Goal: Task Accomplishment & Management: Complete application form

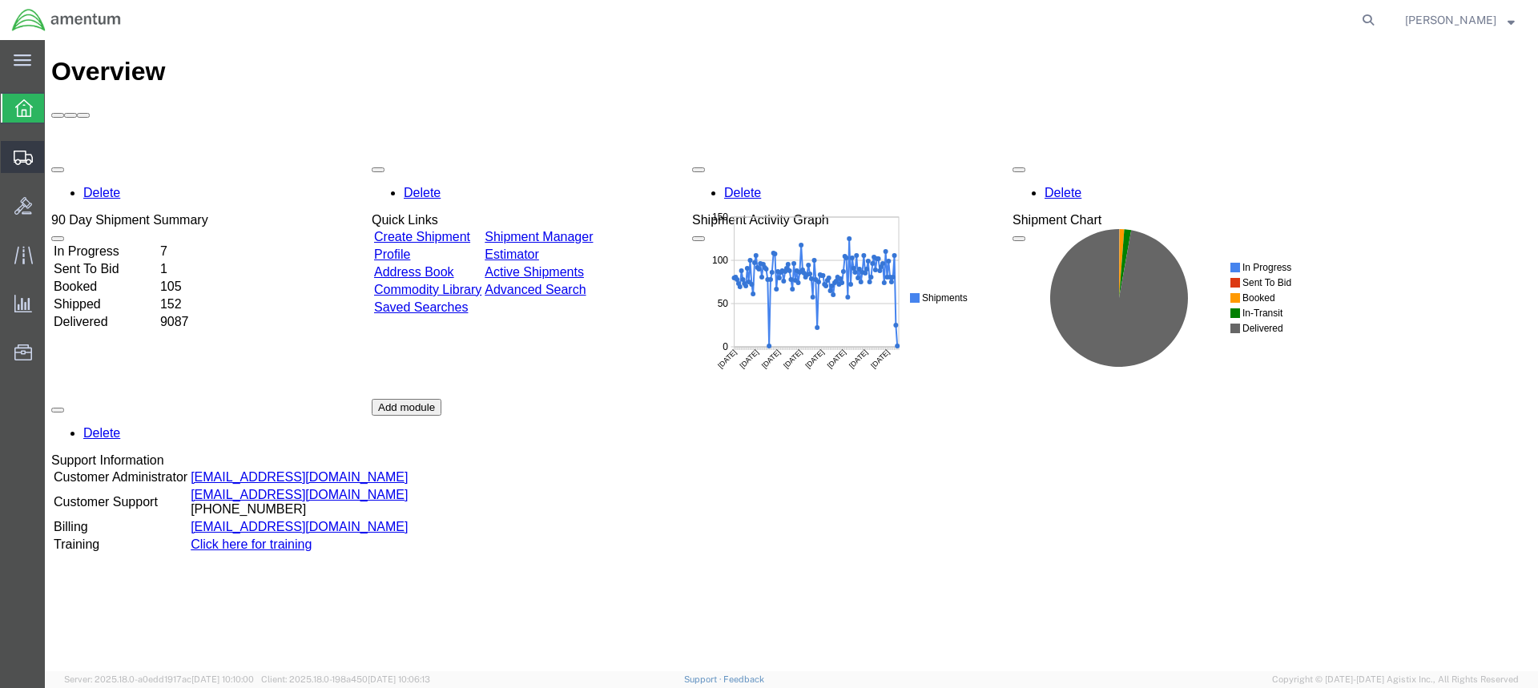
click at [0, 0] on span "Create from Template" at bounding box center [0, 0] width 0 height 0
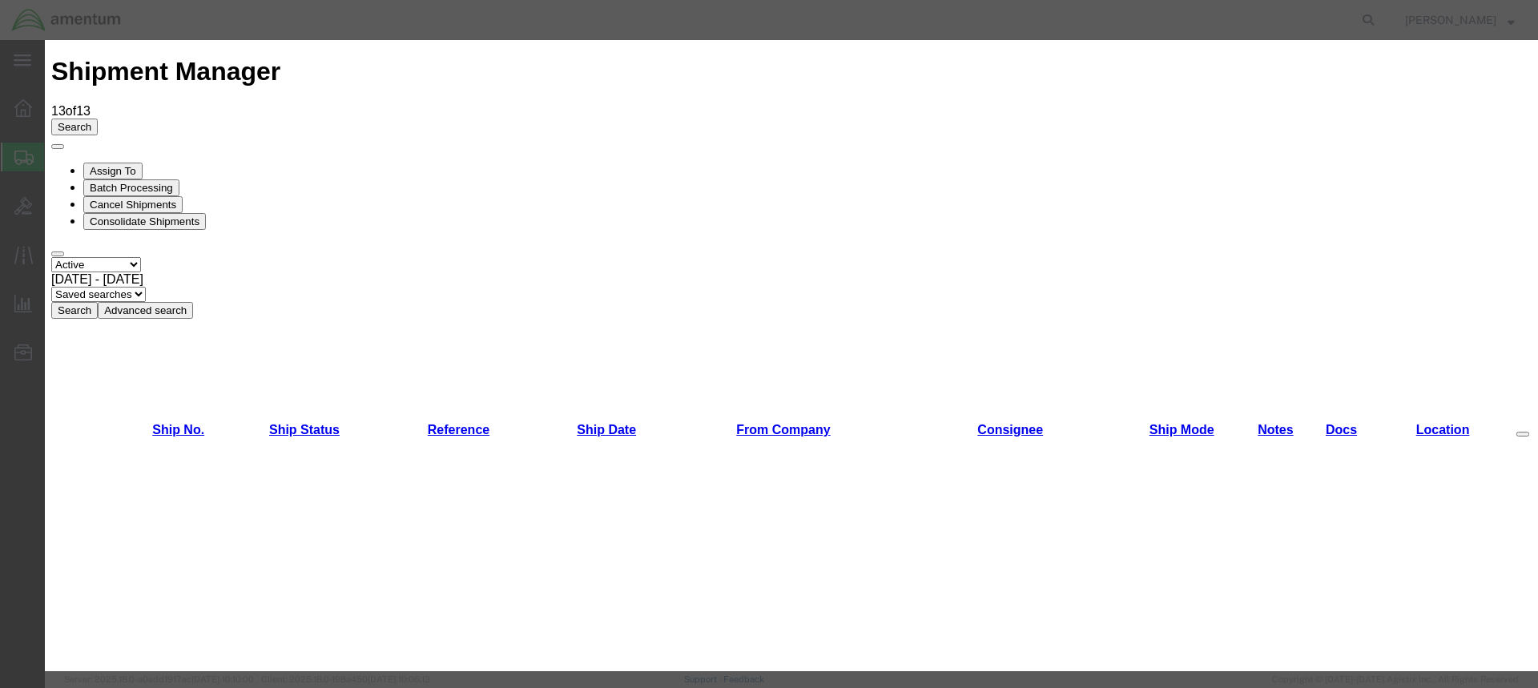
scroll to position [830, 0]
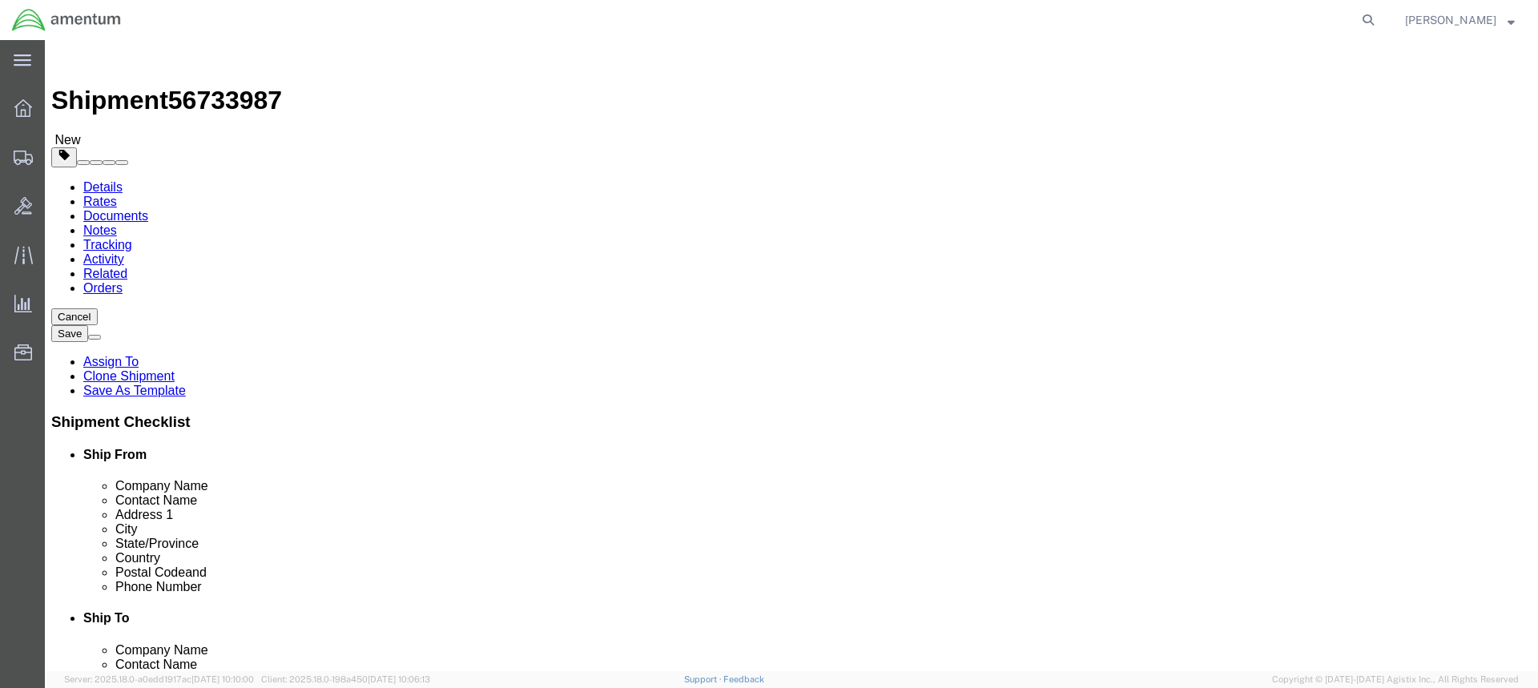
select select "49949"
select select
type input "ok"
select select "49916"
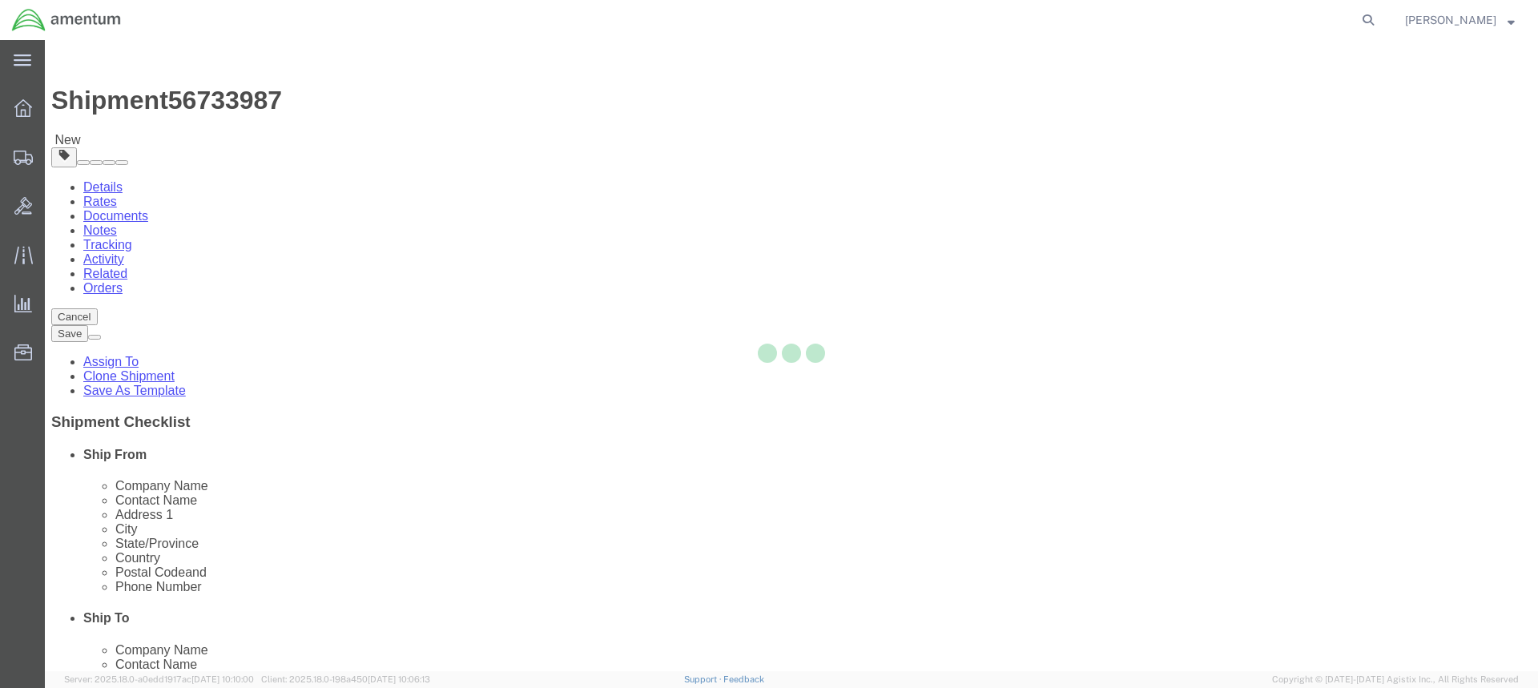
type input "73159-1109"
type input "405-319-6483"
type input "zachary.s.bolhuis@associates.cbp.dhs.gov"
checkbox input "true"
select select "OK"
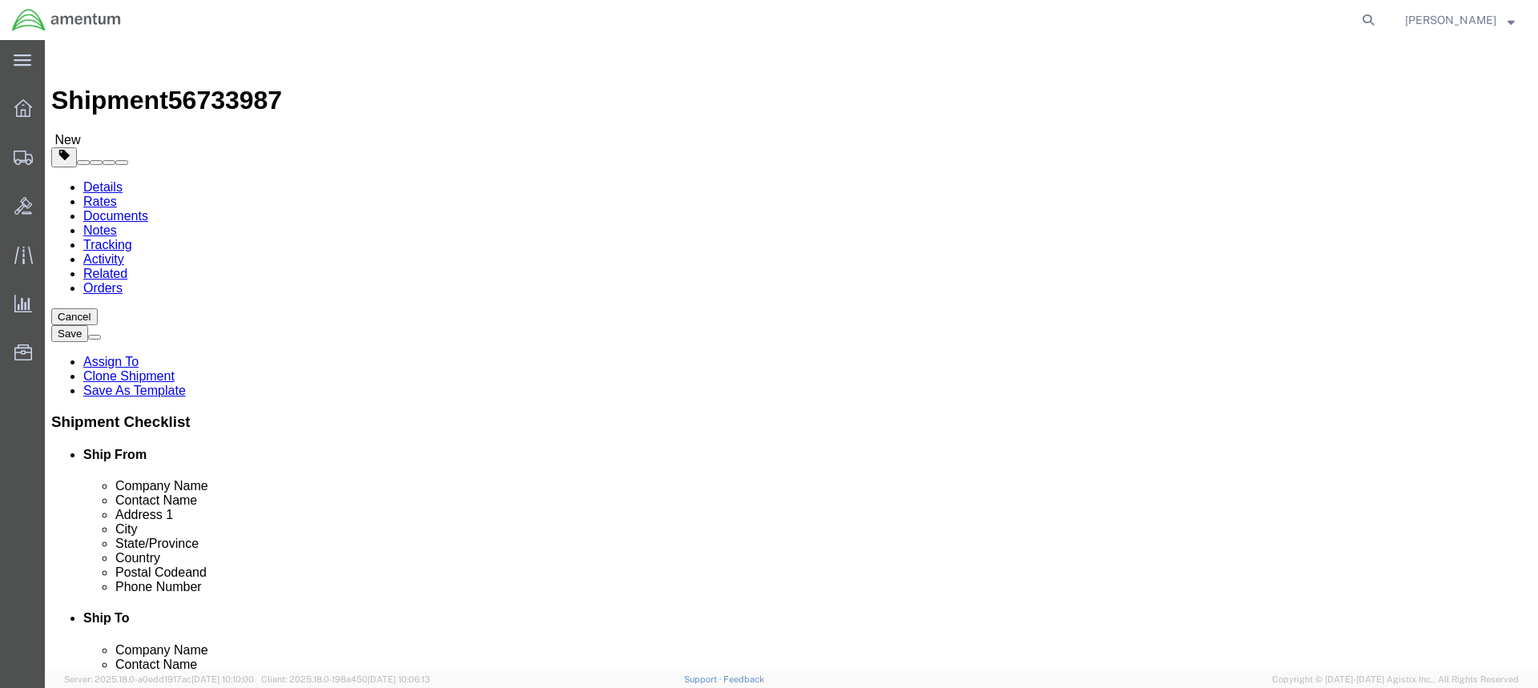
drag, startPoint x: 898, startPoint y: 323, endPoint x: 884, endPoint y: 327, distance: 14.2
click input "text"
drag, startPoint x: 849, startPoint y: 332, endPoint x: 725, endPoint y: 327, distance: 124.3
click div "Contact Name"
drag, startPoint x: 911, startPoint y: 329, endPoint x: 630, endPoint y: 338, distance: 280.5
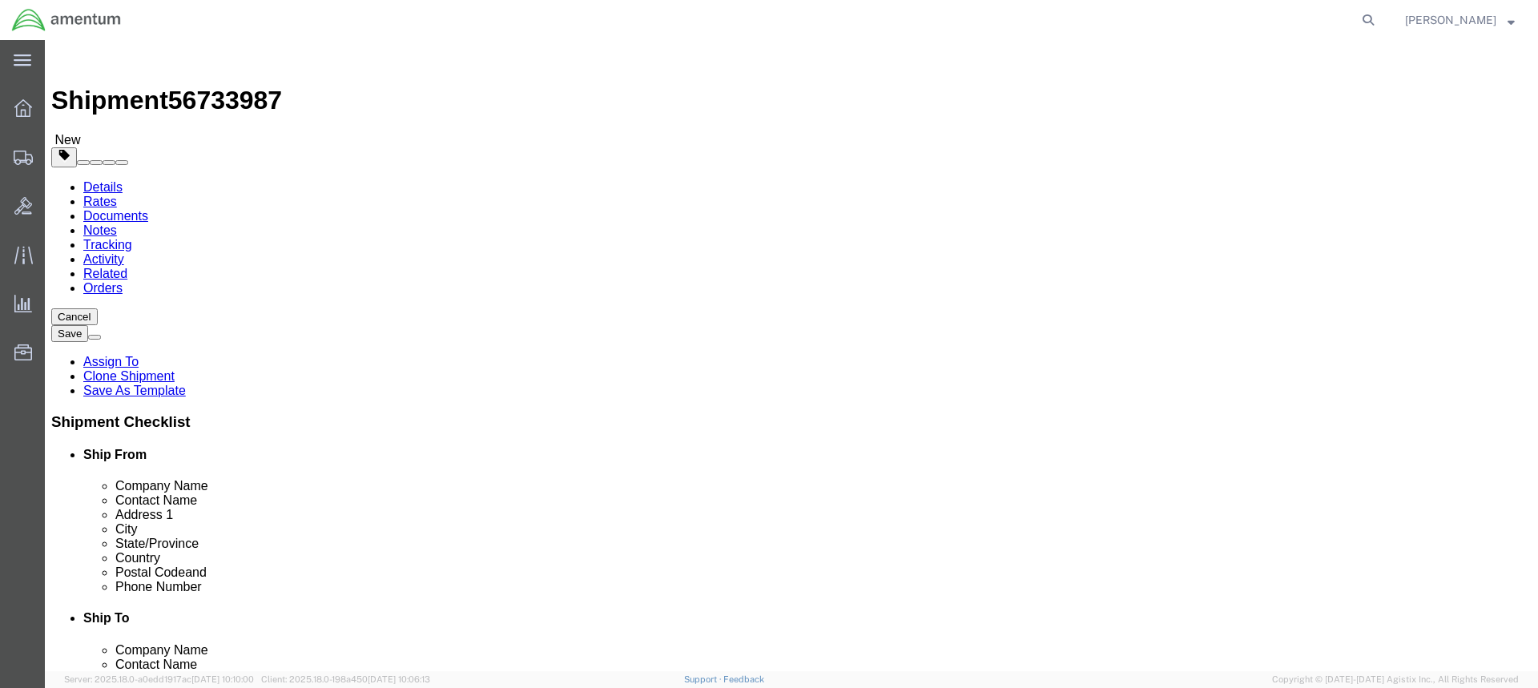
click div "Contact Name"
type input "Zachary Bolhuis"
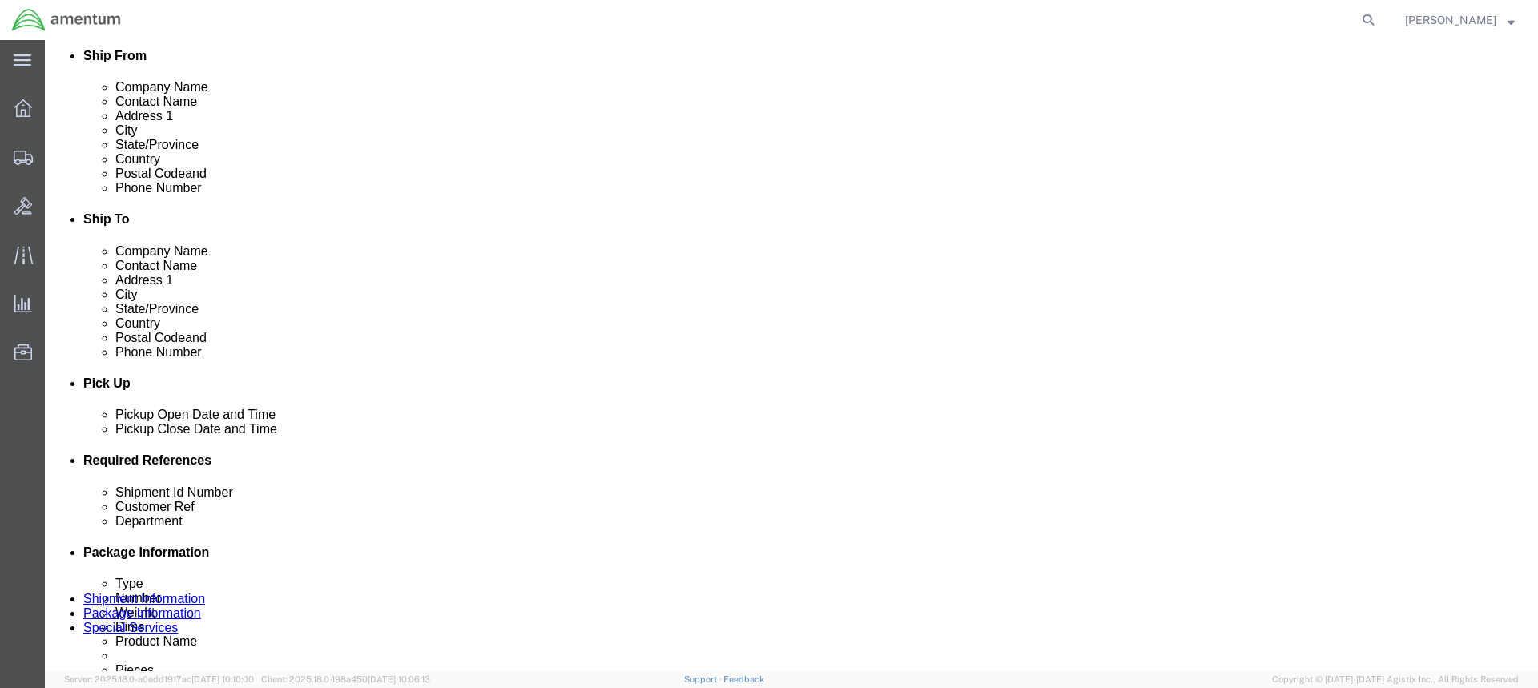
scroll to position [401, 0]
type input "ATTN: JOSH SNOW"
click div "Sep 05 2025 12:23 PM"
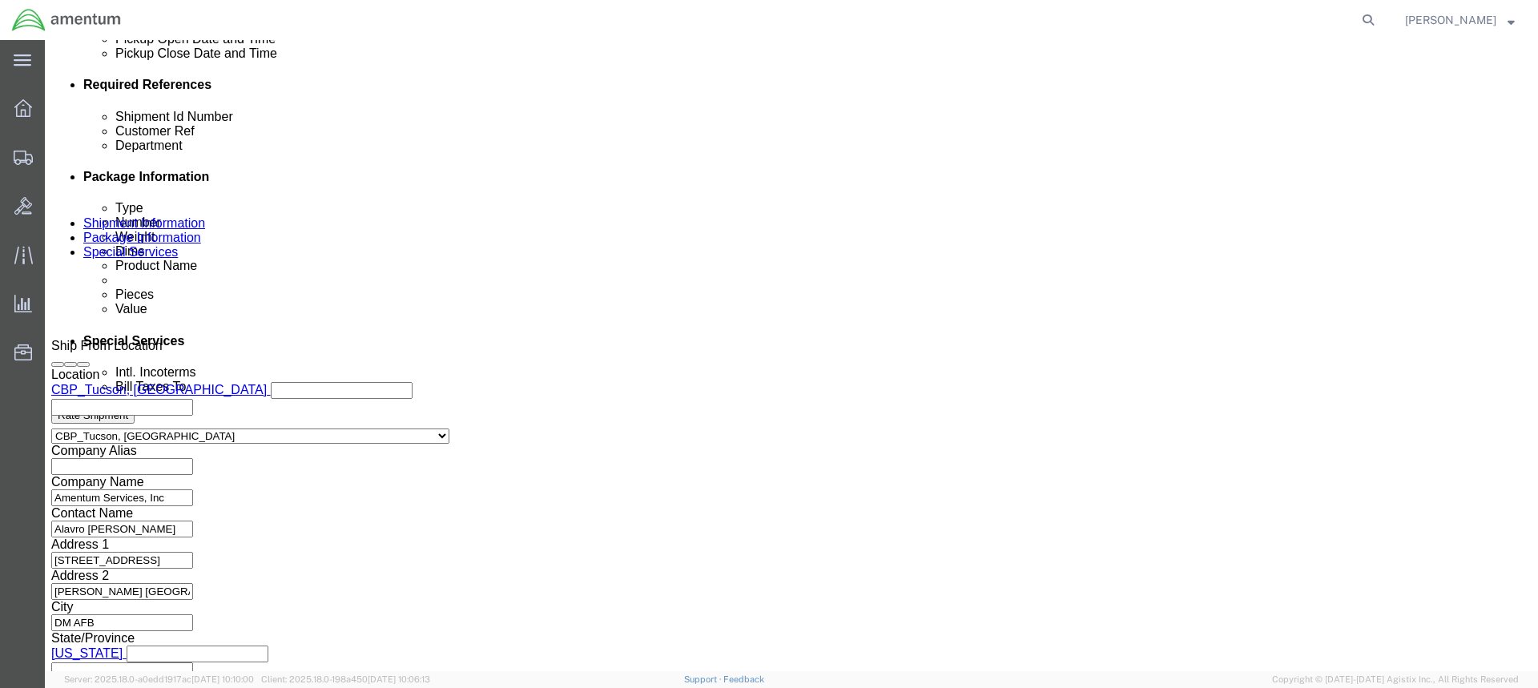
type input "1:23 PM"
click button "Apply"
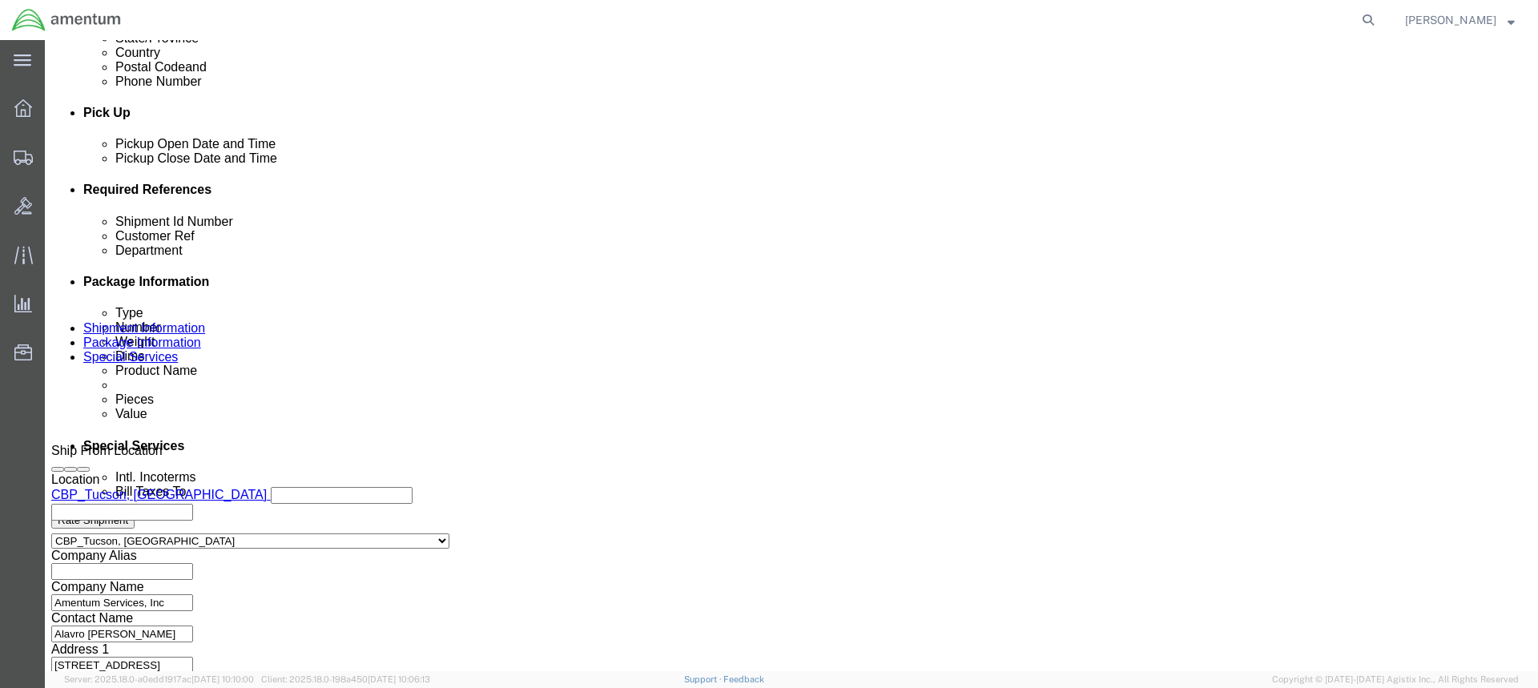
scroll to position [534, 0]
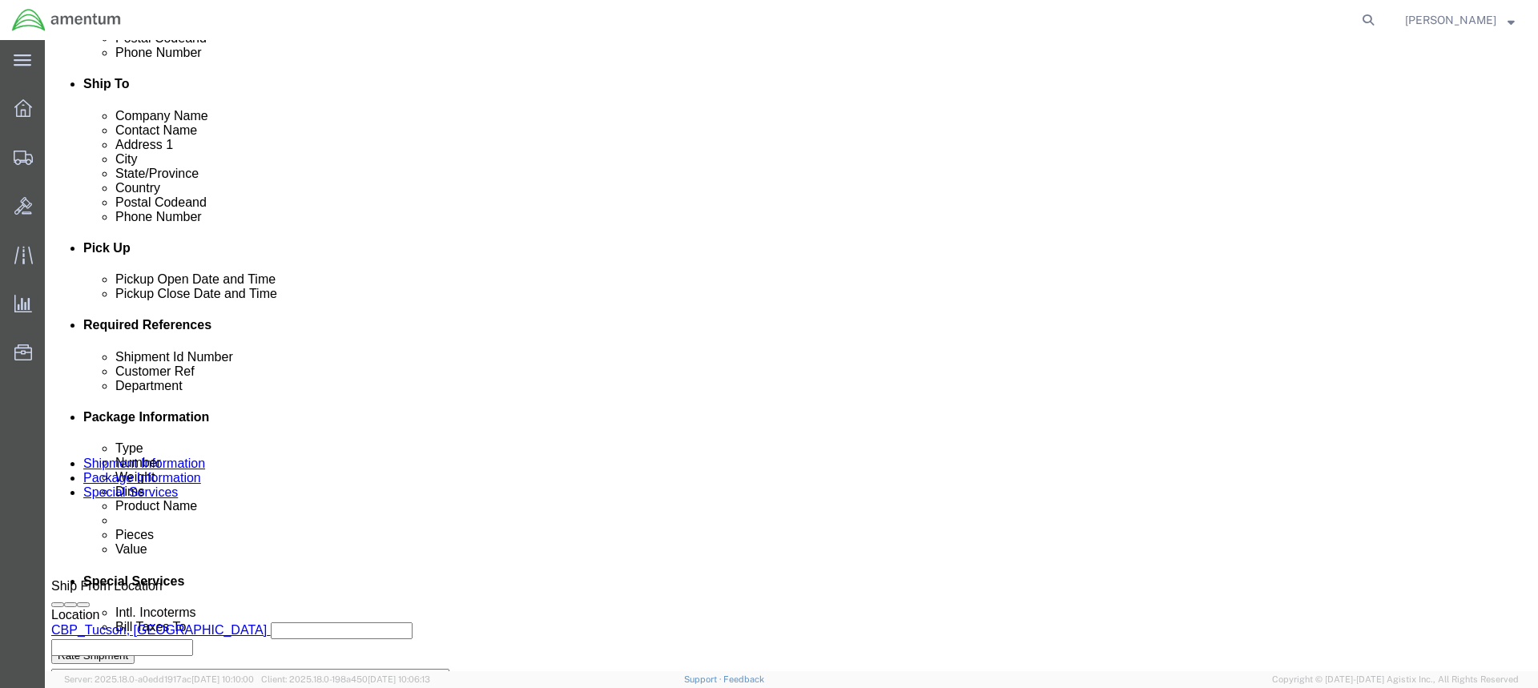
click div
click button "Apply"
click input "text"
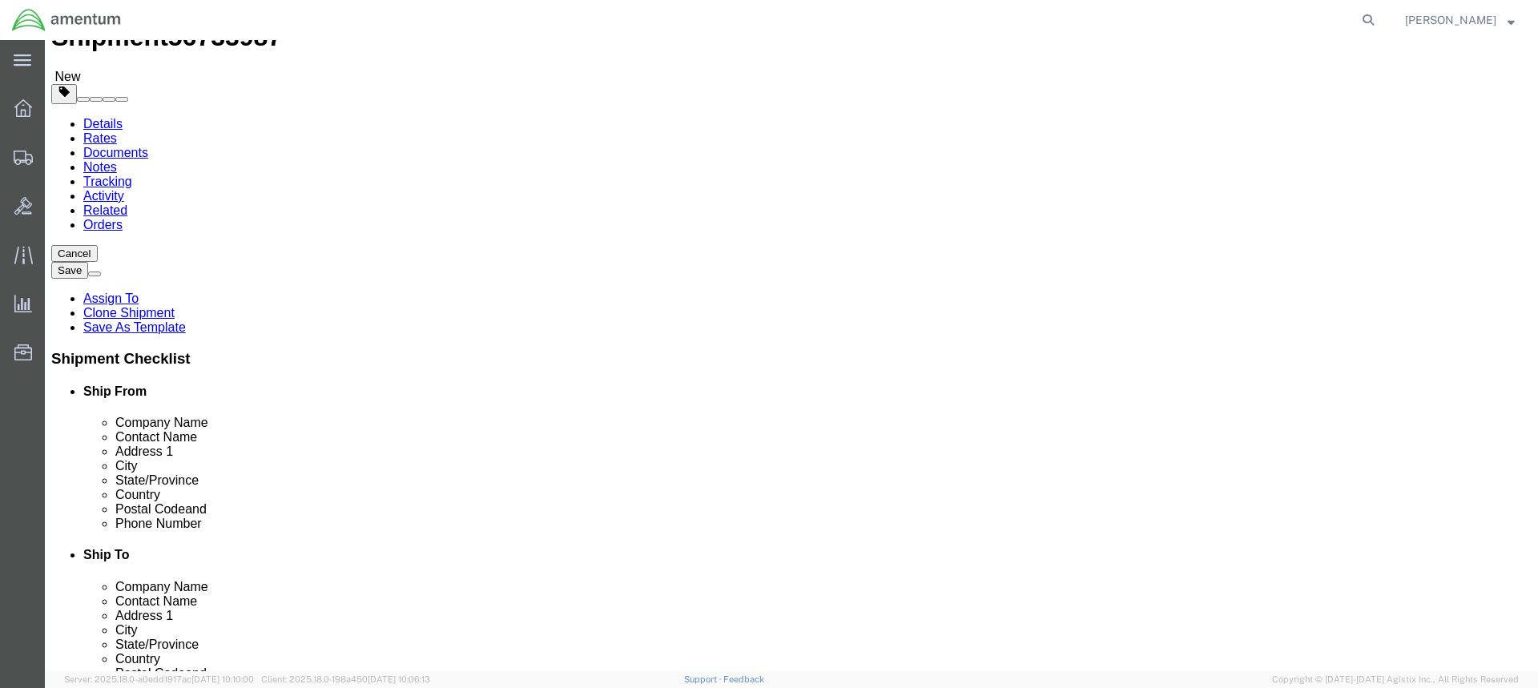
scroll to position [0, 0]
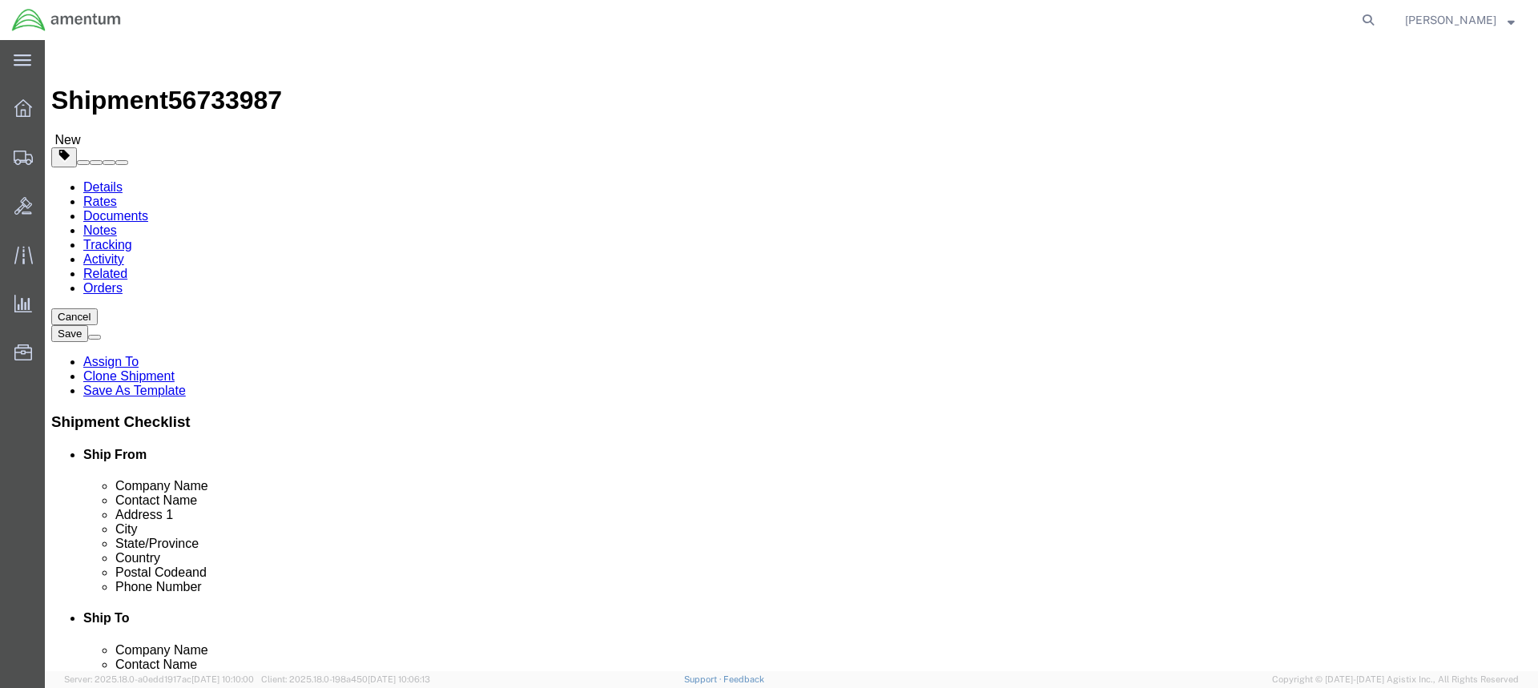
drag, startPoint x: 909, startPoint y: 334, endPoint x: 775, endPoint y: 330, distance: 134.6
click div "Contact Name ATTN: JOSH SNOW"
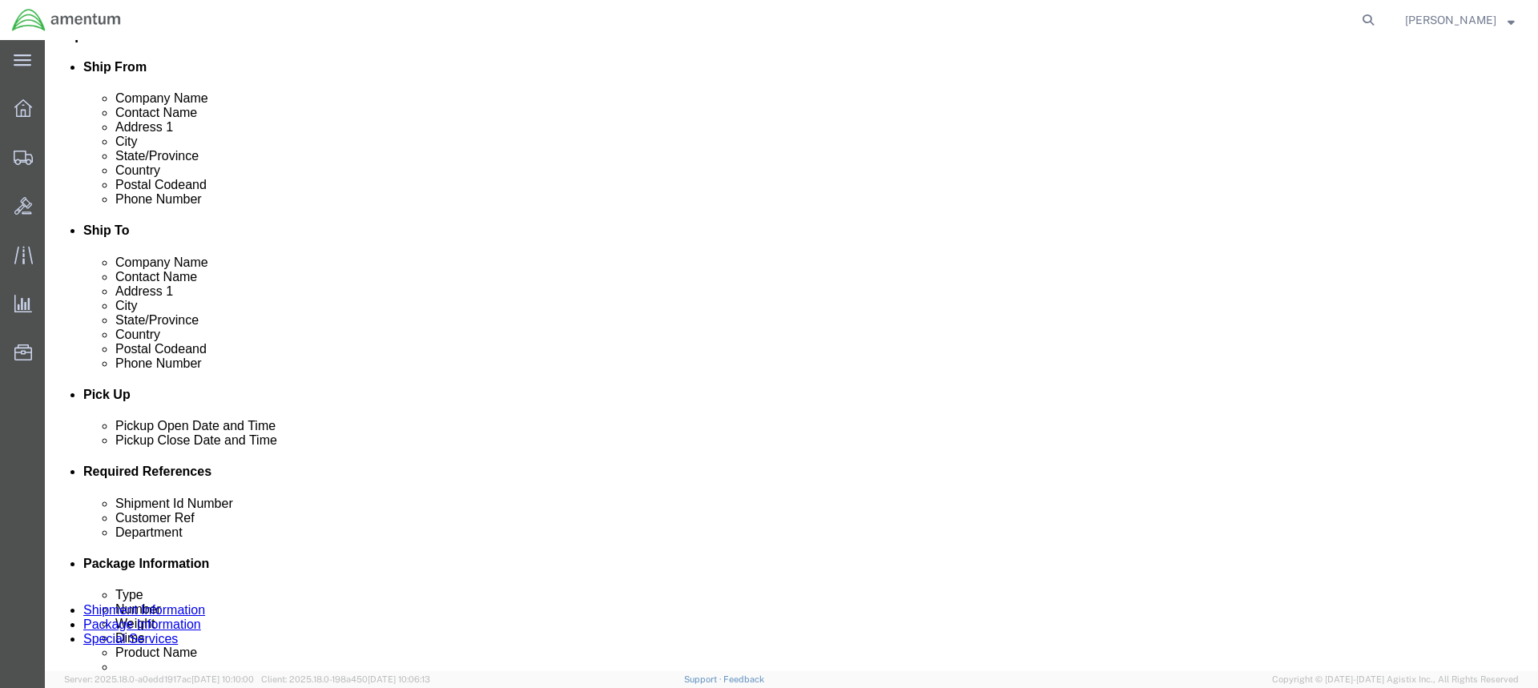
scroll to position [481, 0]
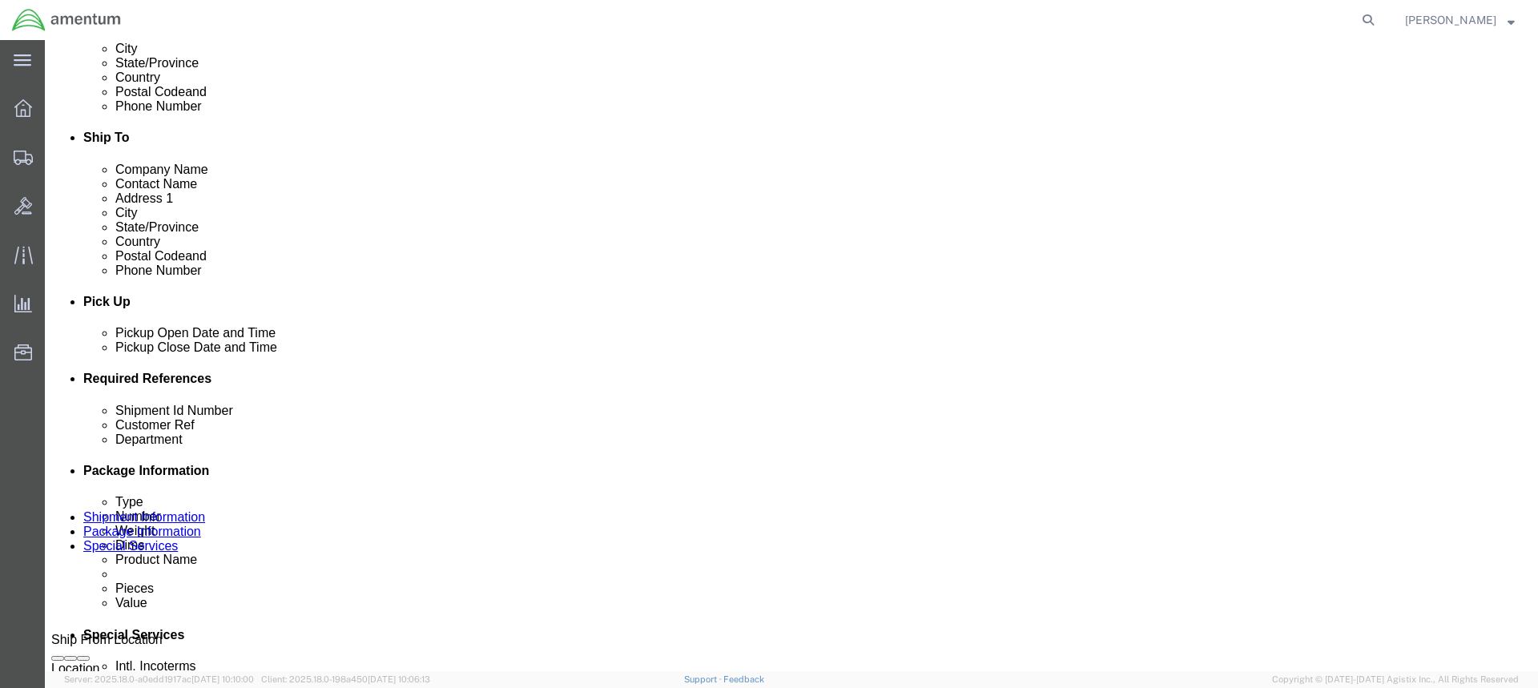
paste input "ATTN: JOSH SNOW"
type input "ATTN: JOSH SNOW/"
paste input "ATTN: JOSH SNOW"
type input "ATTN: JOSH SNOW /"
click input "ATTN: JOSH SNOW/"
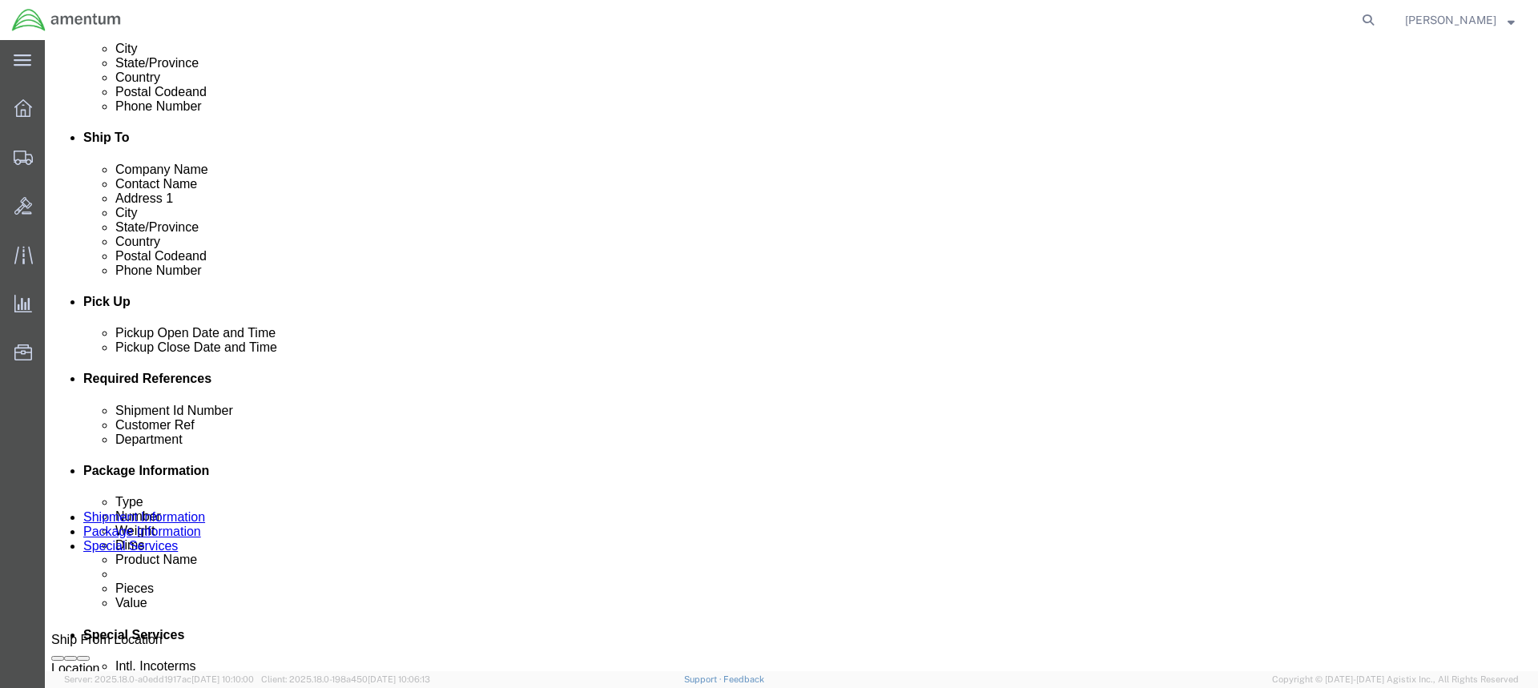
scroll to position [0, 19]
drag, startPoint x: 680, startPoint y: 508, endPoint x: 728, endPoint y: 497, distance: 49.2
click input "ATTN: JOSH SNOW / 9309.NA"
type input "ATTN: JOSH SNOW / 9309.NA"
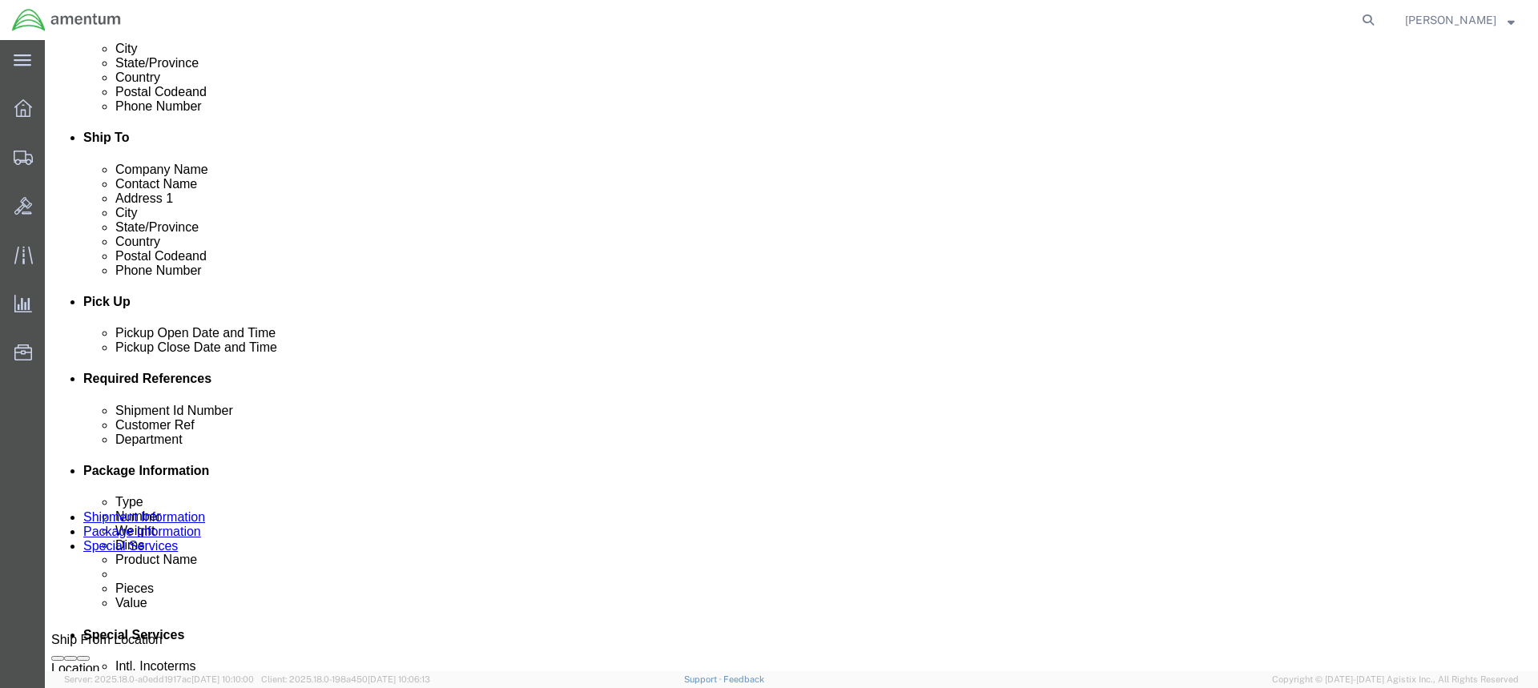
click input "ATTN: JOSH SNOW /"
paste input "9309.NA"
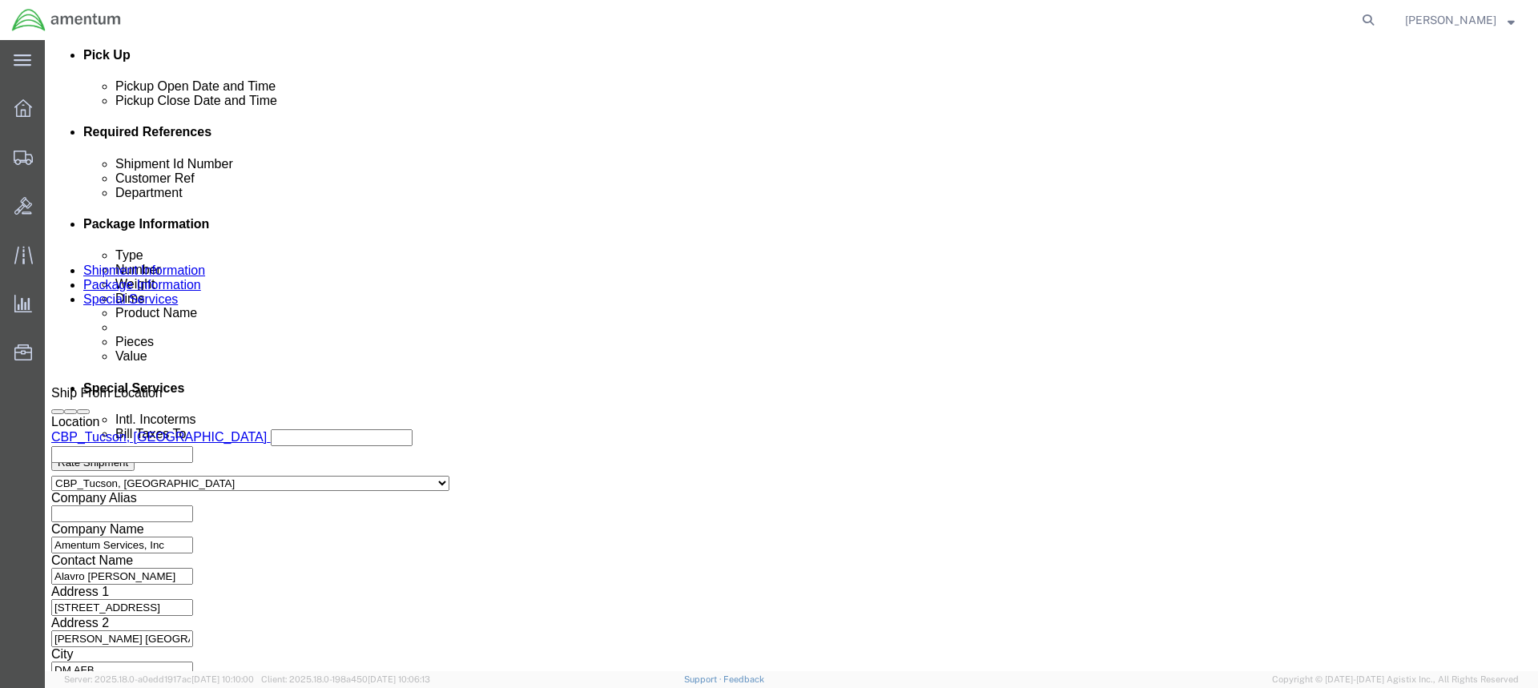
scroll to position [775, 0]
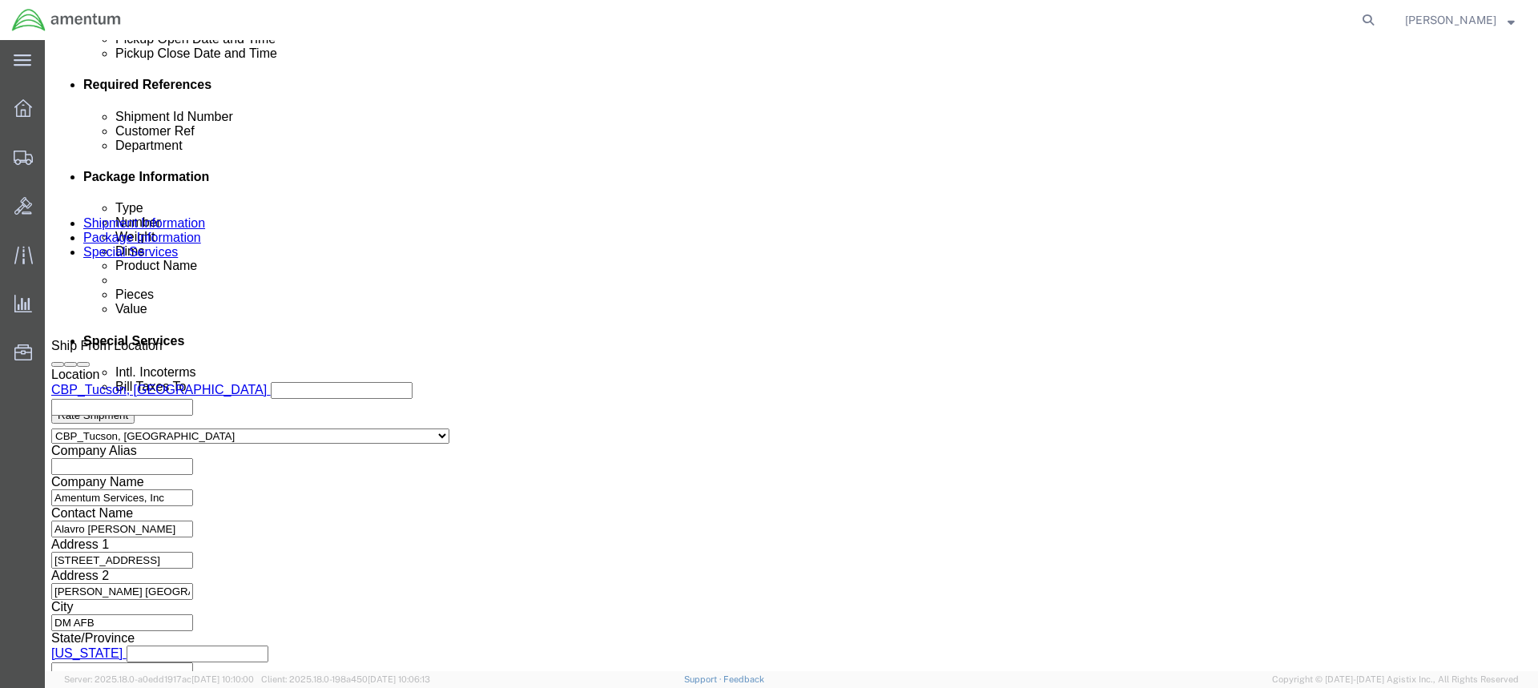
type input "ATTN: JOSH SNOW / 9309.NA"
click button "Continue"
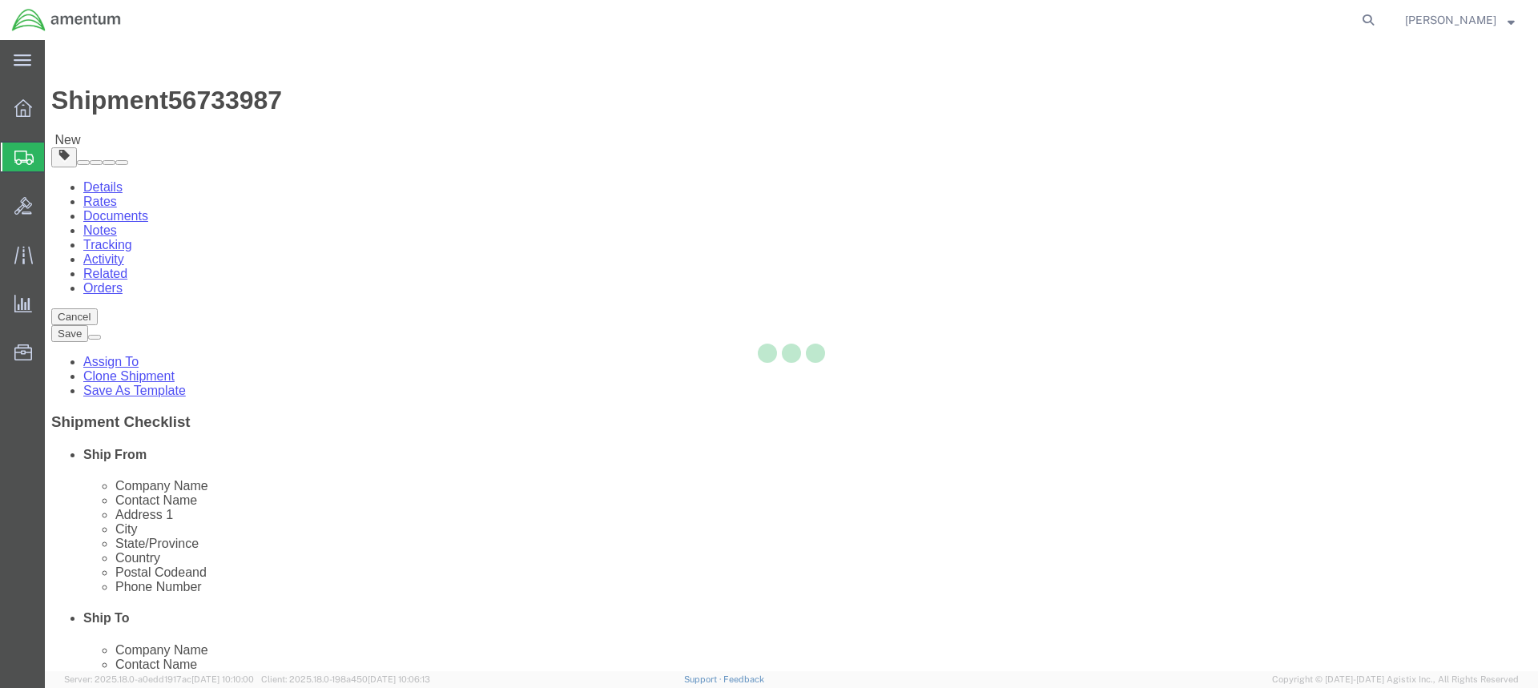
select select "CBOX"
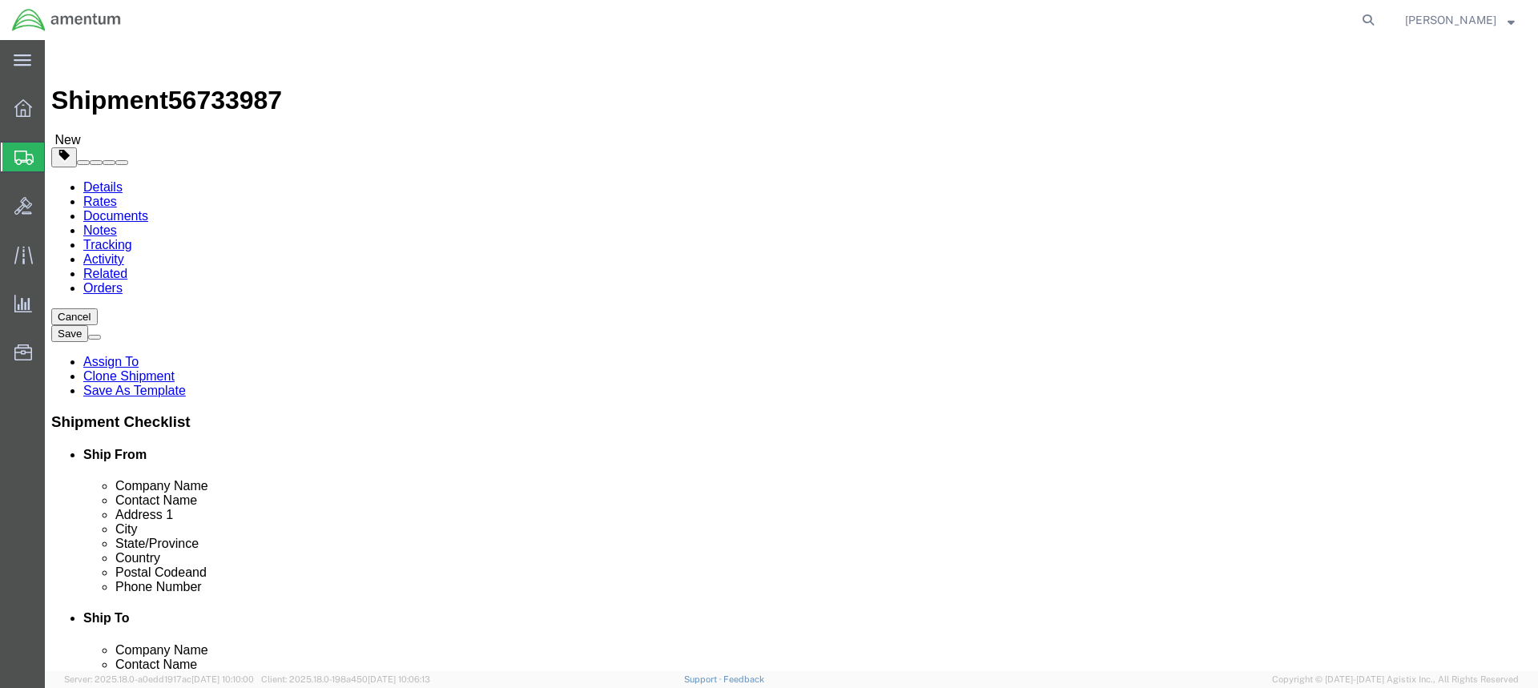
click input "text"
type input "16"
type input "8"
type input "14"
type input "5.0"
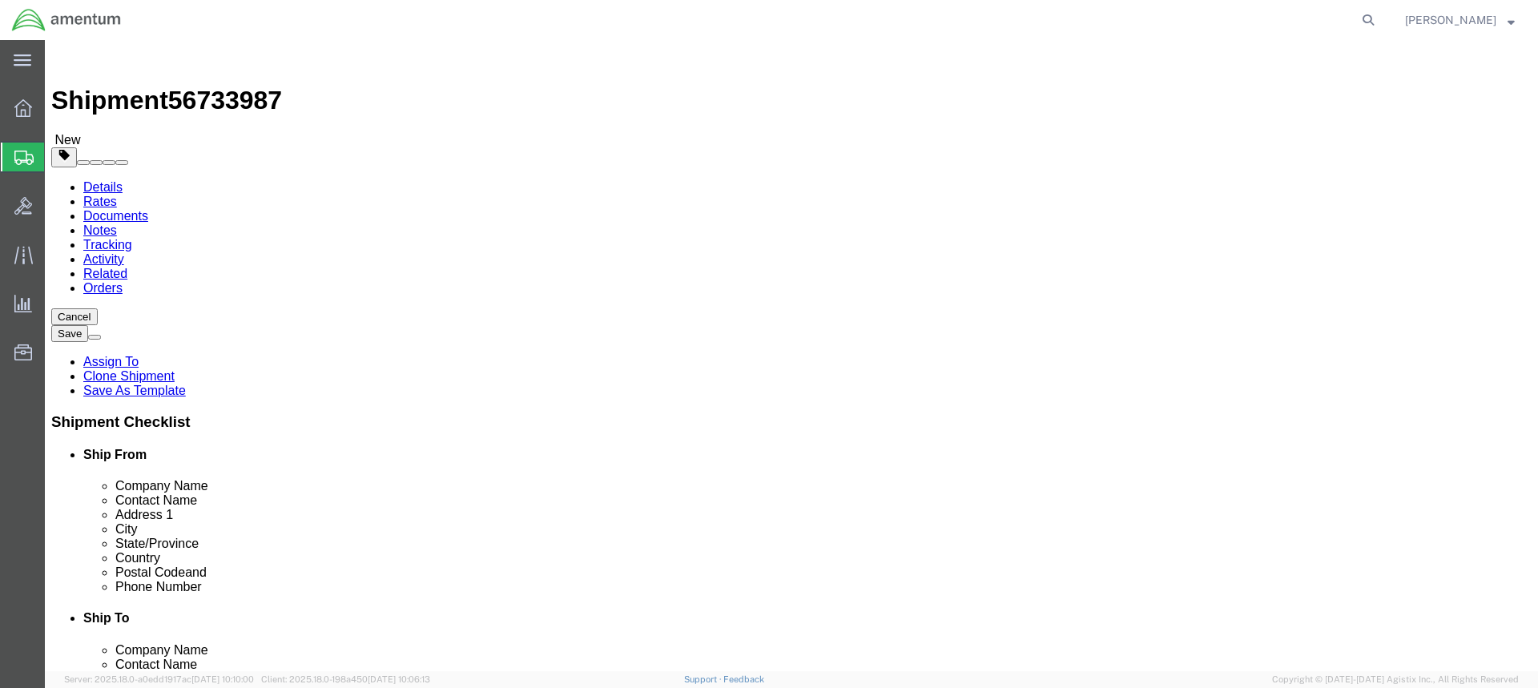
click link "Add Content"
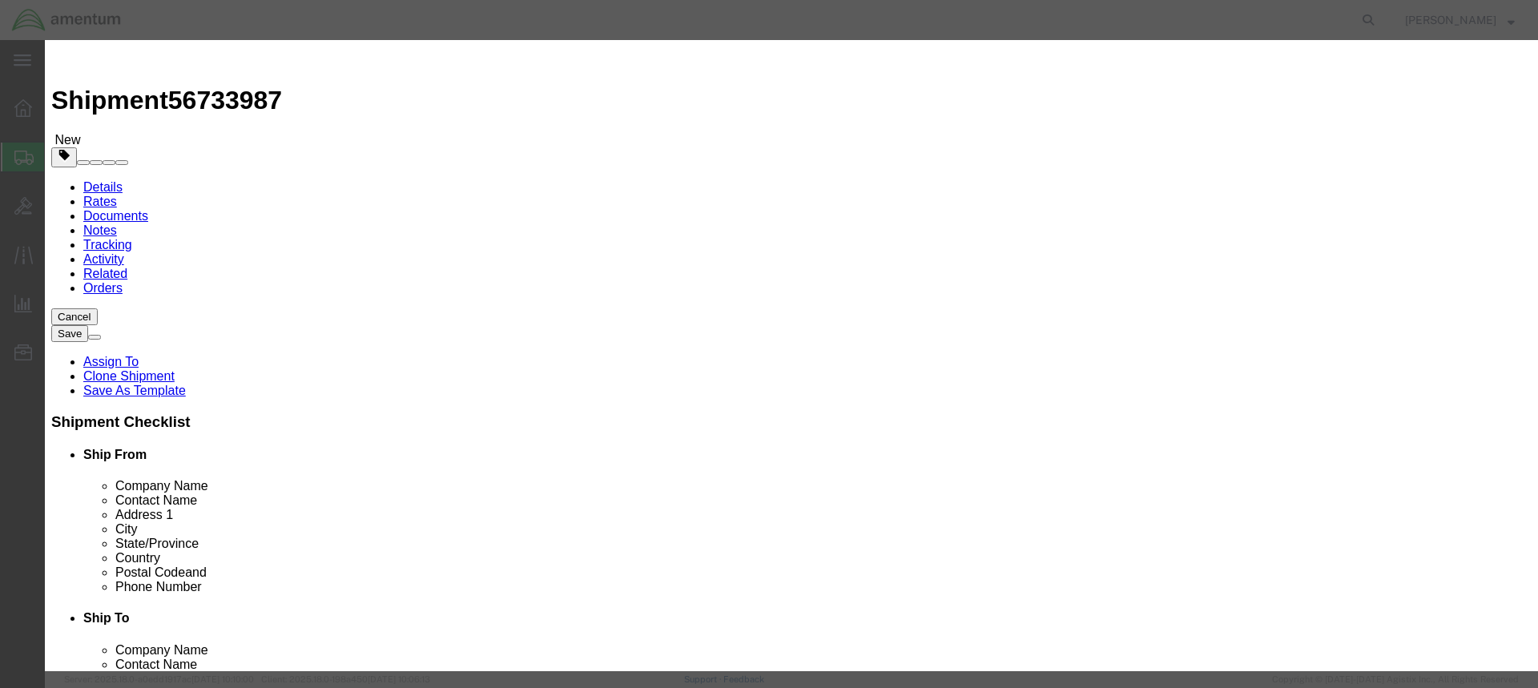
click input "text"
paste input "9309.NA"
type input "9309.NA"
drag, startPoint x: 435, startPoint y: 157, endPoint x: 395, endPoint y: 158, distance: 40.1
click div "Pieces Number of pieces inside all the packages 0 Select Bag Barrels 100Board F…"
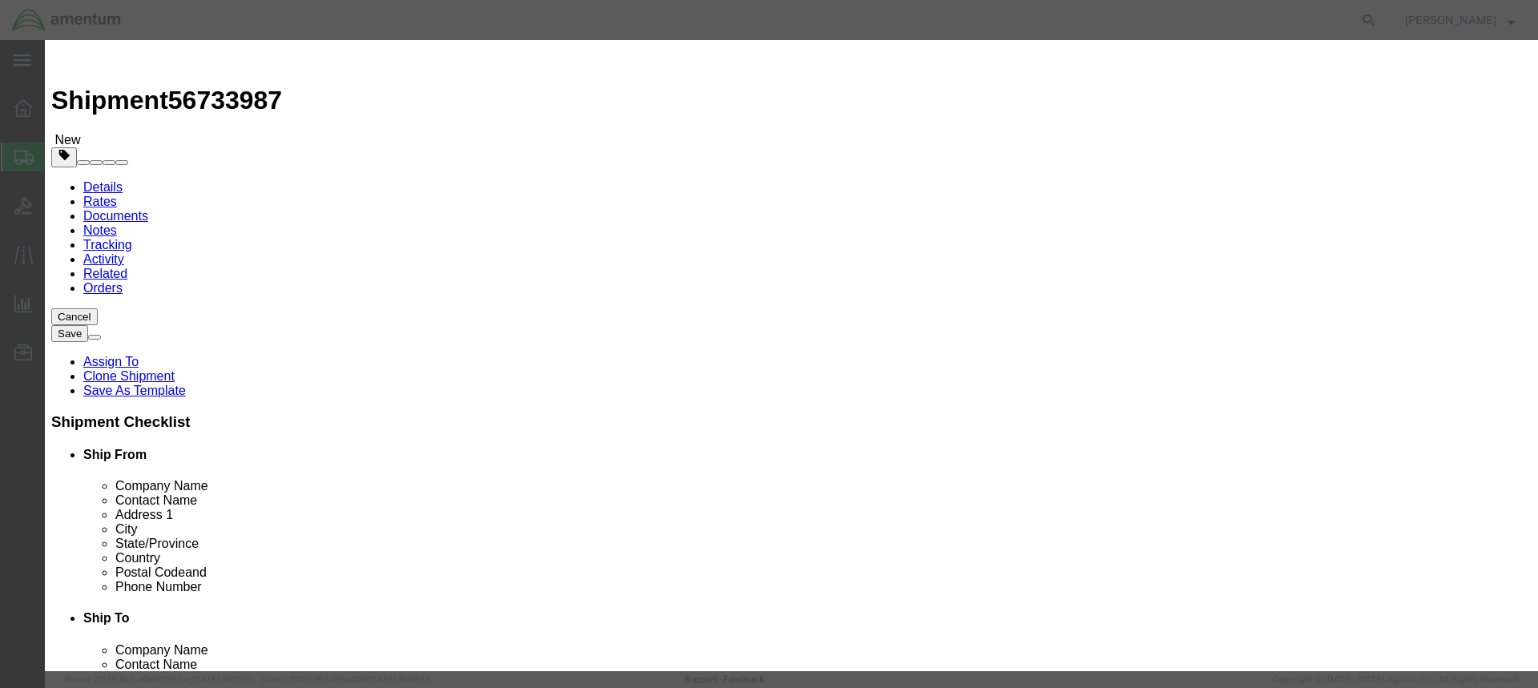
type input "1"
click input "text"
type input "300.00"
click select "Select 50 55 60 65 70 85 92.5 100 125 175 250 300 400"
select select "250"
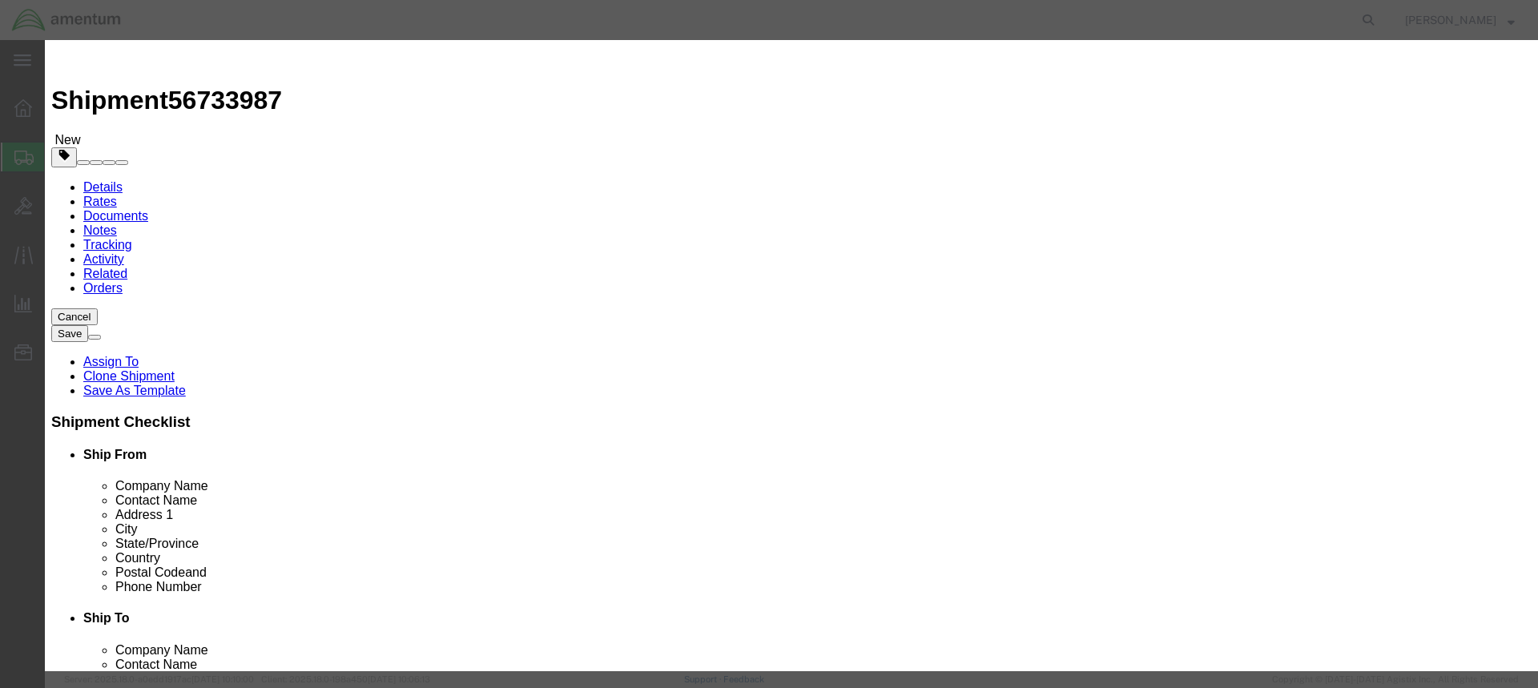
click select "Select 50 55 60 65 70 85 92.5 100 125 175 250 300 400"
paste textarea "9309.NA"
type textarea "9309.NA"
drag, startPoint x: 956, startPoint y: 122, endPoint x: 809, endPoint y: 119, distance: 147.4
click div "Description 9309.NA"
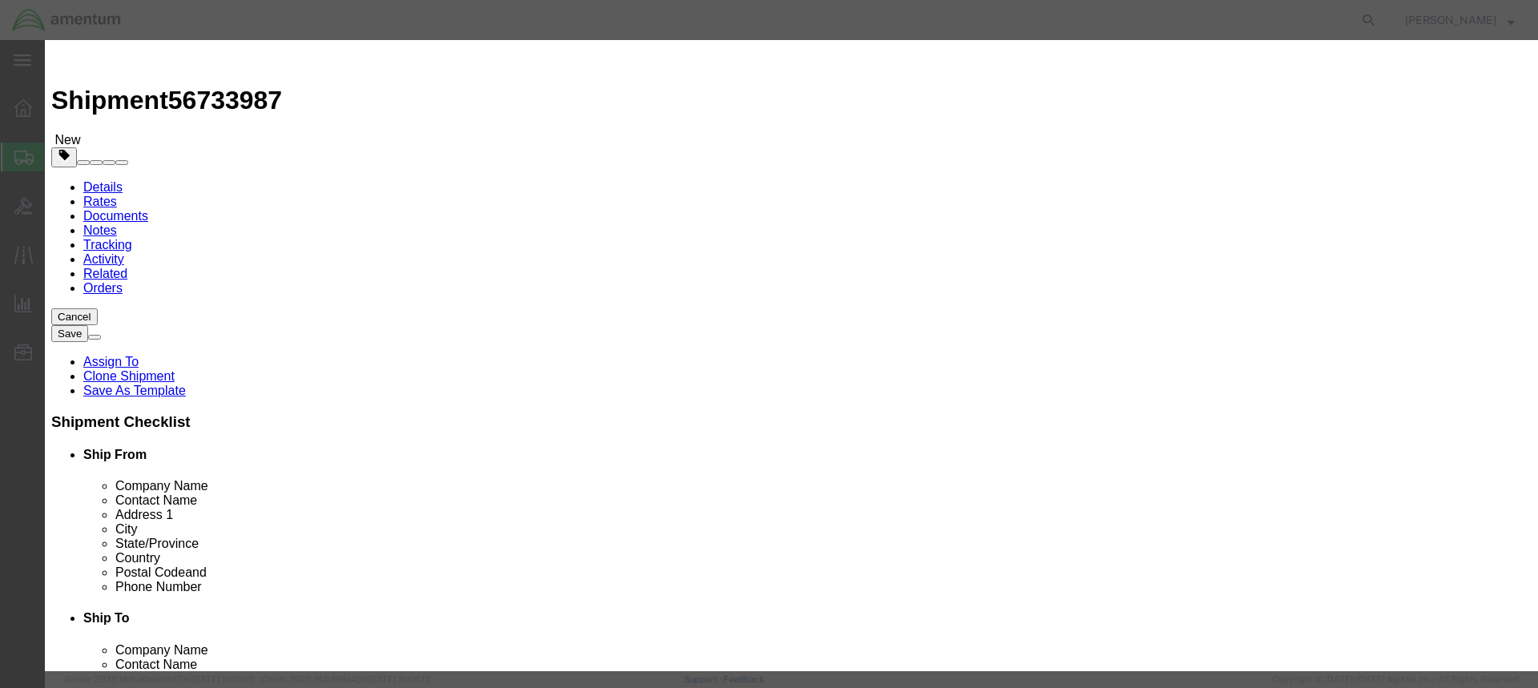
click input "checkbox"
checkbox input "true"
drag, startPoint x: 985, startPoint y: 49, endPoint x: 736, endPoint y: 29, distance: 249.1
click h3 "Add content"
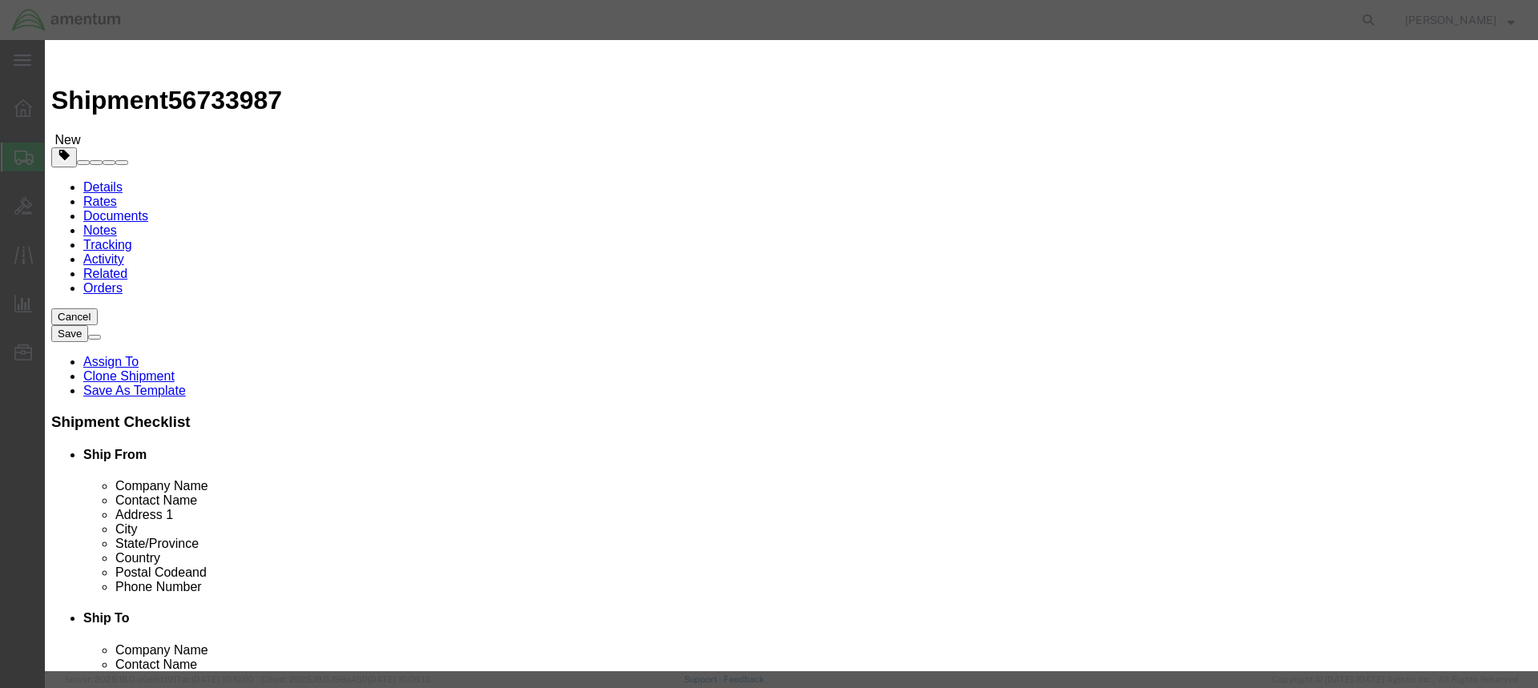
click input "text"
click div "Proper Shipping Name UN # Class Select 1 Explosive 1.1 Explosive 1.2 Explosive …"
click input "text"
type input "2735"
click select "Select 1 Explosive 1.1 Explosive 1.2 Explosive 1.3 Explosive 1.4 Explosive 1.5 …"
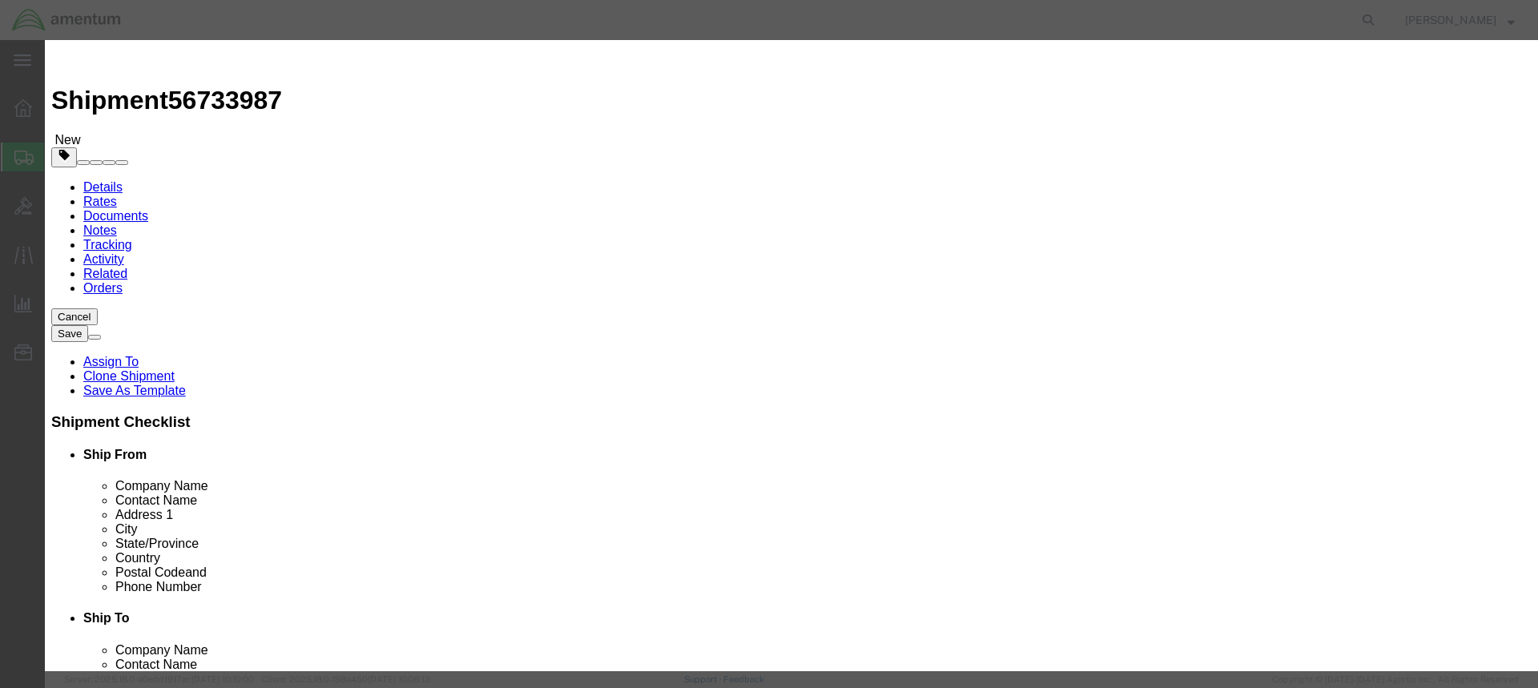
select select "8 Corrosive"
click select "Select 1 Explosive 1.1 Explosive 1.2 Explosive 1.3 Explosive 1.4 Explosive 1.5 …"
click select "Packaging Group I II III"
select select "II"
click select "Packaging Group I II III"
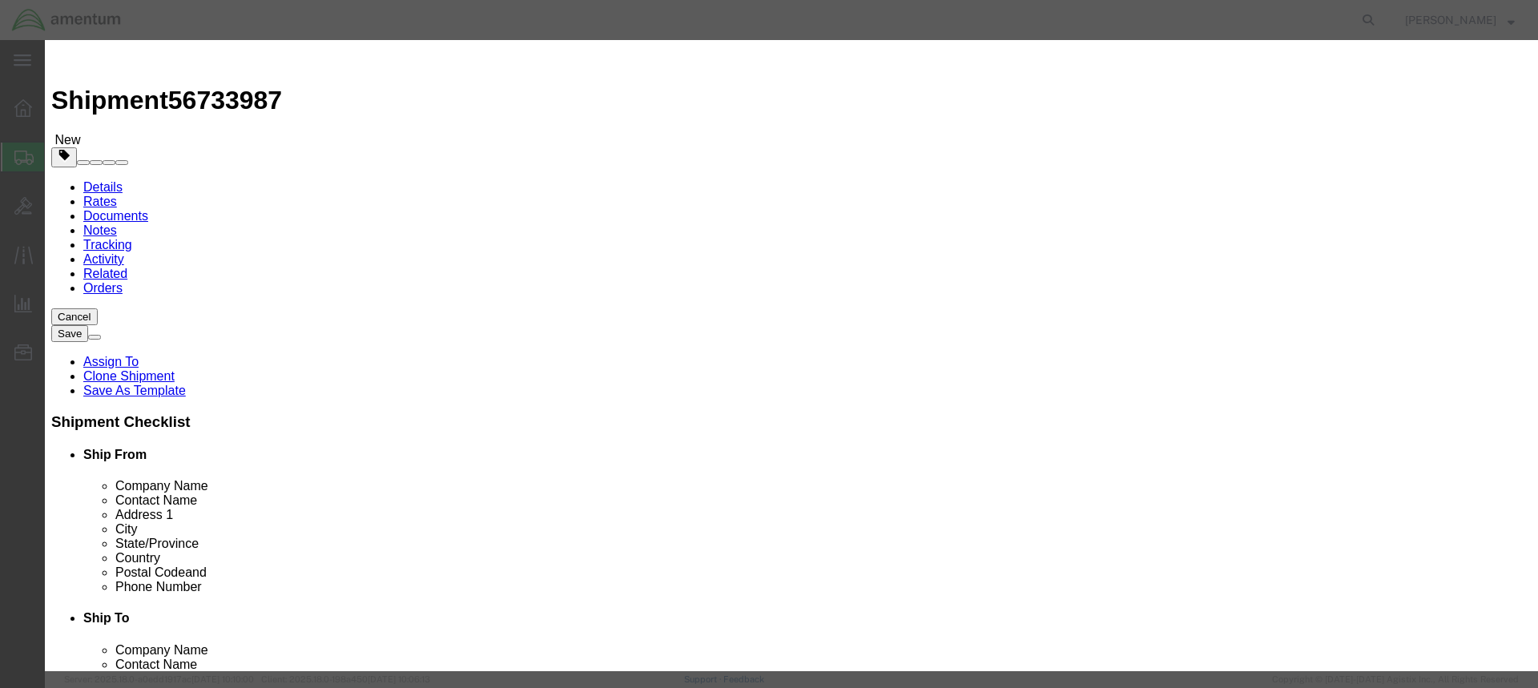
click input "text"
type input "1"
click select "Select 1 - Drums 2 - Reserved 3 - Jerricans 4 - Boxes 5 - Bags 6 - Composite Pa…"
select select "BOXES"
click select "Select 1 - Drums 2 - Reserved 3 - Jerricans 4 - Boxes 5 - Bags 6 - Composite Pa…"
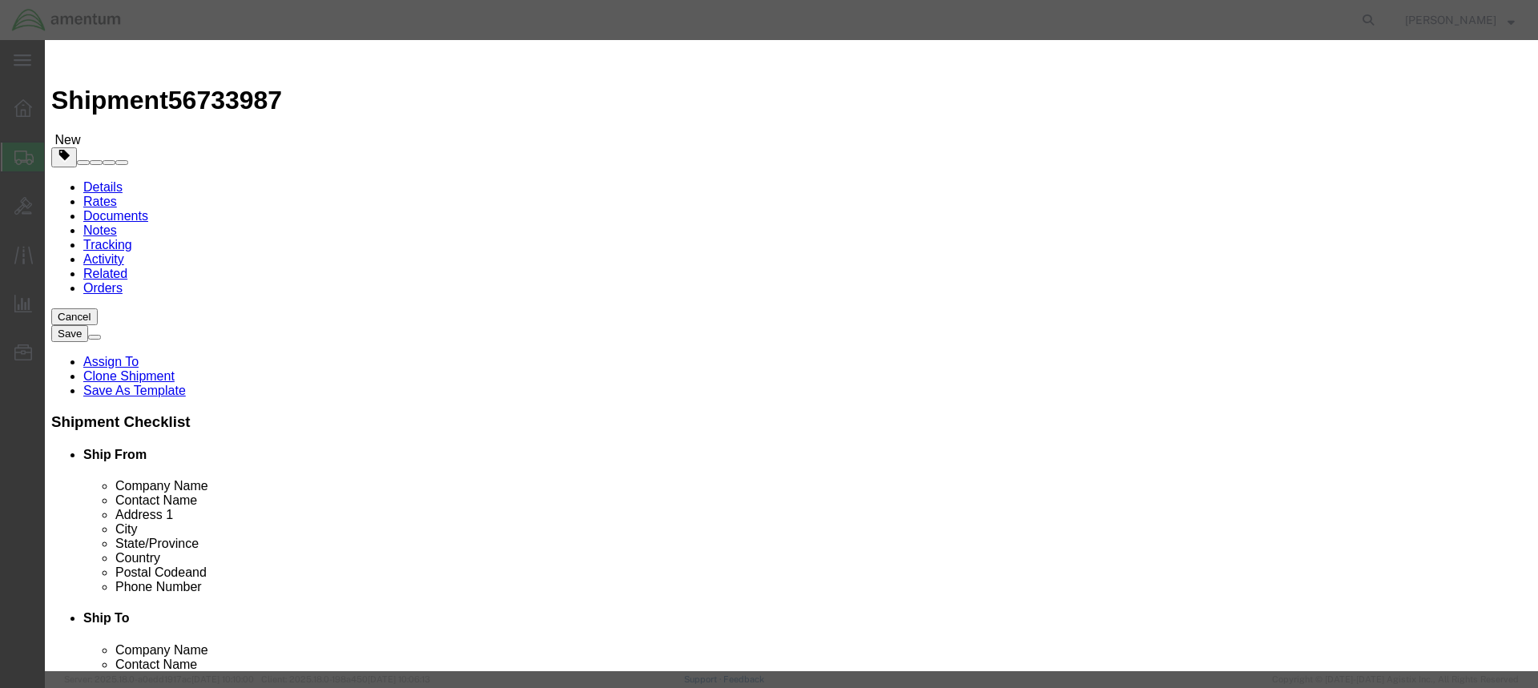
click select "Container Material A - Steel (all types and surface treatments) B - Aluminum C …"
select select "FIBERBOARD"
click select "Container Material A - Steel (all types and surface treatments) B - Aluminum C …"
click input "text"
drag, startPoint x: 509, startPoint y: 26, endPoint x: 1556, endPoint y: 78, distance: 1047.5
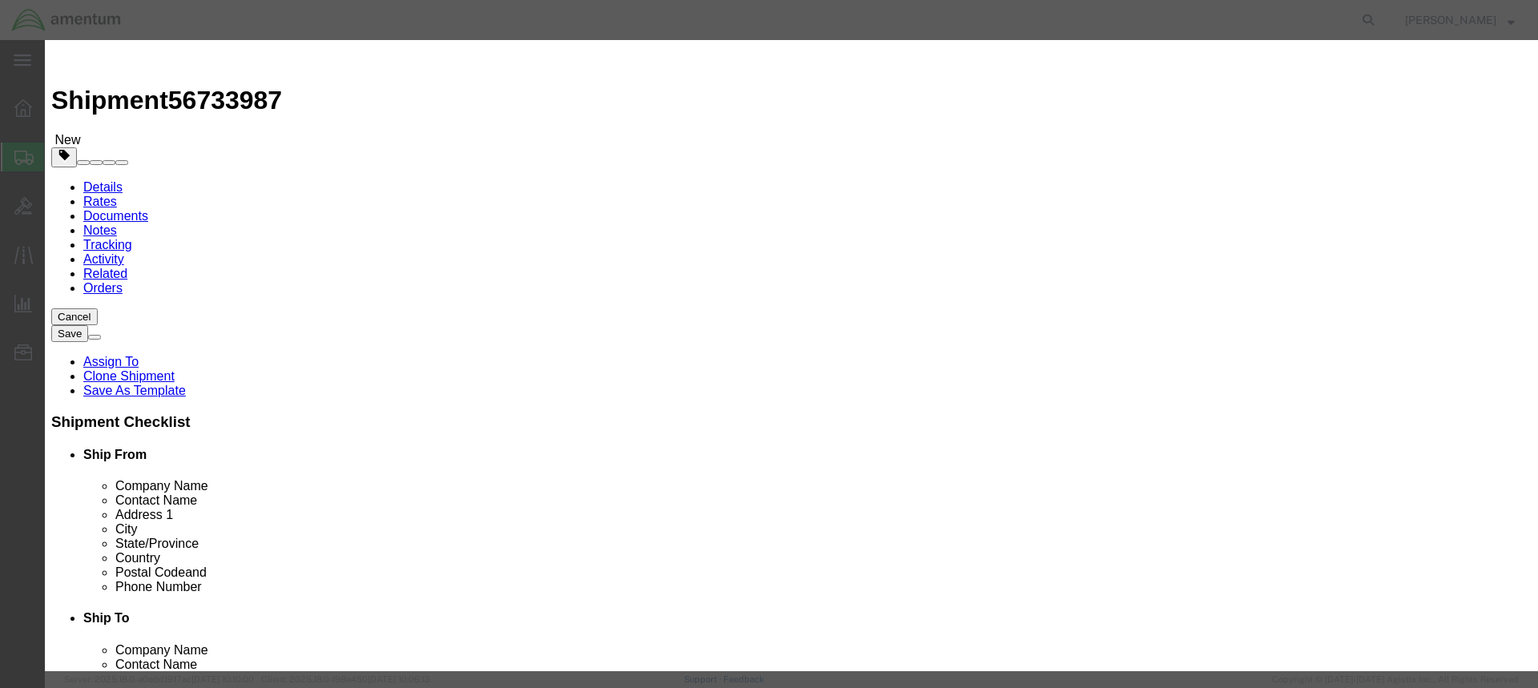
click html "Shipment 56733987 New Details Rates Documents Notes Tracking Activity Related O…"
drag, startPoint x: 1268, startPoint y: 85, endPoint x: 385, endPoint y: 46, distance: 884.4
click h3 "Add content"
click input "text"
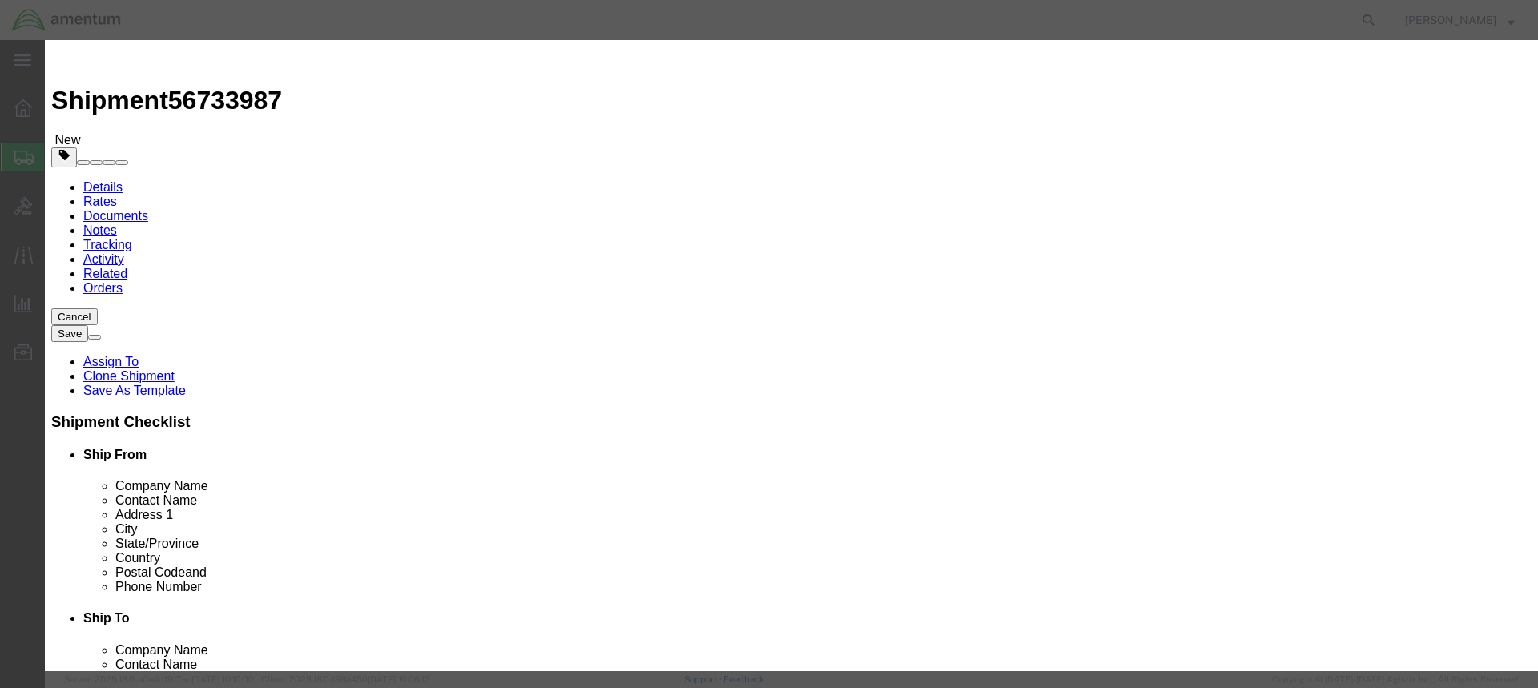
click input "text"
type input "c"
click input "text"
type input "851"
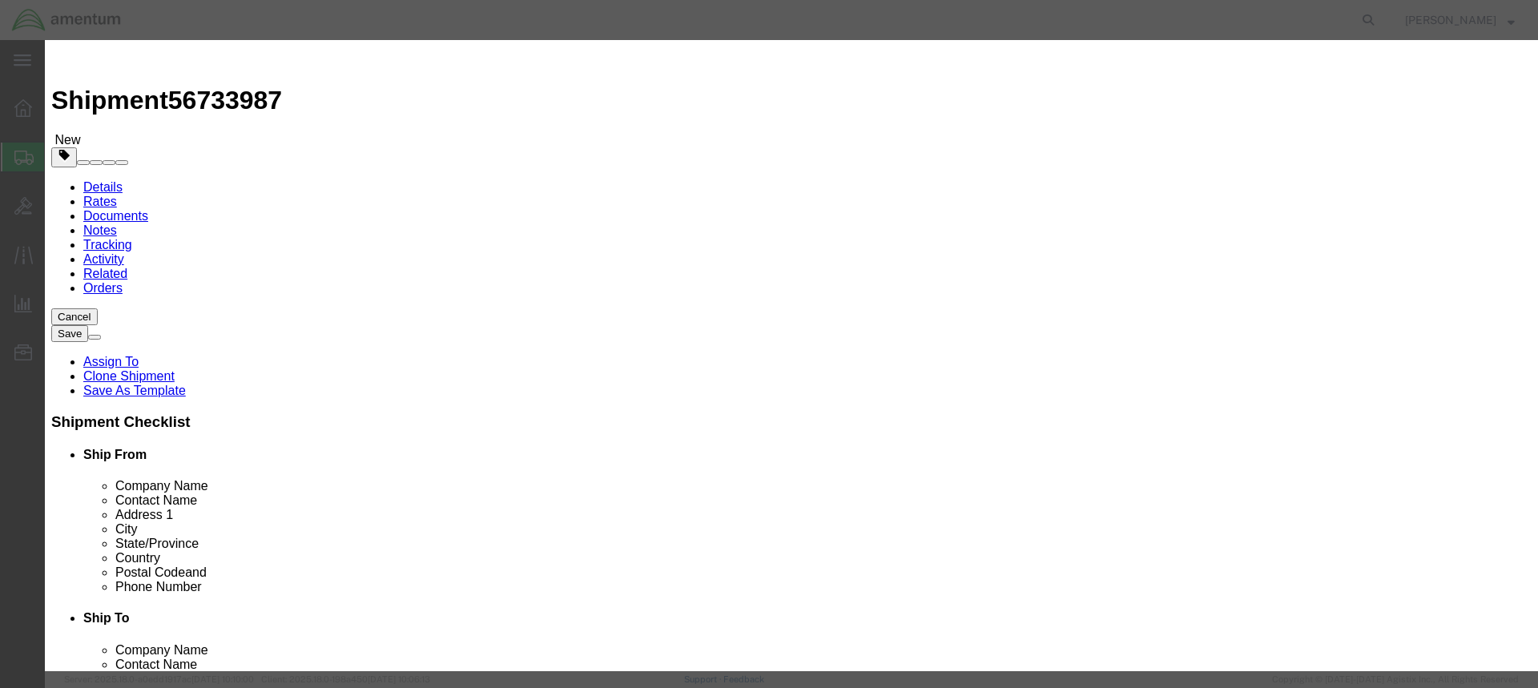
click input "text"
type input ".2"
click select "Select curies gallons kgs lbs liters milliliters"
select select "L"
click select "Select curies gallons kgs lbs liters milliliters"
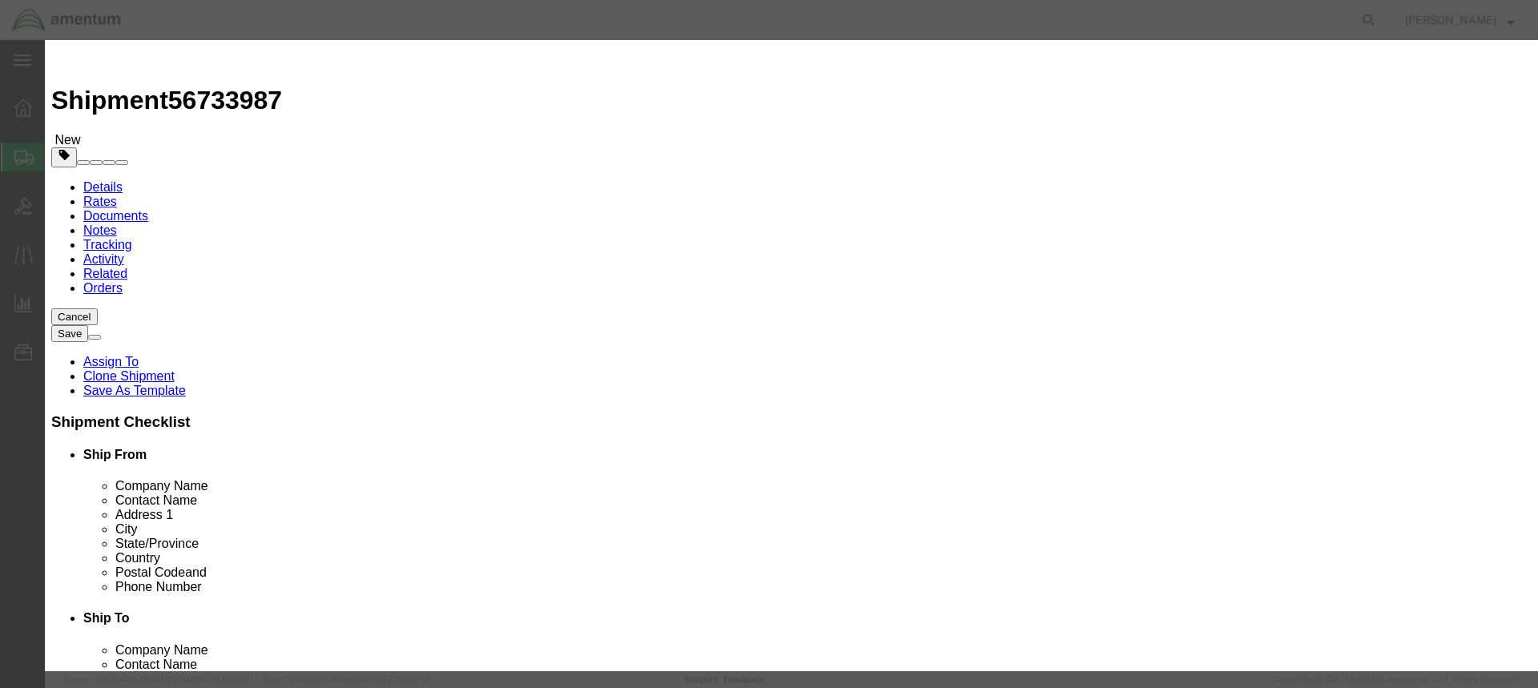
click input "text"
type input "a"
click label "Notes"
click input "Amines, liquid, corrosive, n.o.s."
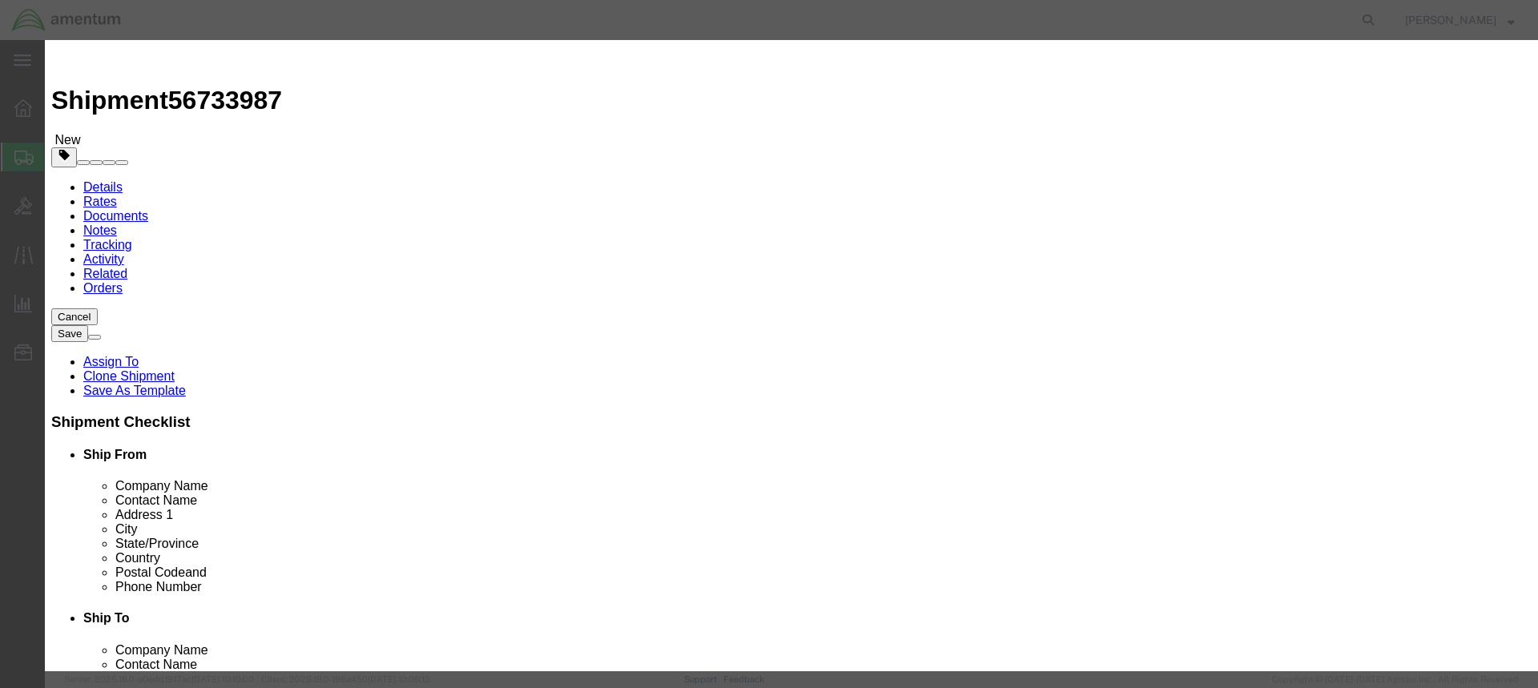
click input "Amines, liquid, corrosive, n.o.s.(diethylene glycol di-("
paste input "(3-Aminopropyl"
click input "Amines, liquid, corrosive, n.o.s.(diethylene glycol di-((3-Aminopropyl"
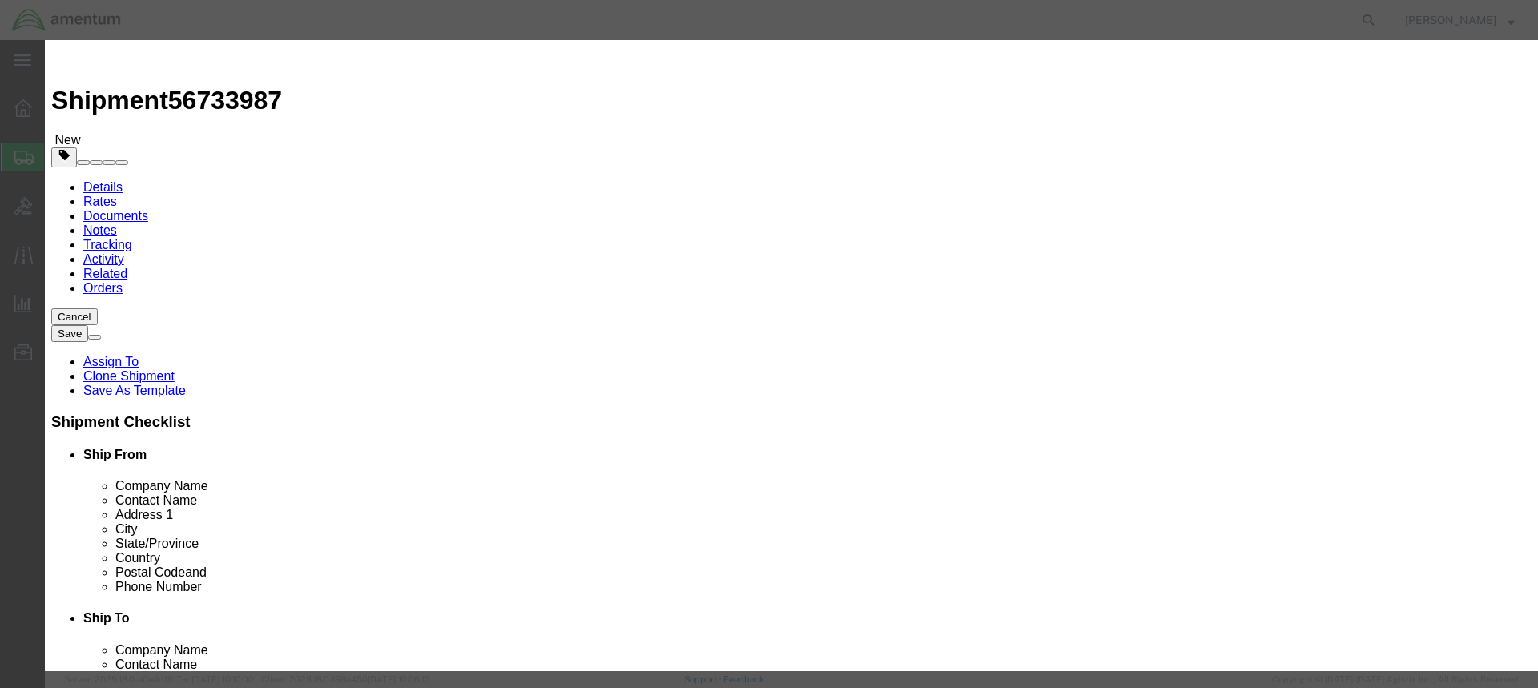
scroll to position [0, 124]
click input "Amines, liquid, corrosive, n.o.s.(diethylene glycol di-(3-Aminopropyl"
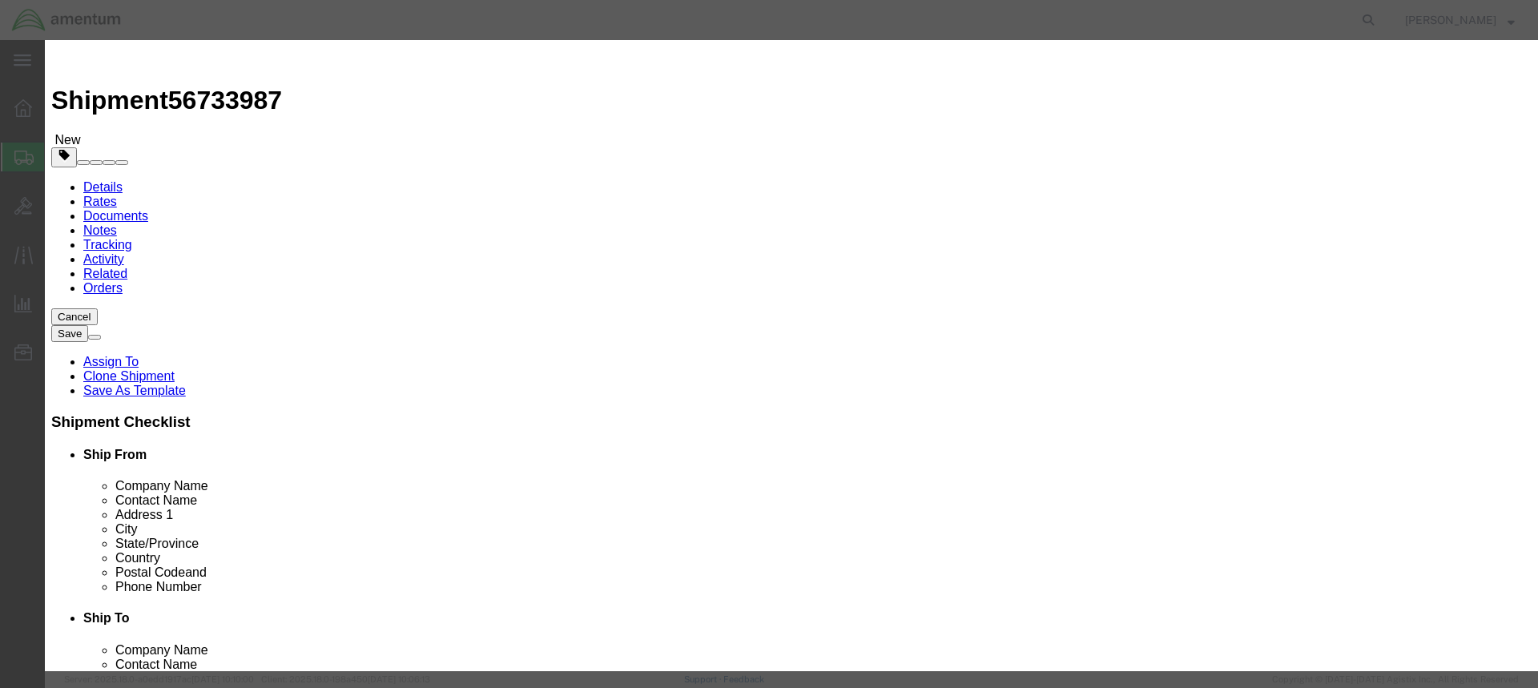
click input "Amines, liquid, corrosive, n.o.s.(diethylene glycol di-(3-Aminopropyl"
click input "Amines, liquid, corrosive, n.o.s.(diethylene glycol di-(3-Aminopropyl)ether, su…"
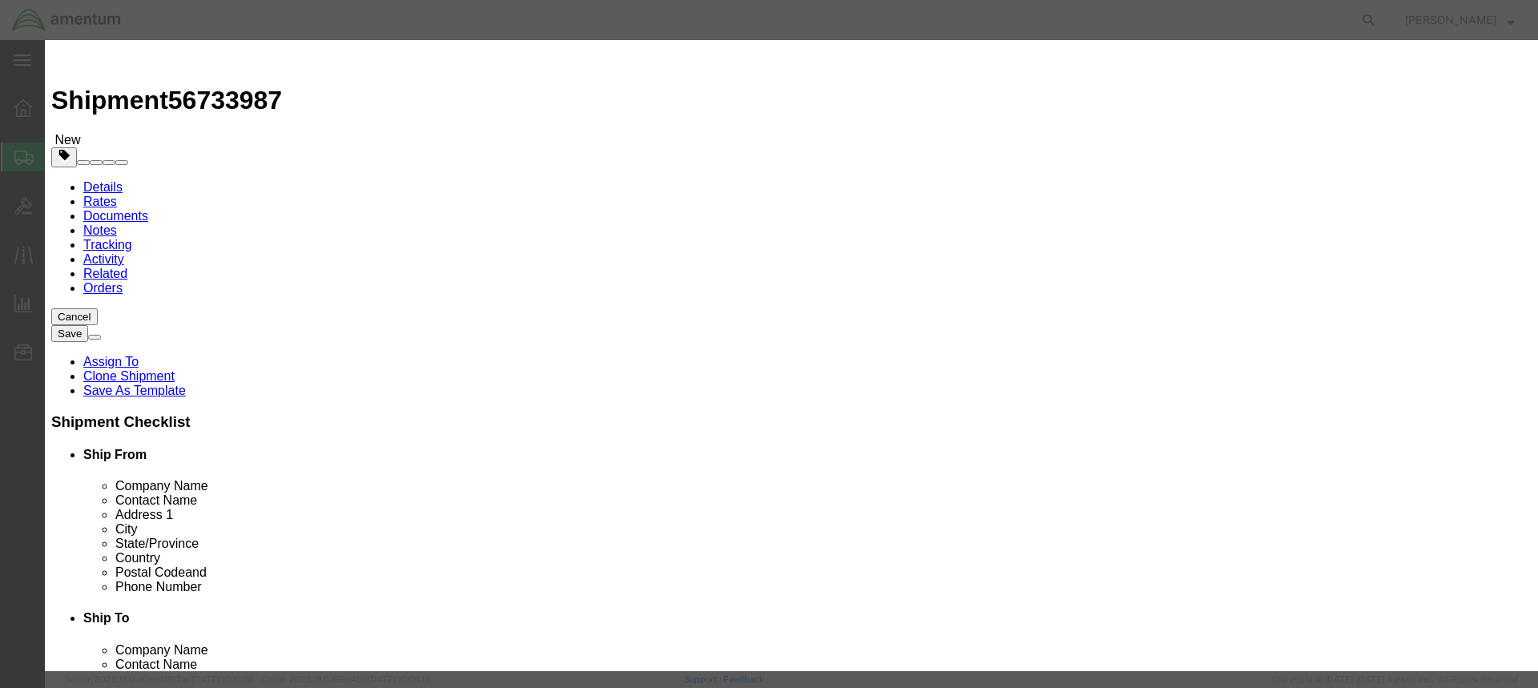
type input "Amines, liquid, corrosive, n.o.s.(diethylene glycol di-(3-Aminopropyl)ether, su…"
click input "text"
type input "CHEMTREC"
click input "text"
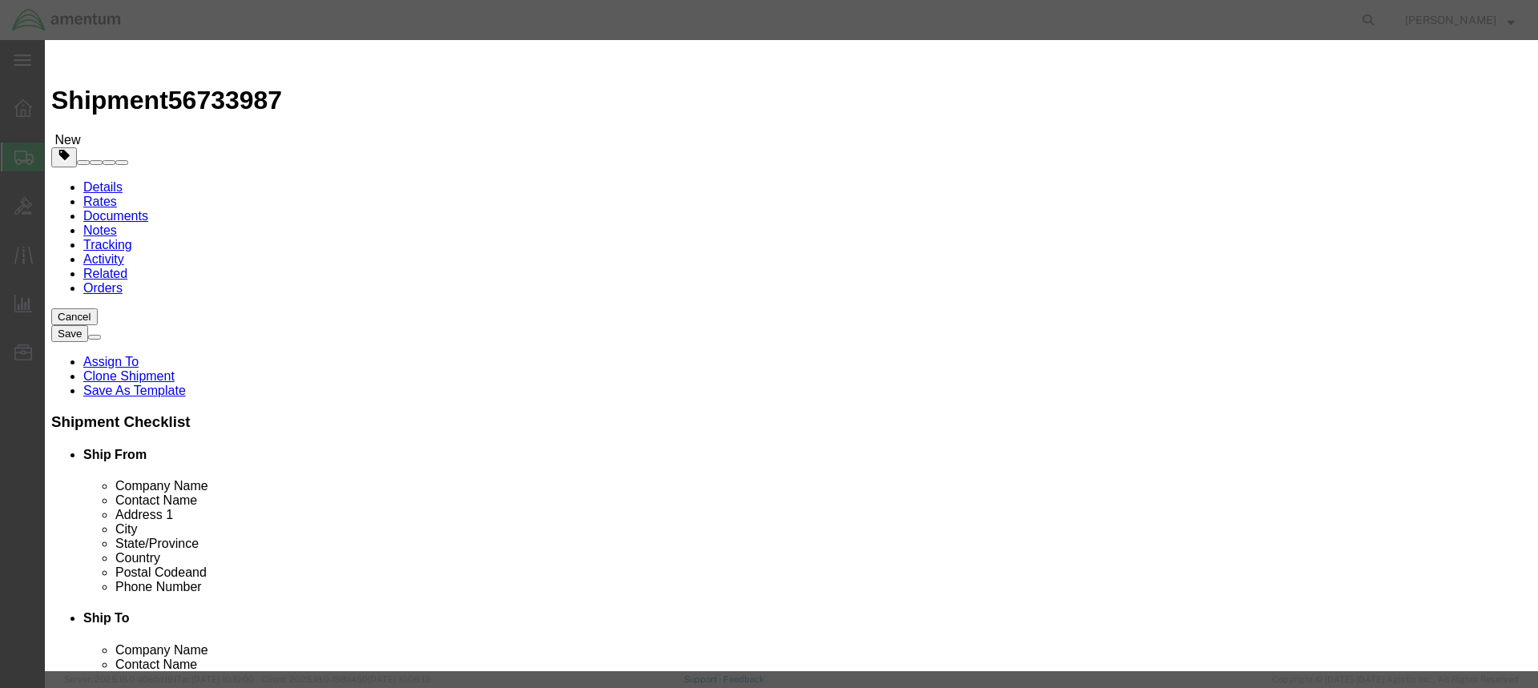
type input "18004249300"
drag, startPoint x: 945, startPoint y: 303, endPoint x: 802, endPoint y: 308, distance: 143.5
click div "Contact Name 18004249300"
paste input "18004249300"
type input "18004249300"
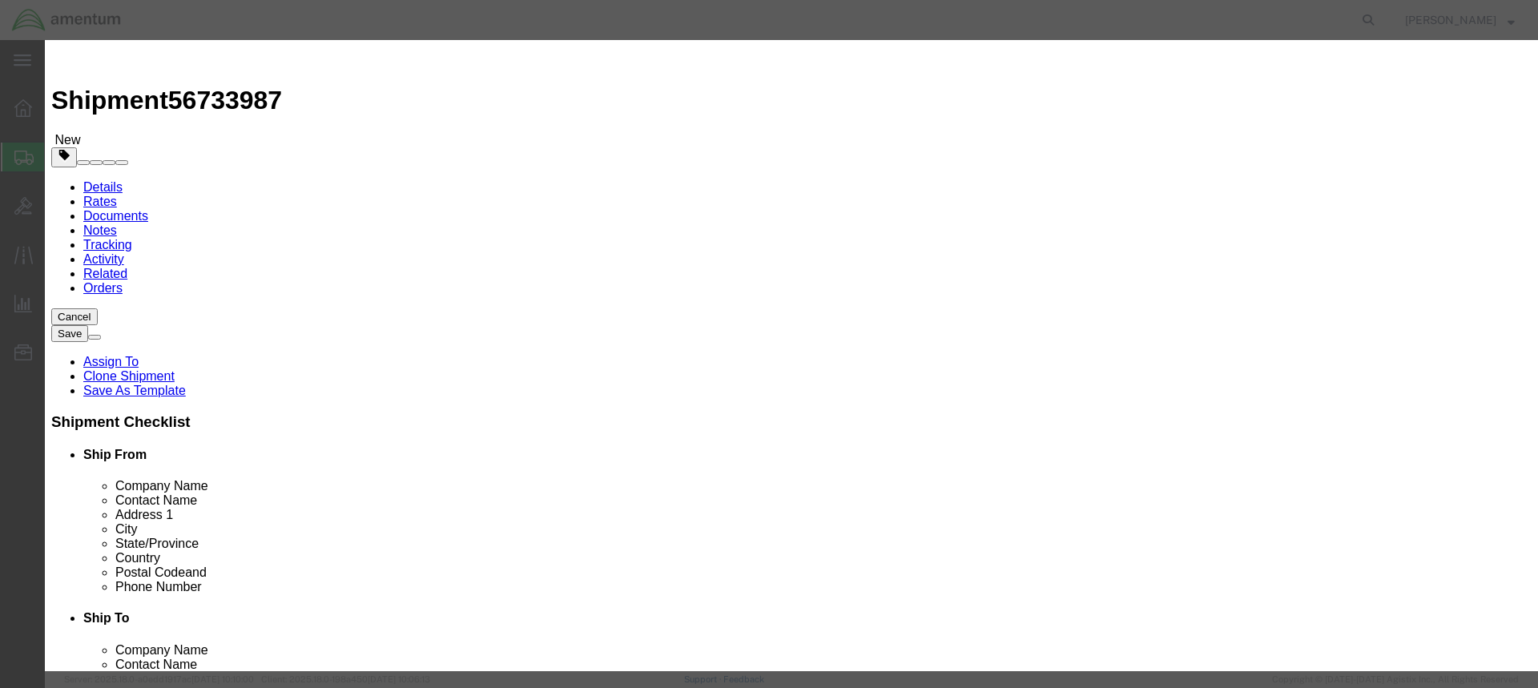
click input "text"
type input "CCN 216832"
click input "18004249300"
click input "1-8004249300"
click input "1-800-4249300"
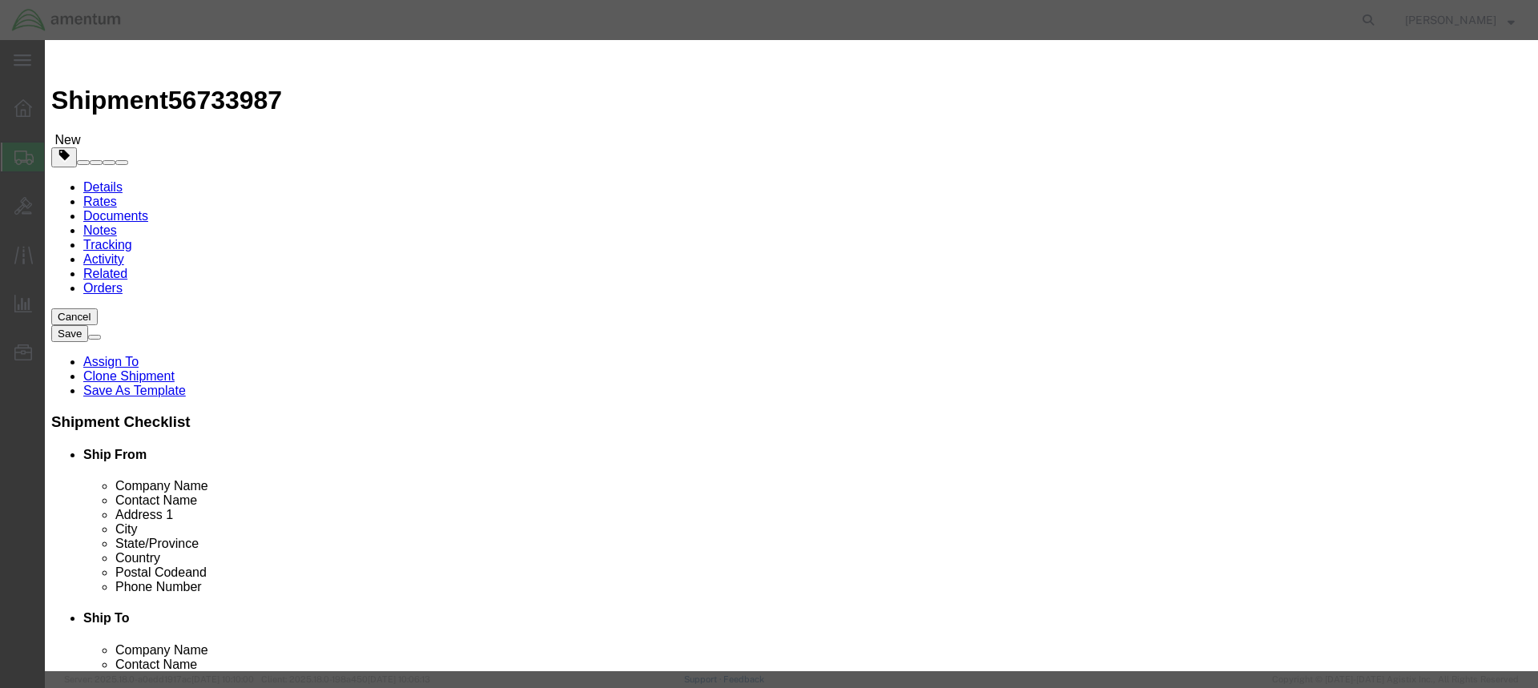
scroll to position [430, 0]
type input "1-800-424-9300"
click button "Save & Add Another"
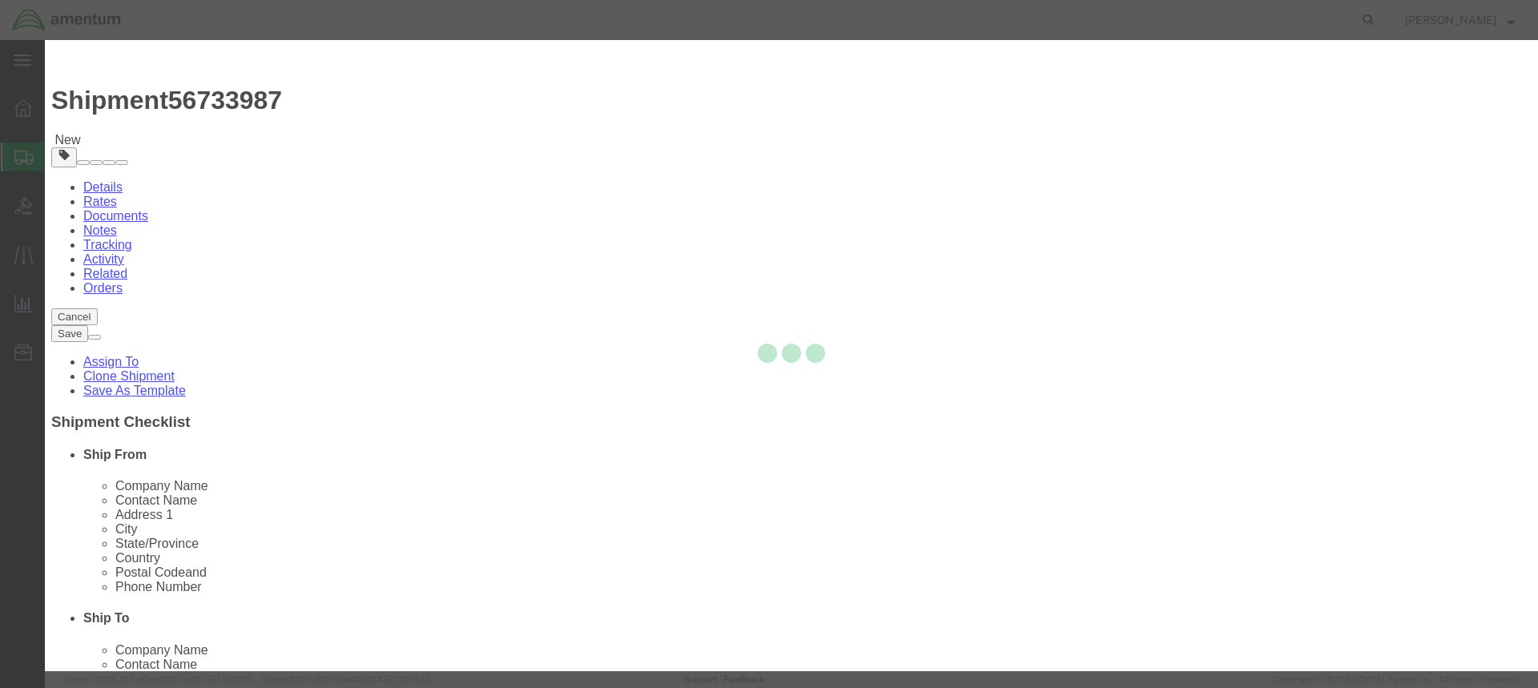
select select "EA"
select select
checkbox input "false"
select select "USD"
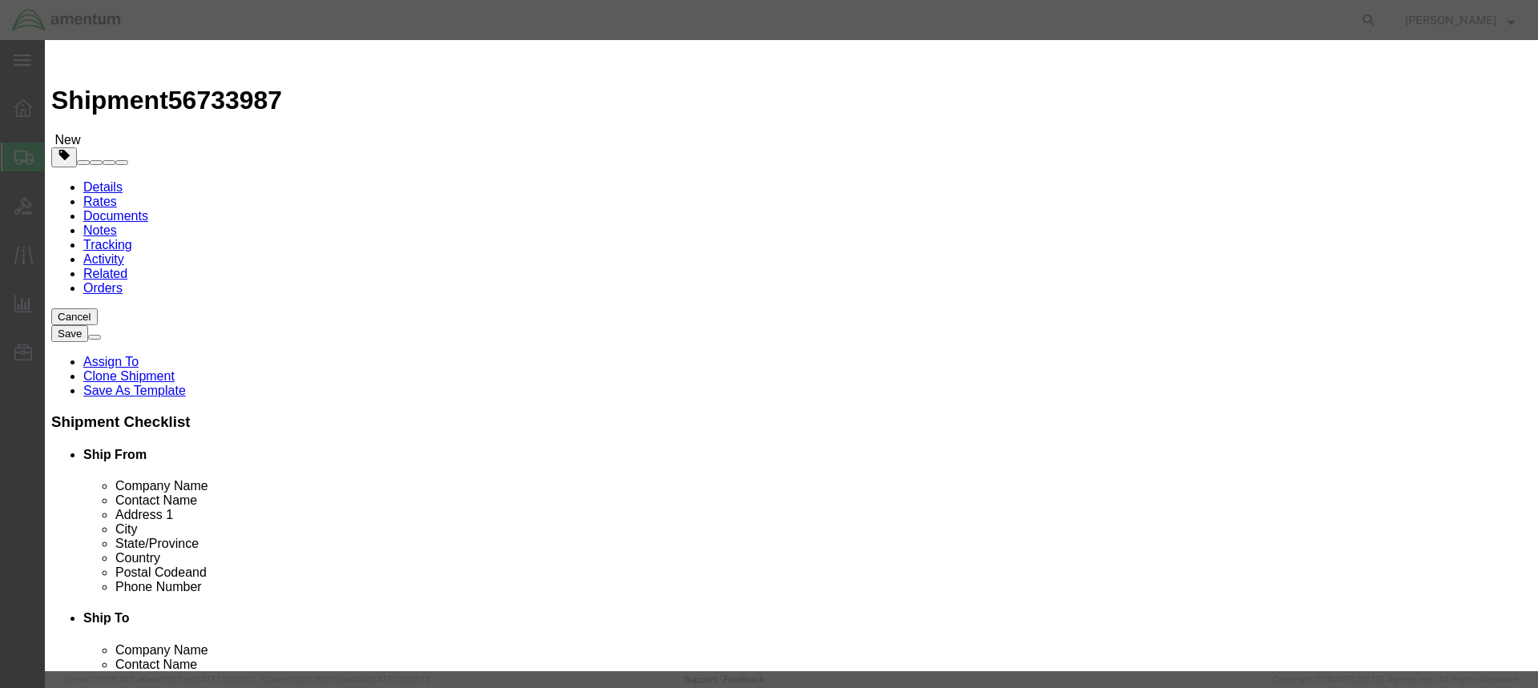
scroll to position [0, 0]
click input "text"
type input "9309.NA"
click icon "button"
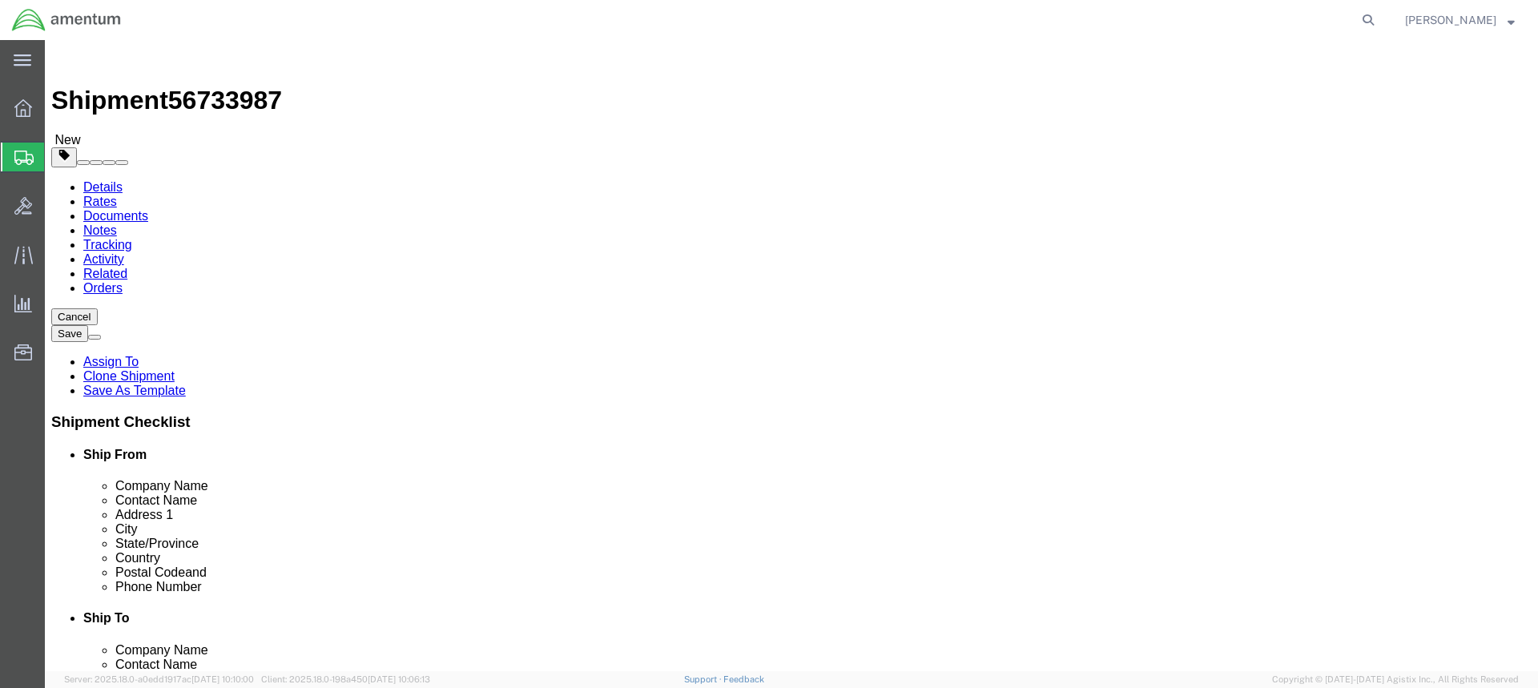
scroll to position [57, 0]
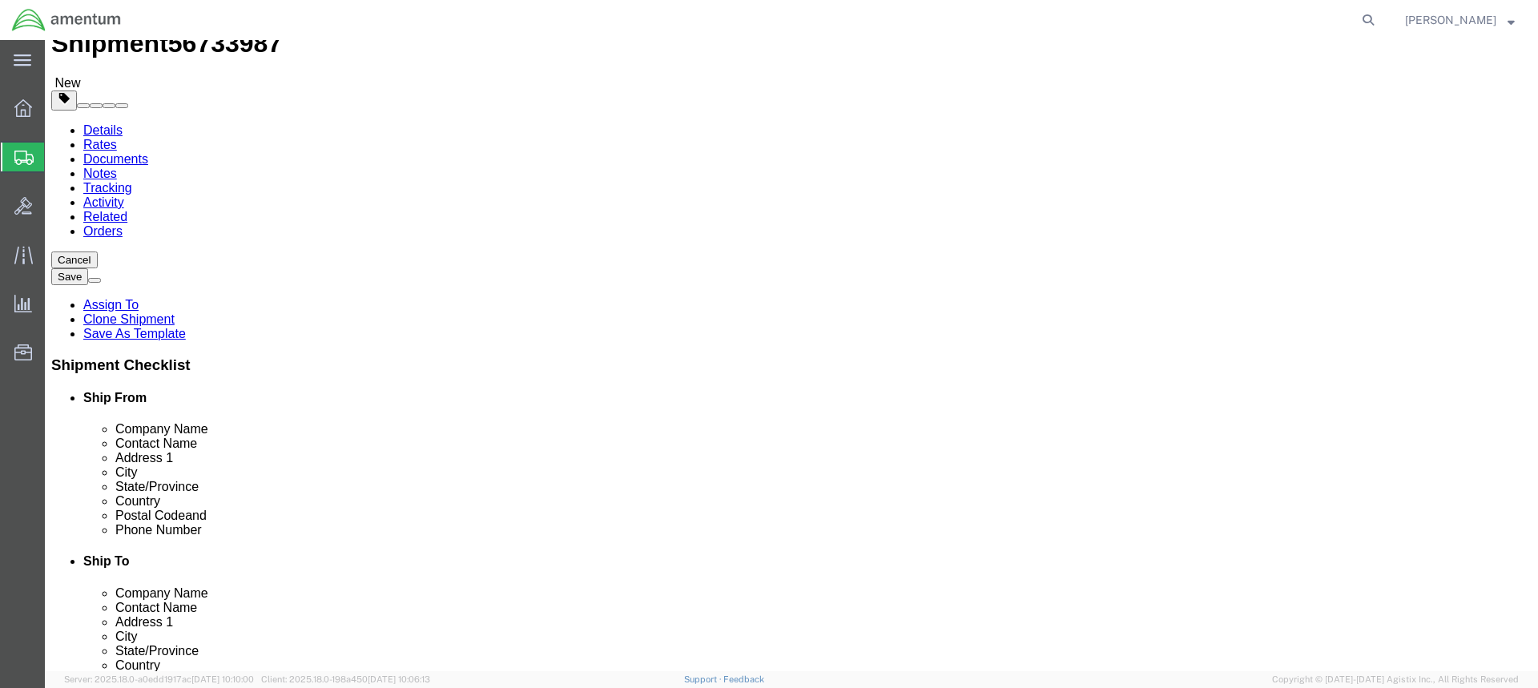
click dd "1.00 Each"
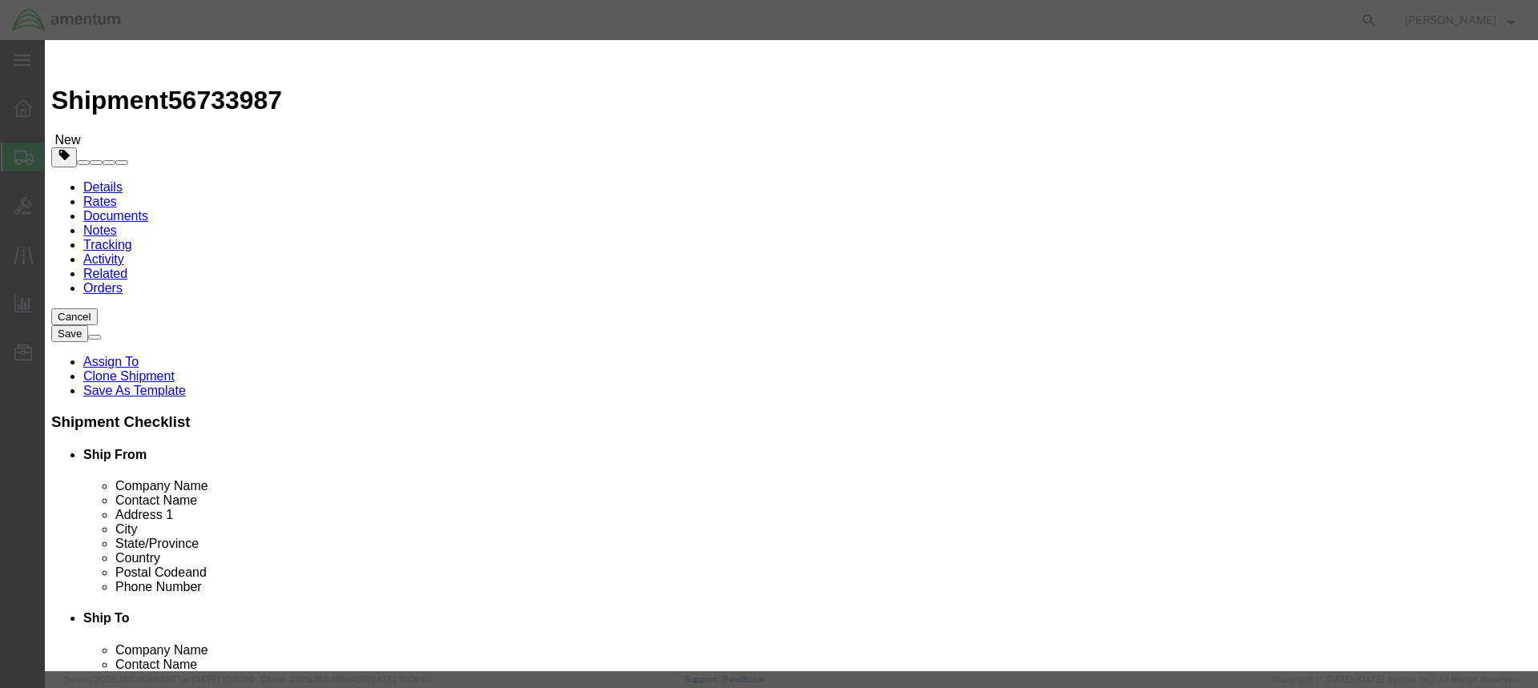
scroll to position [430, 0]
click button "Save & Add Another"
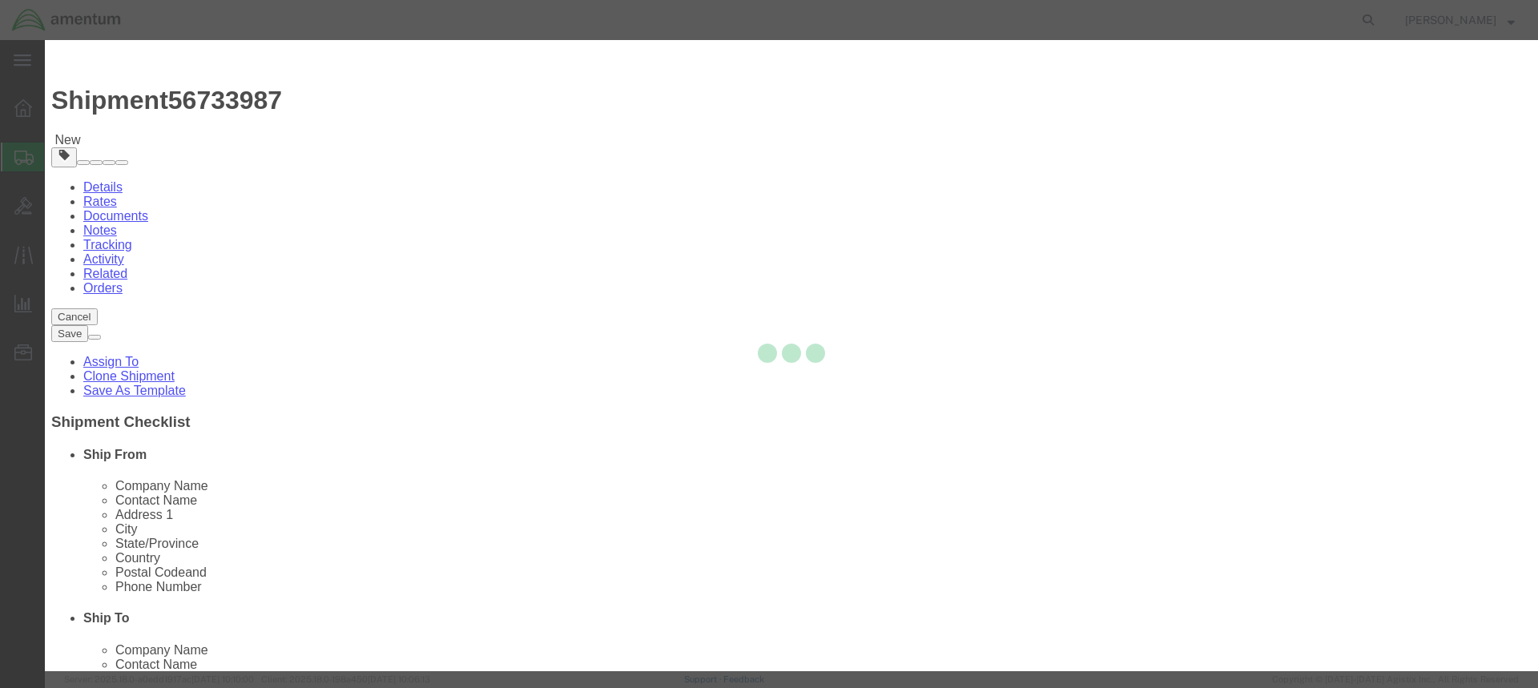
select select "EA"
select select
checkbox input "false"
select select "USD"
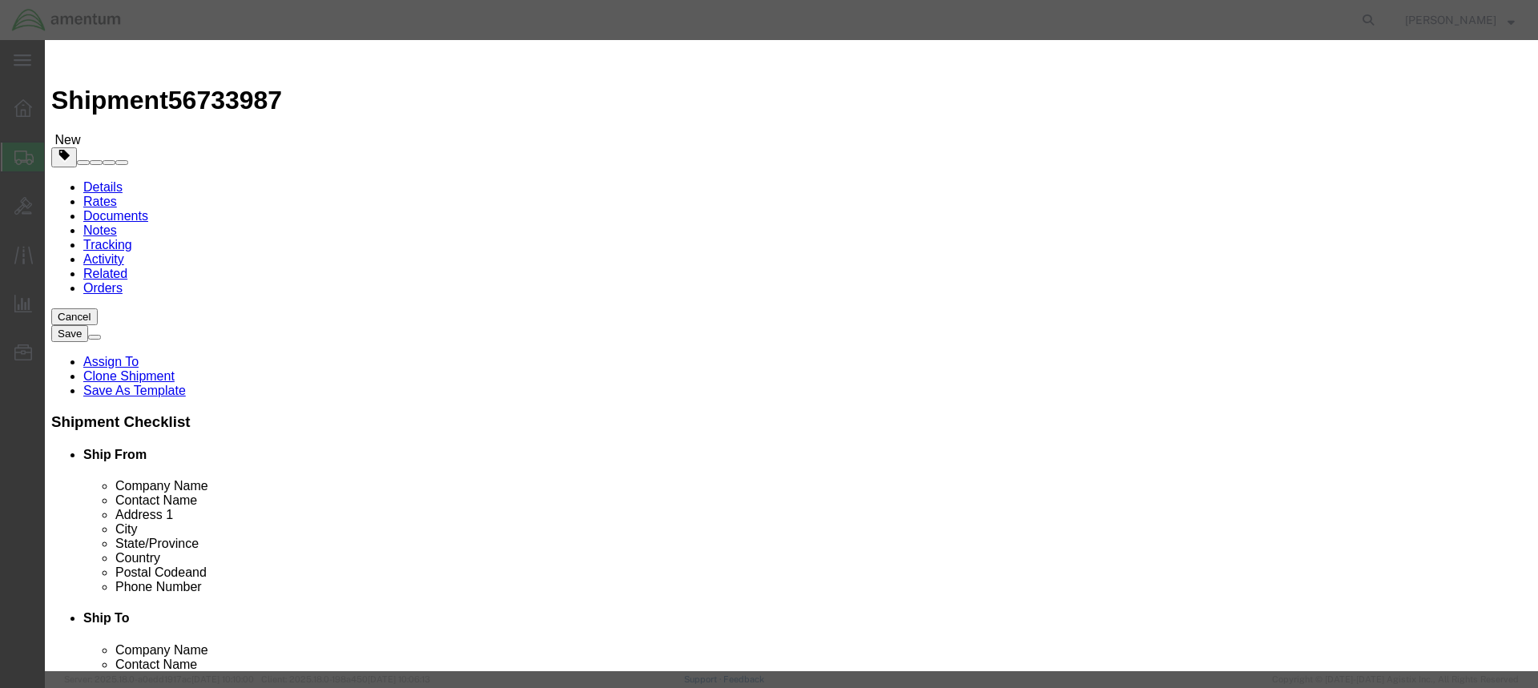
scroll to position [0, 0]
click button "Close"
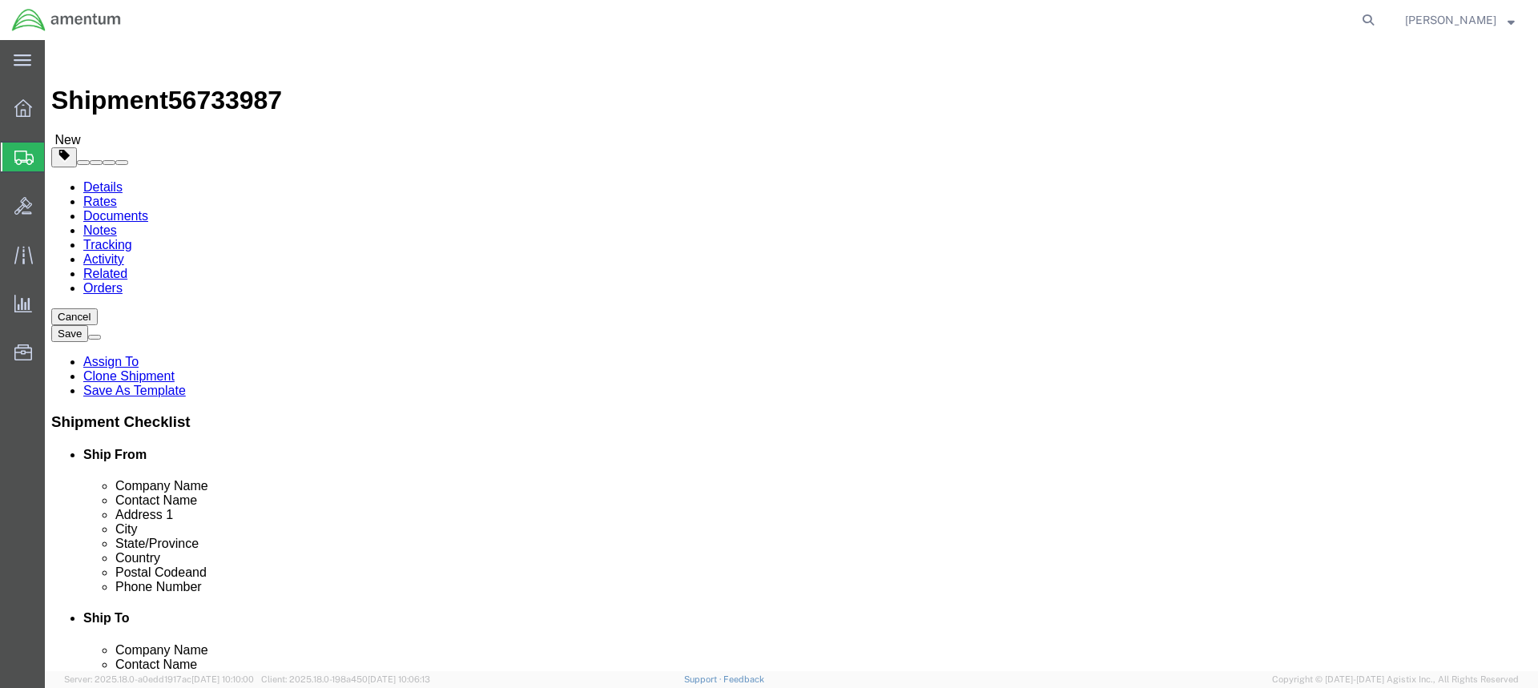
click dd "1.00 Each"
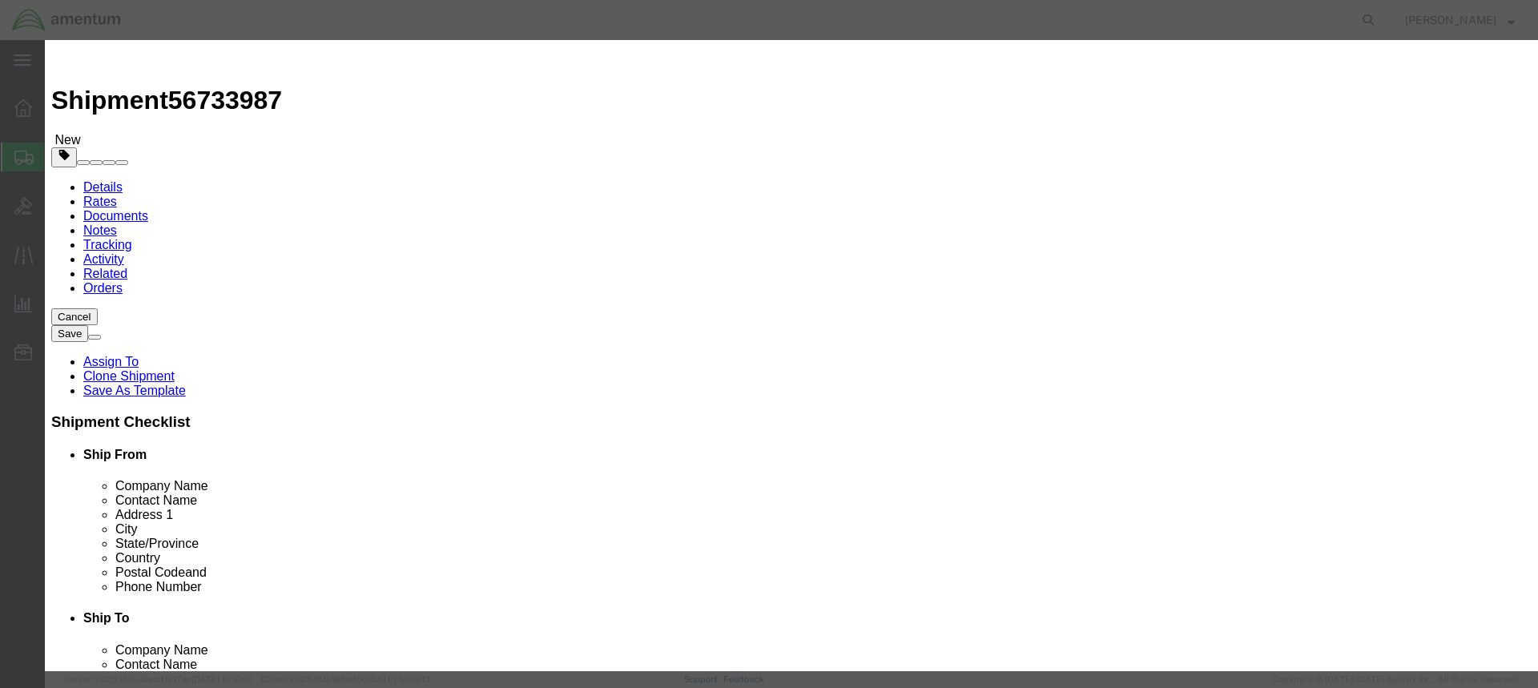
scroll to position [57, 0]
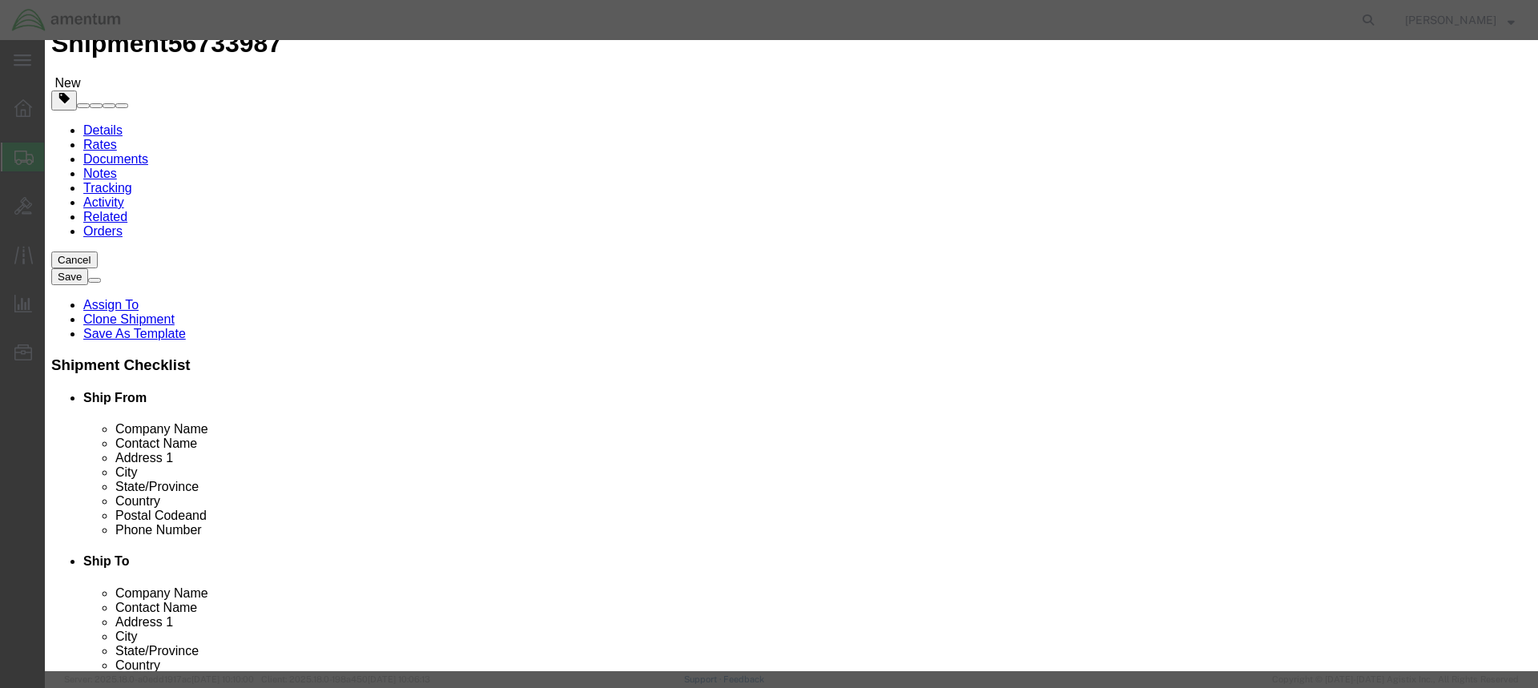
click button "Save & Close"
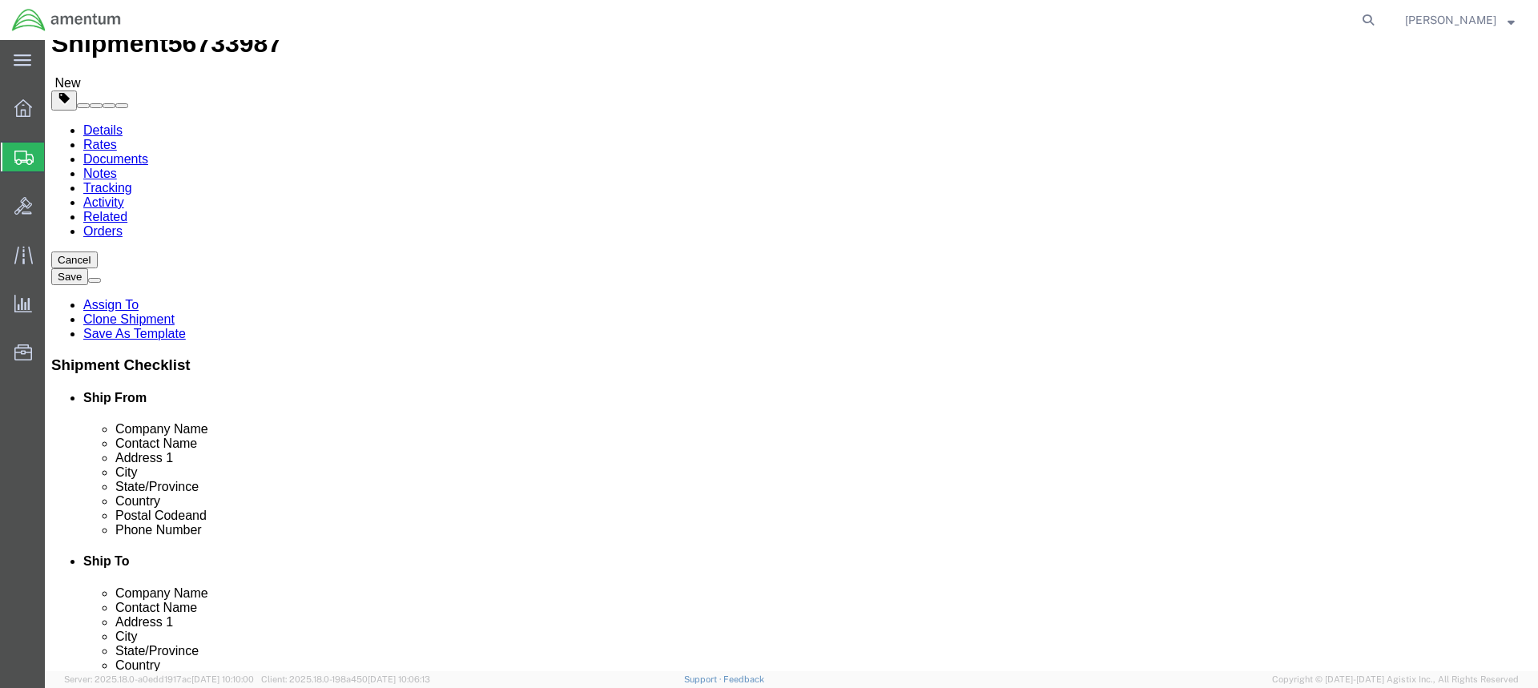
scroll to position [0, 0]
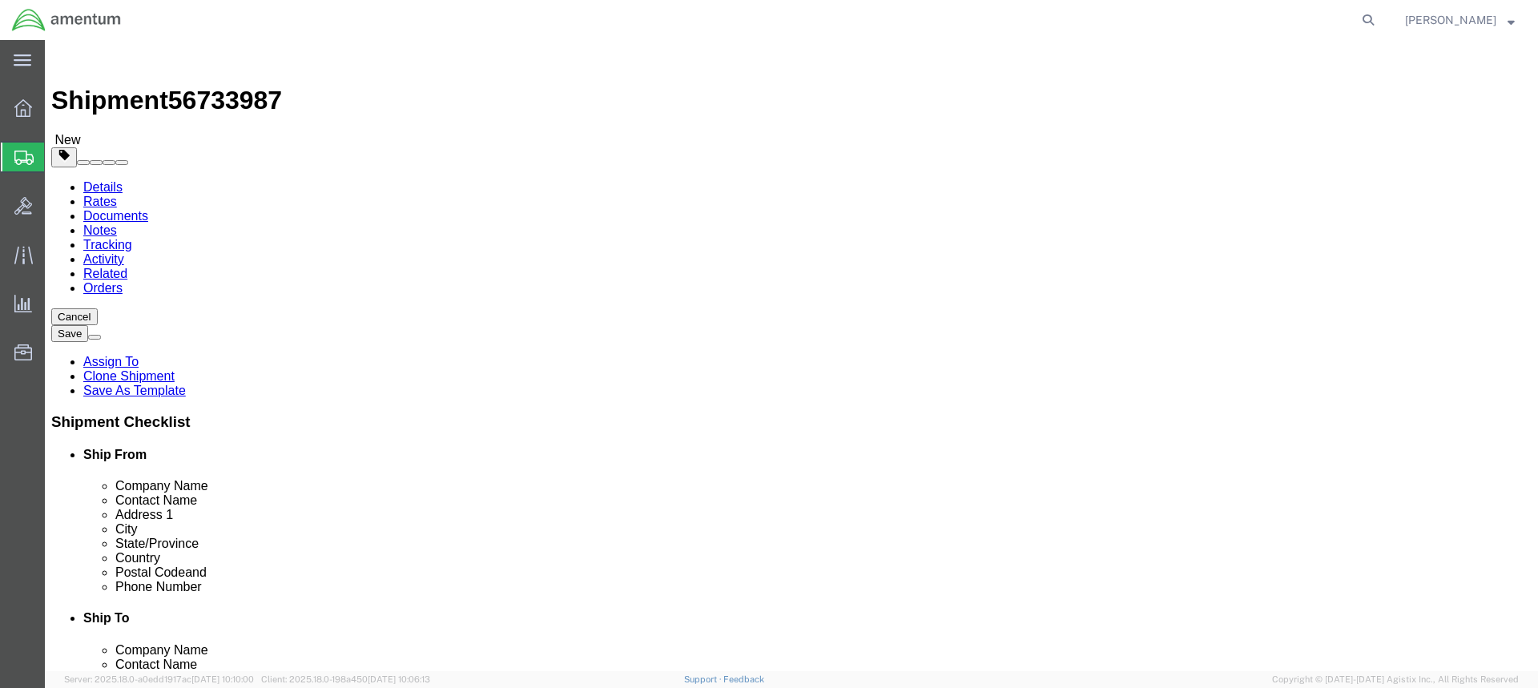
click span
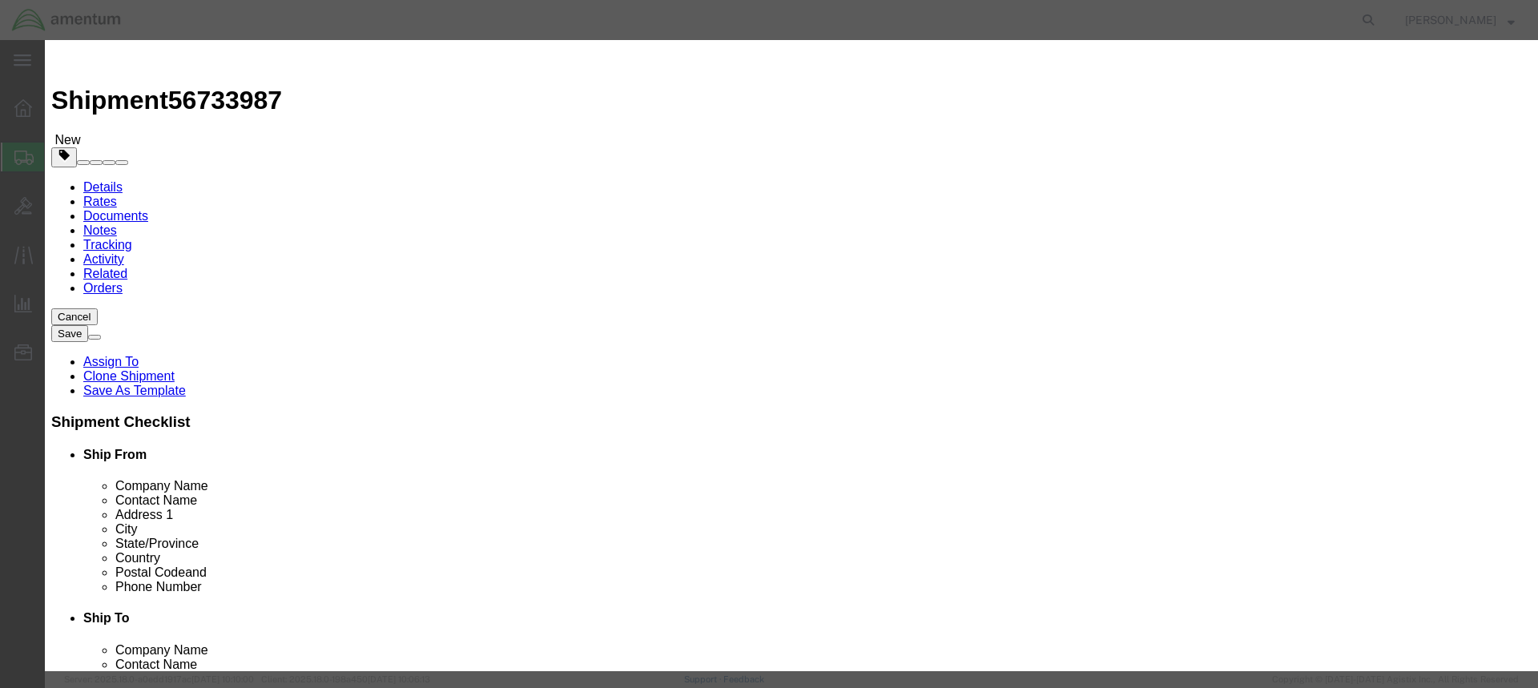
scroll to position [10, 0]
click input "checkbox"
checkbox input "true"
paste input "ENVIRONMENTALLY HAZARDOUS SUBSTANCE, LIQUID, N.O.S."
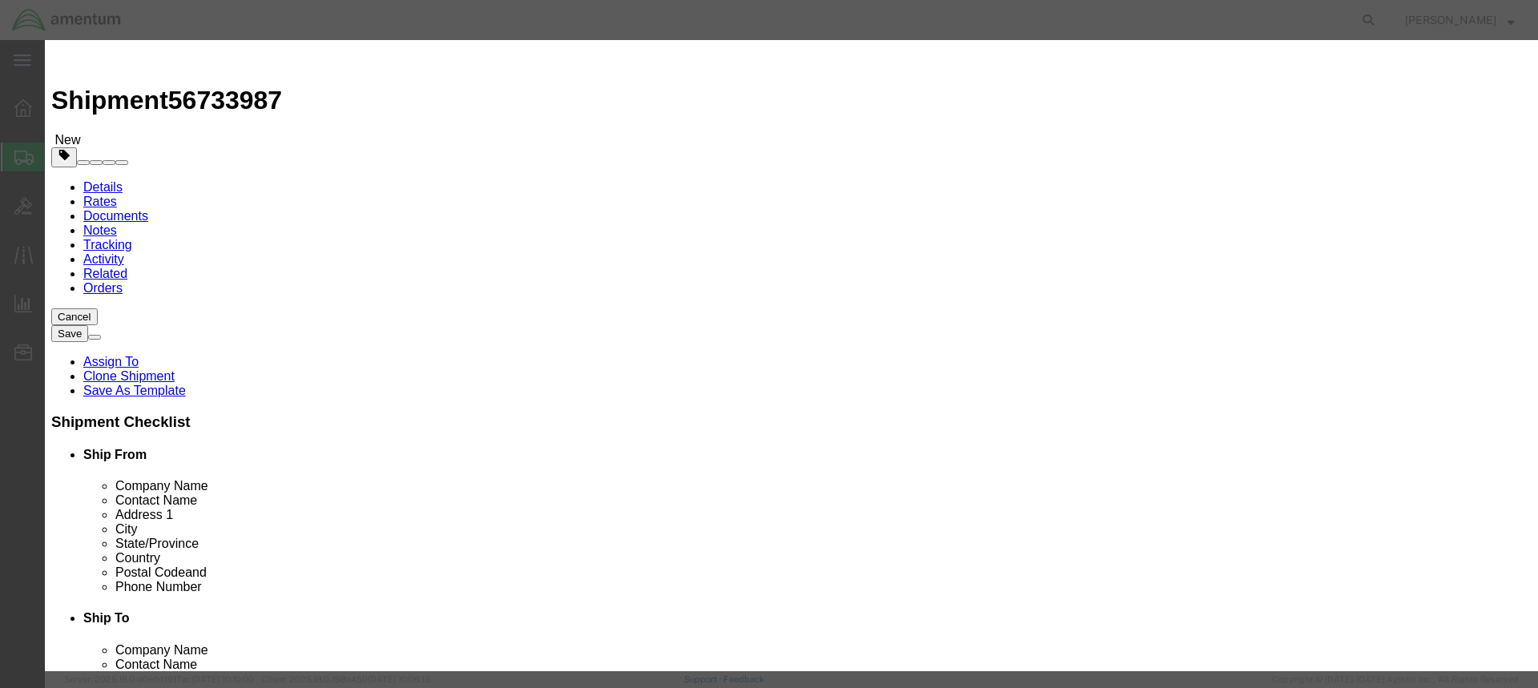
scroll to position [0, 0]
click input "ENVIRONMENTALLY HAZARDOUS SUBSTANCE, LIQUID, N.O.S."
type input "ENVIRONMENTALLY HAZARDOUS SUBSTANCE, LIQUID, N.O.S. (bisphenol-A epichlorhydrin…"
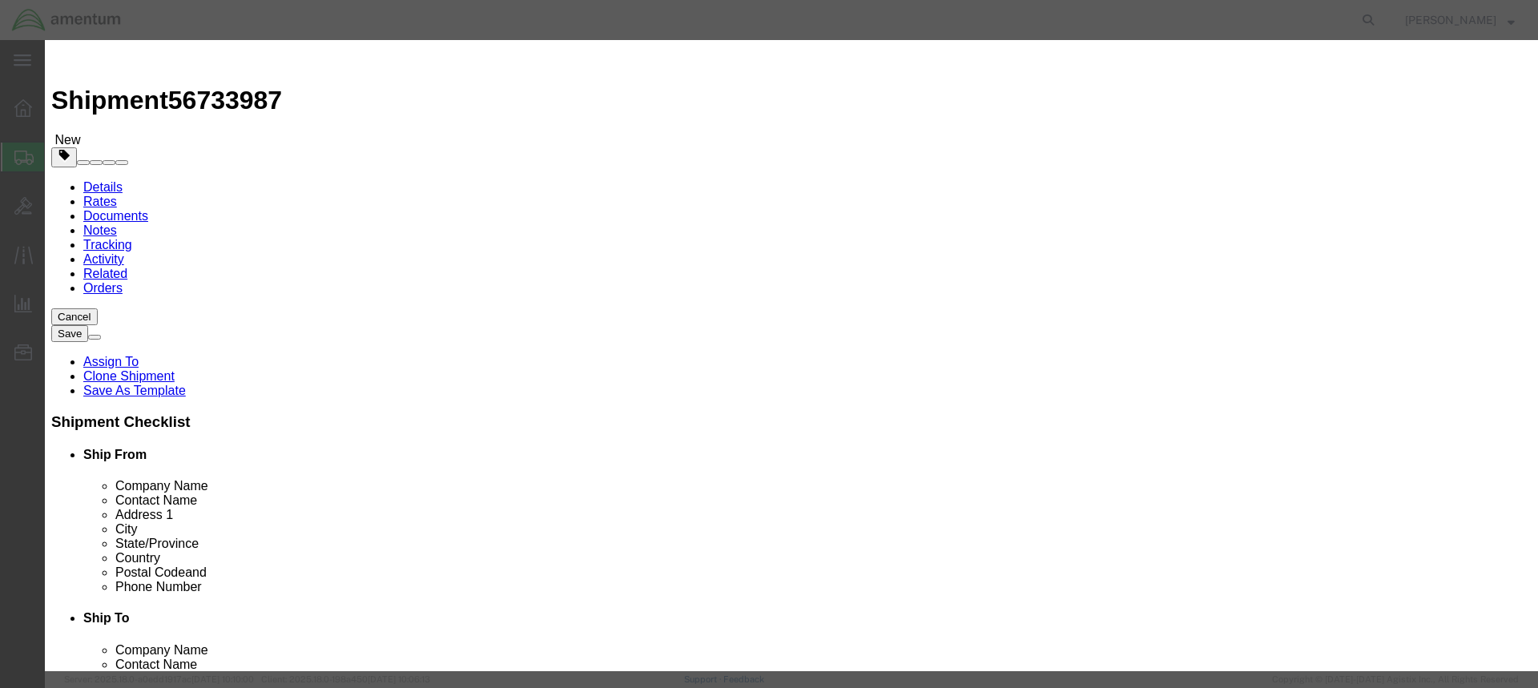
click input "text"
type input "3082"
click select "Select 1 Explosive 1.1 Explosive 1.2 Explosive 1.3 Explosive 1.4 Explosive 1.5 …"
select select "9 Miscellaneous"
click select "Select 1 Explosive 1.1 Explosive 1.2 Explosive 1.3 Explosive 1.4 Explosive 1.5 …"
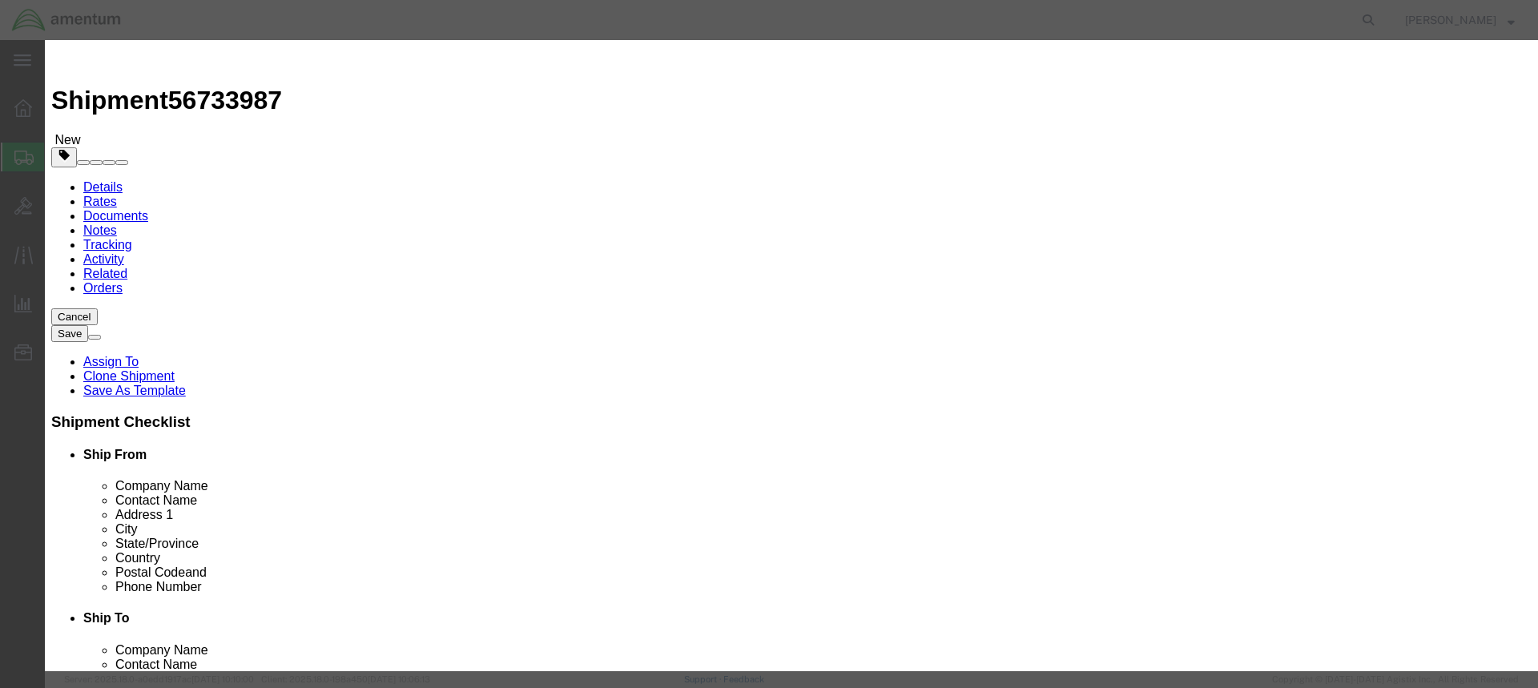
click select "Packaging Group I II III"
select select "II"
click select "Packaging Group I II III"
click input "text"
type input "1"
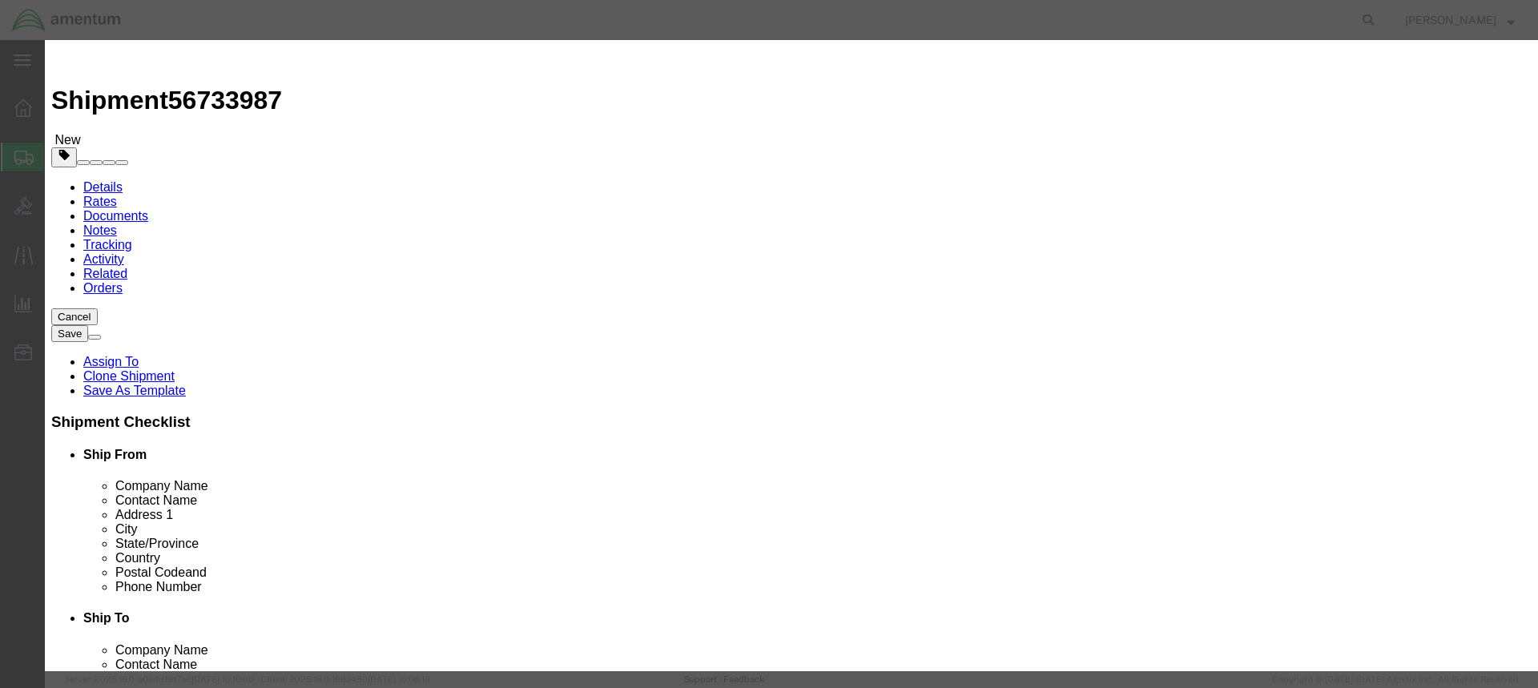
click select "Select 1 - Drums 2 - Reserved 3 - Jerricans 4 - Boxes 5 - Bags 6 - Composite Pa…"
select select "BOXES"
click select "Select 1 - Drums 2 - Reserved 3 - Jerricans 4 - Boxes 5 - Bags 6 - Composite Pa…"
click select "Container Material A - Steel (all types and surface treatments) B - Aluminum C …"
select select "FIBERBOARD"
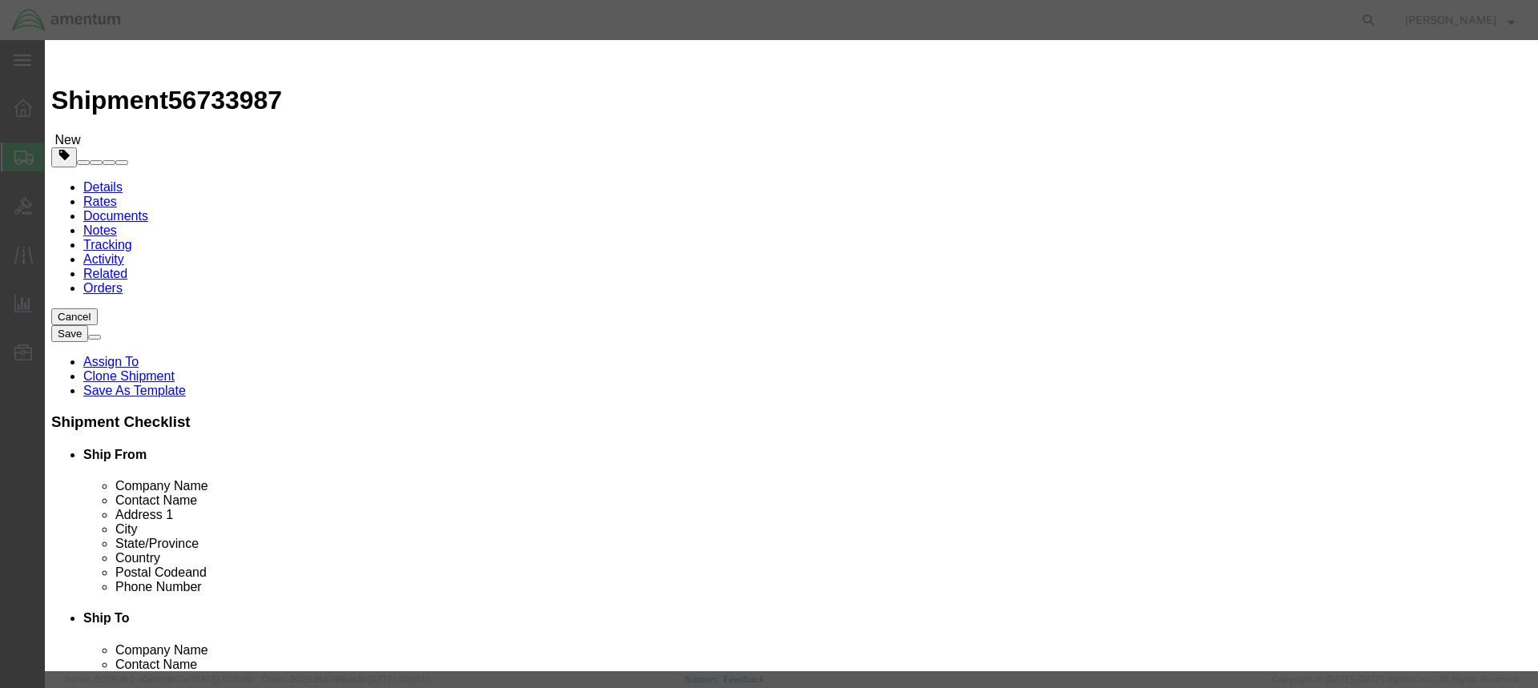
click select "Container Material A - Steel (all types and surface treatments) B - Aluminum C …"
click input "text"
type input "1"
click select "Select curies gallons kgs lbs liters milliliters"
select select "L"
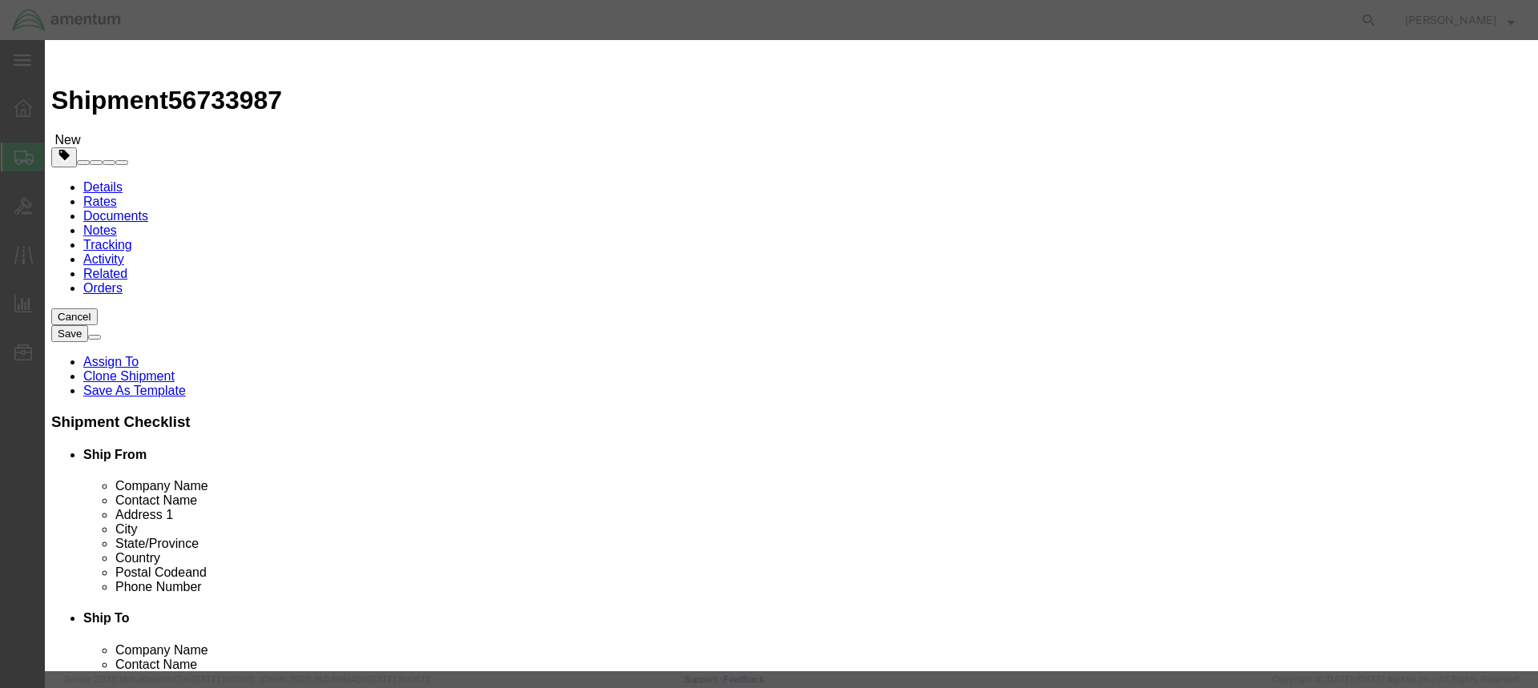
click select "Select curies gallons kgs lbs liters milliliters"
click input "text"
type input "c"
type input "CHEMTREC"
click input "text"
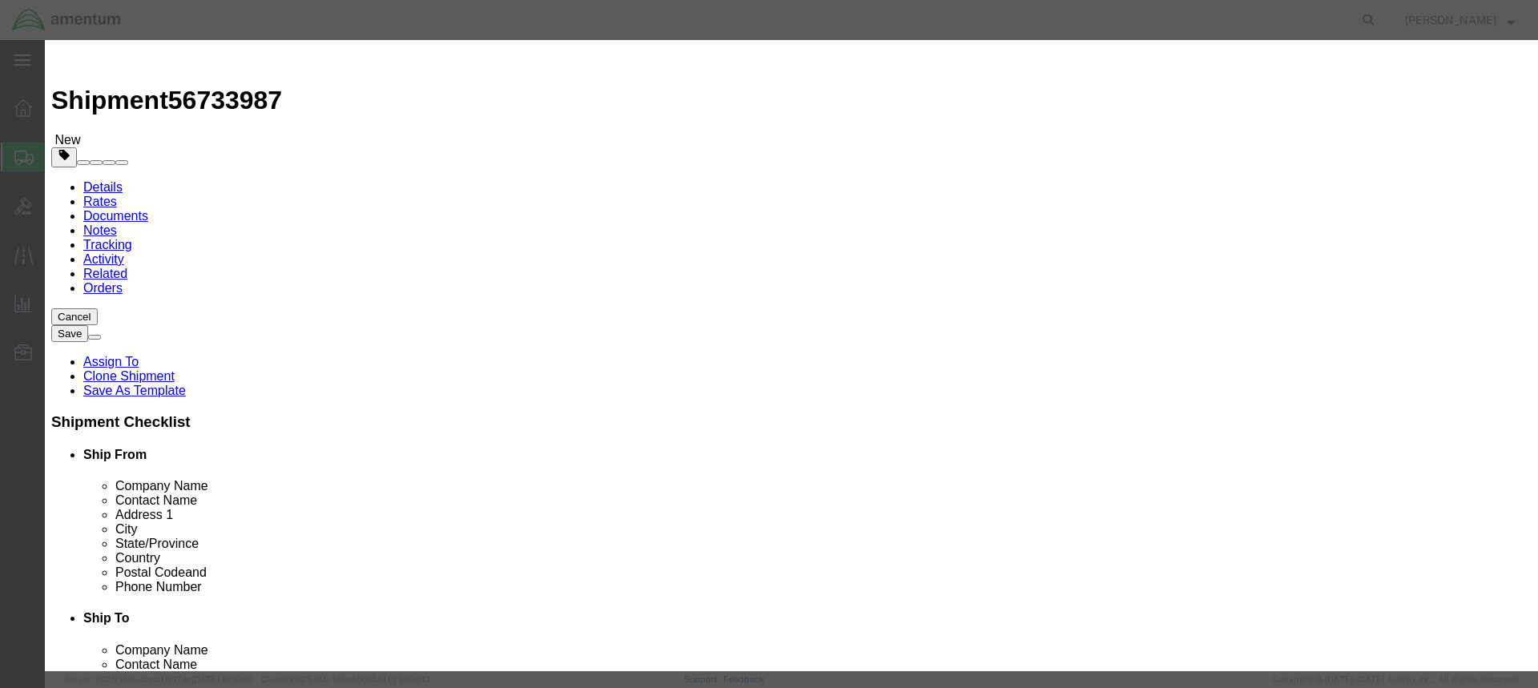
type input "CNN 216832"
click input "text"
type input "1-800-424-9300"
click button "Save & Close"
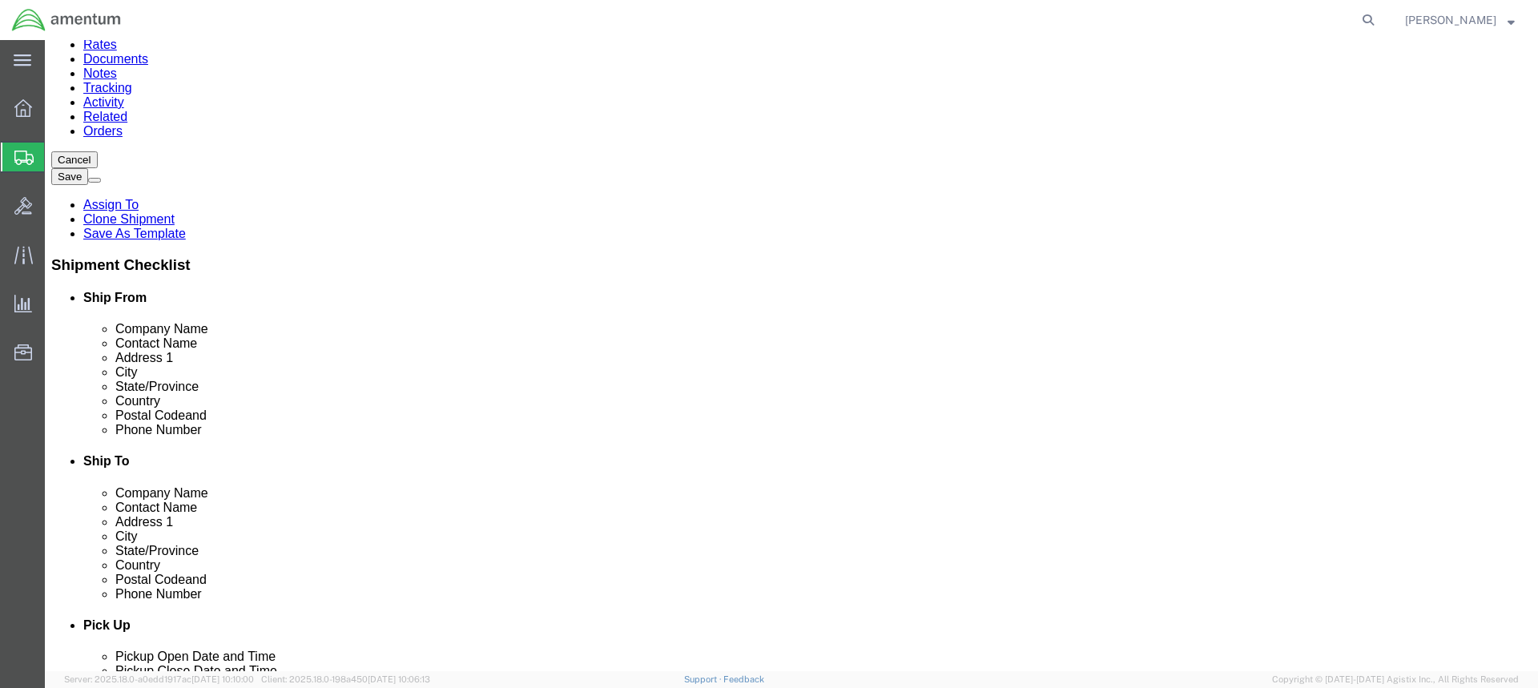
scroll to position [160, 0]
click dd
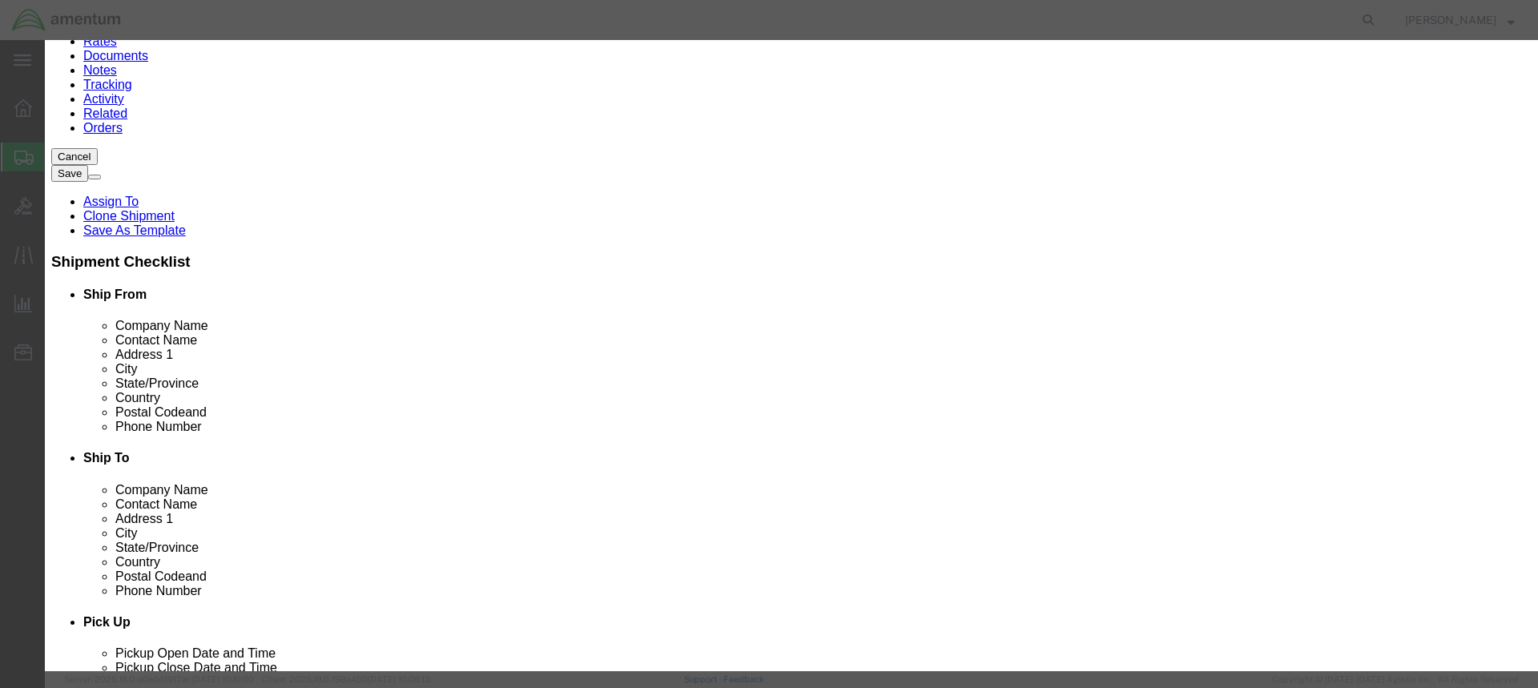
drag, startPoint x: 520, startPoint y: 150, endPoint x: 386, endPoint y: 152, distance: 133.8
click div "Pieces Number of pieces inside all the packages 0.00 Select Bag Barrels 100Boar…"
type input "1.00"
drag, startPoint x: 467, startPoint y: 119, endPoint x: 369, endPoint y: 133, distance: 98.8
click label "Pieces"
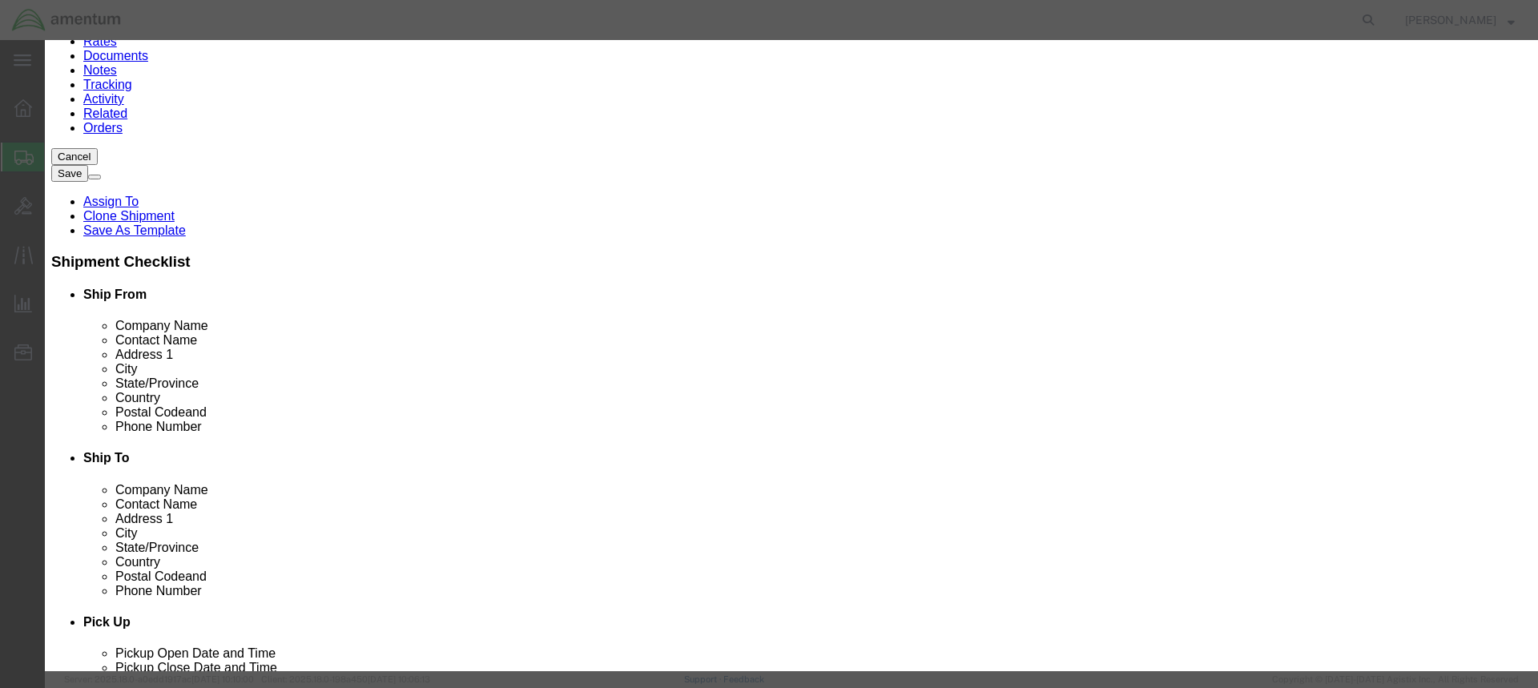
click input "text"
type input "9309.NA"
click div "Commodity library"
click input "text"
type input "300.00"
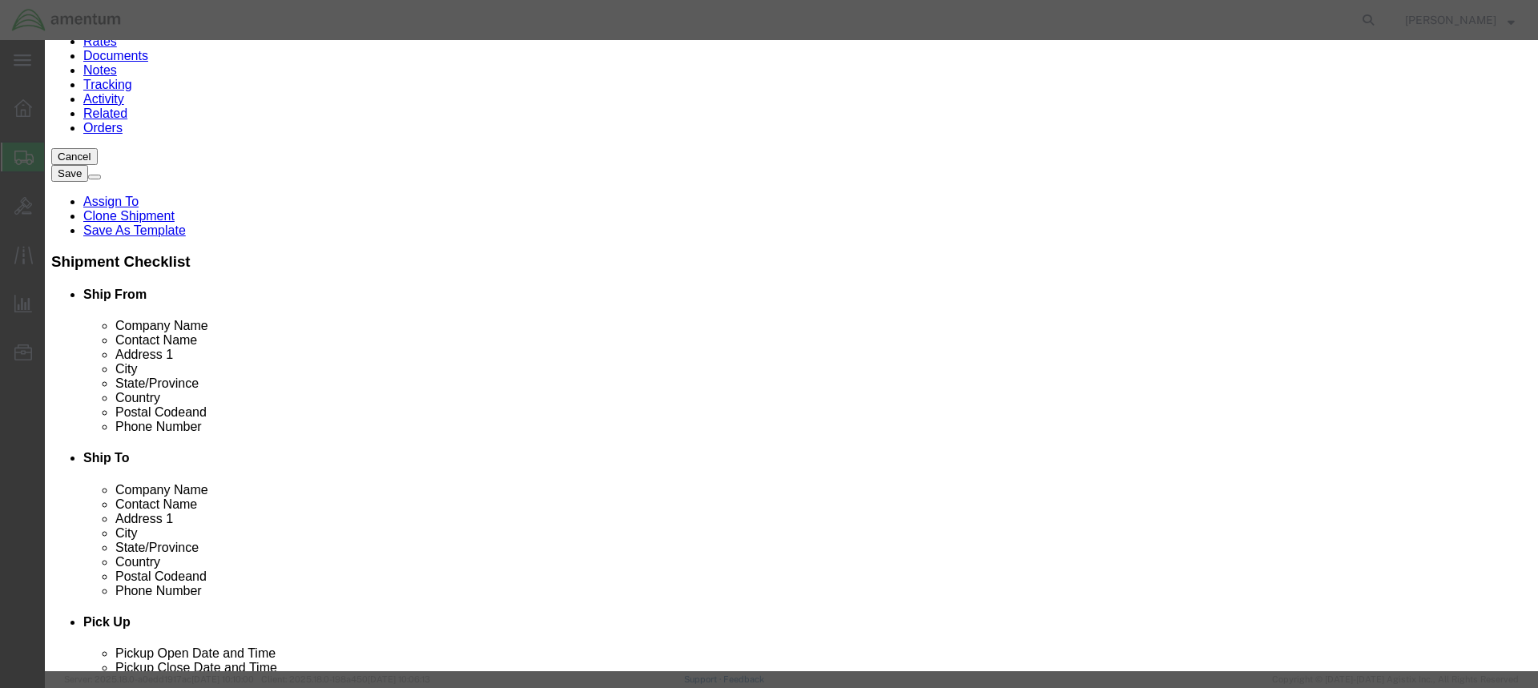
click select "Select 50 55 60 65 70 85 92.5 100 125 175 250 300 400"
select select "250"
click select "Select 50 55 60 65 70 85 92.5 100 125 175 250 300 400"
click button "Save & Close"
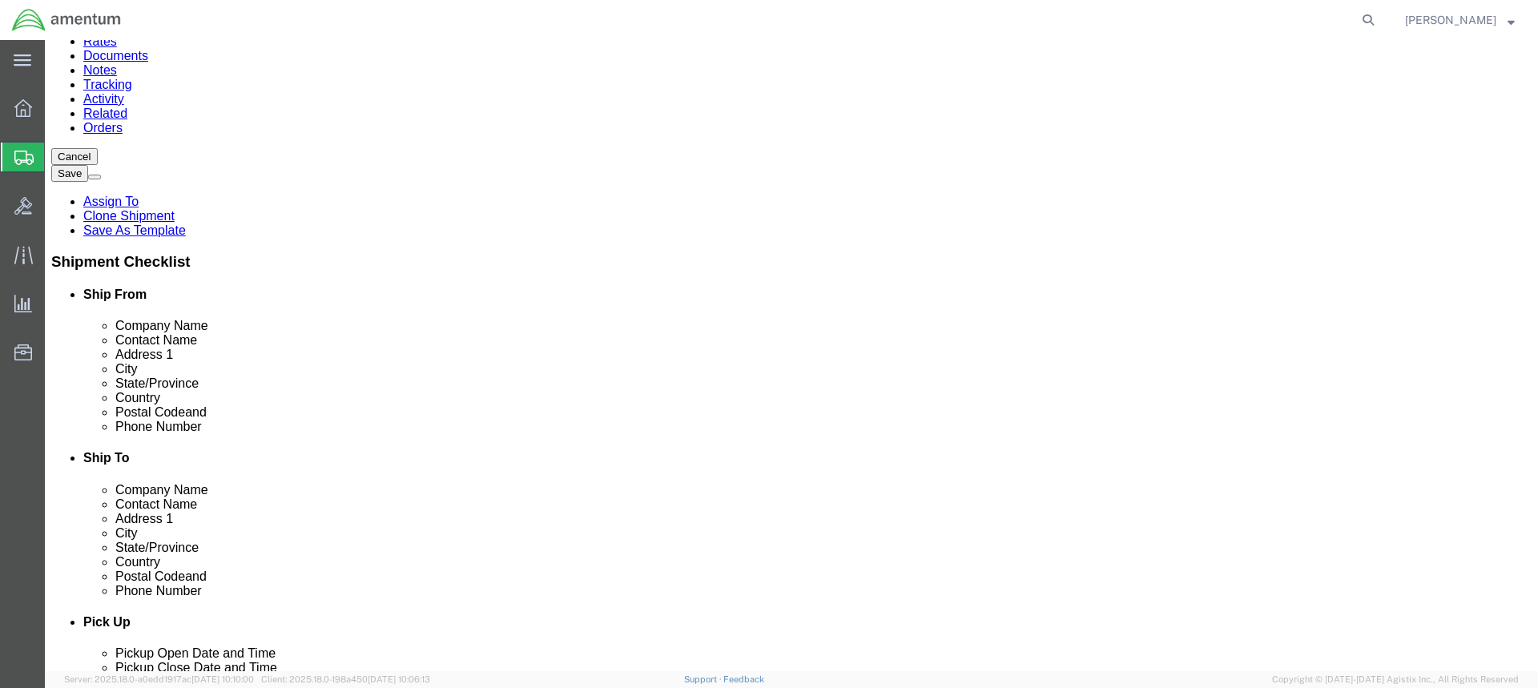
click button "Continue"
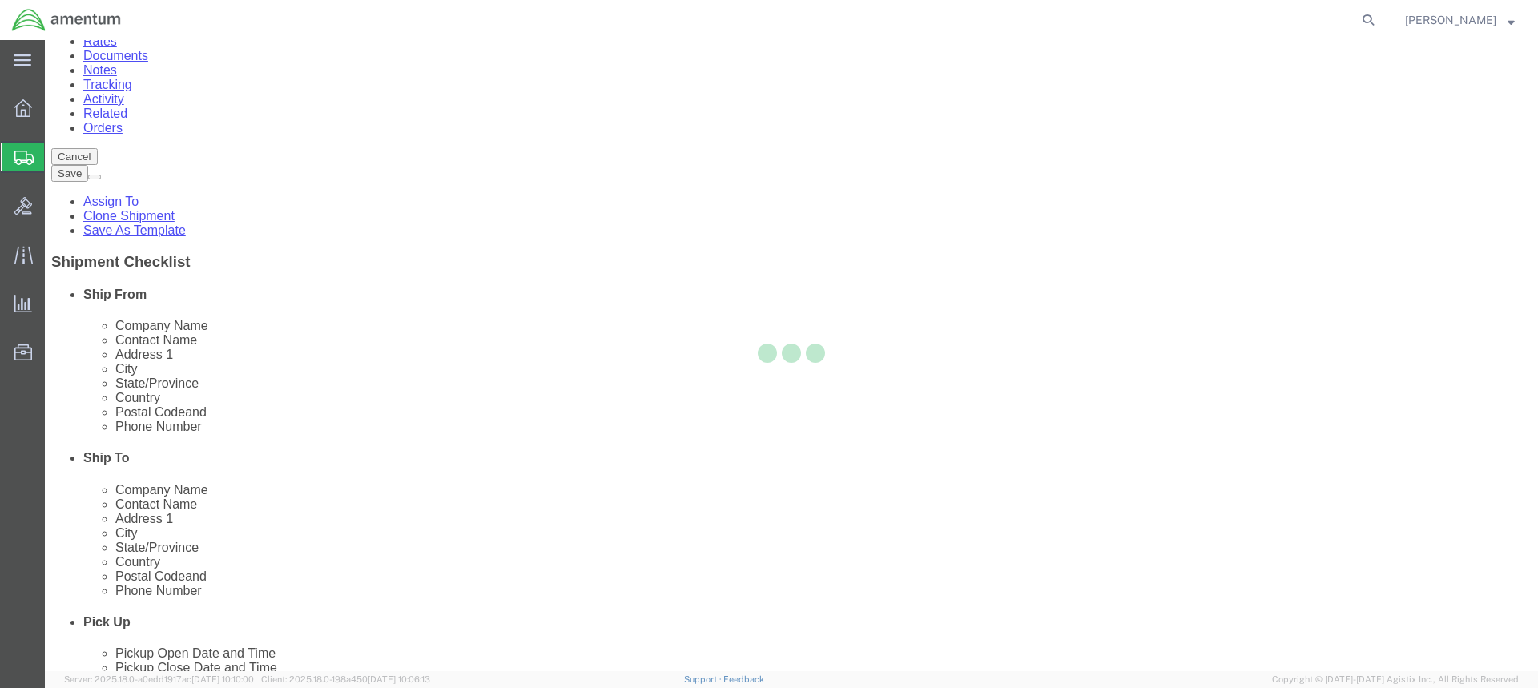
select select
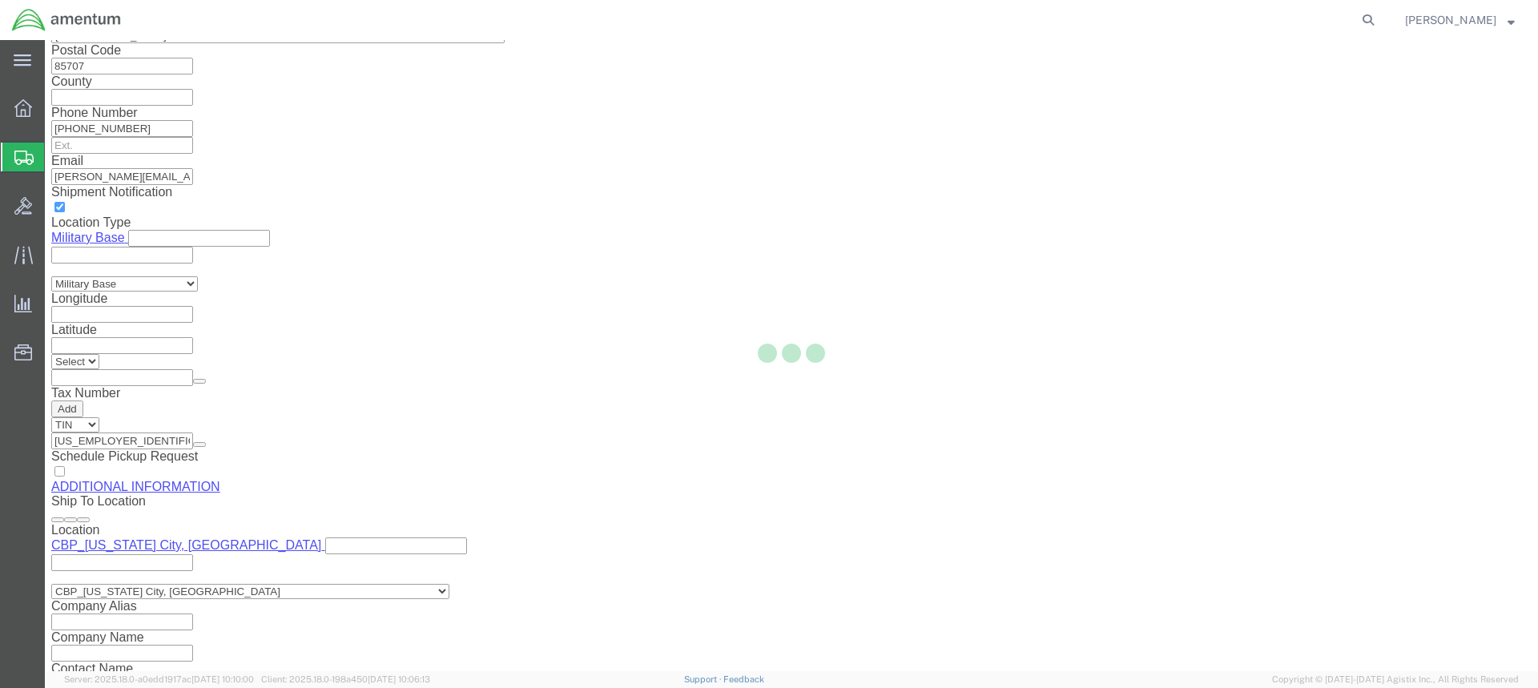
select select "DEPARTMENT"
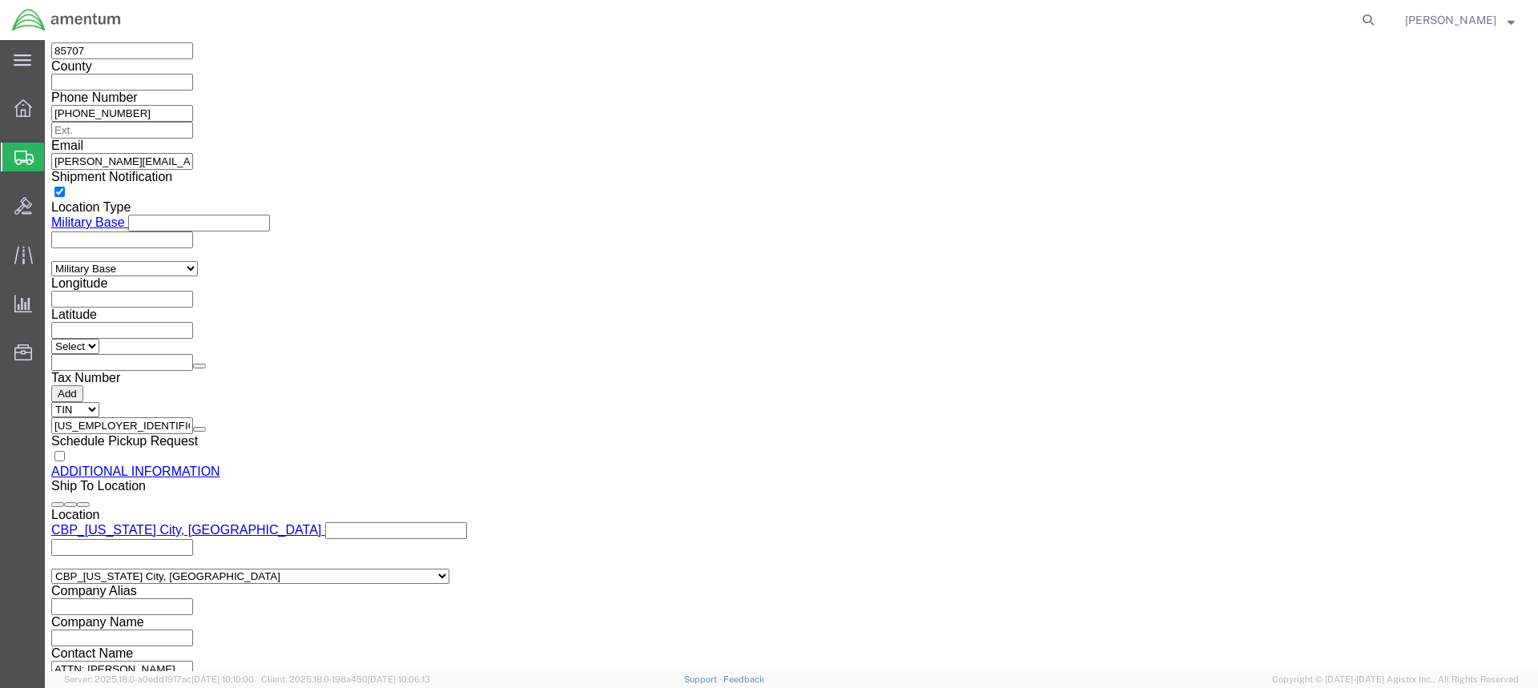
click icon
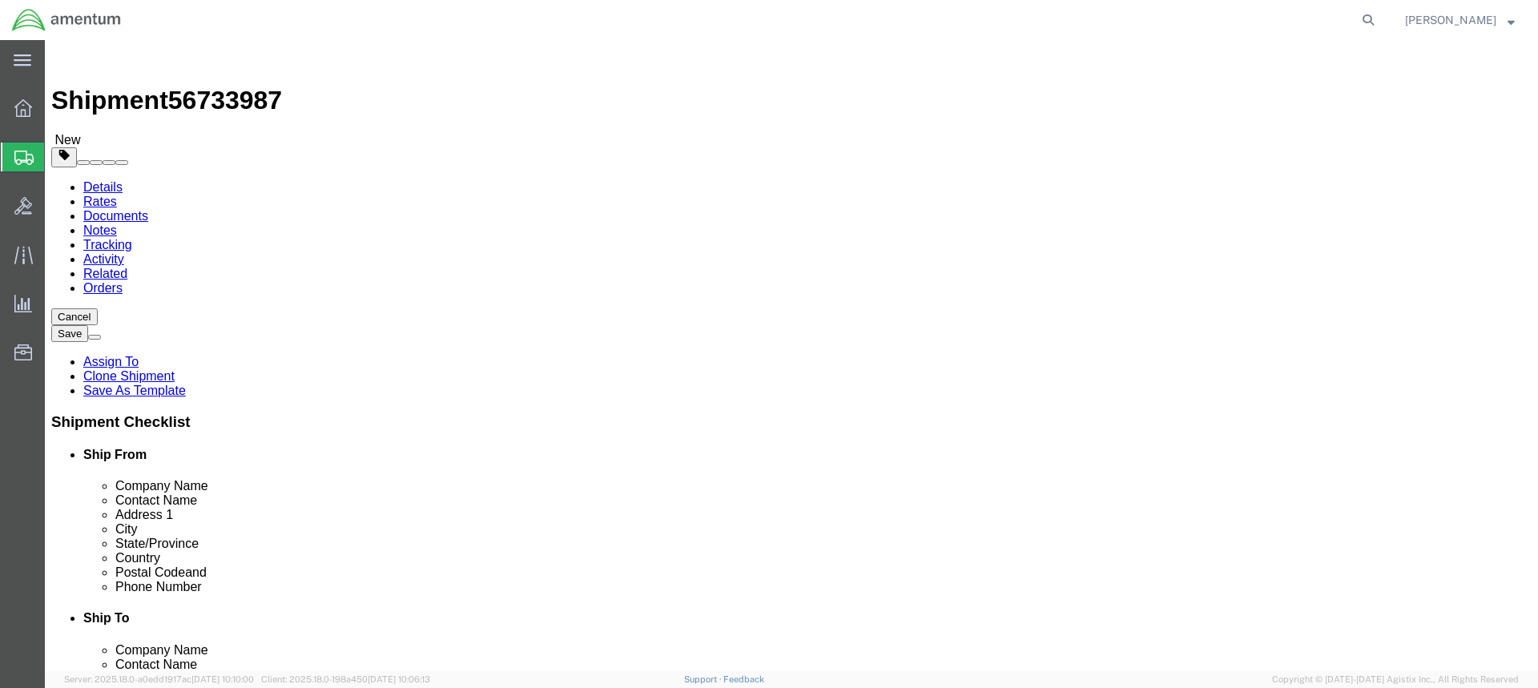
click dd "1.00 Each"
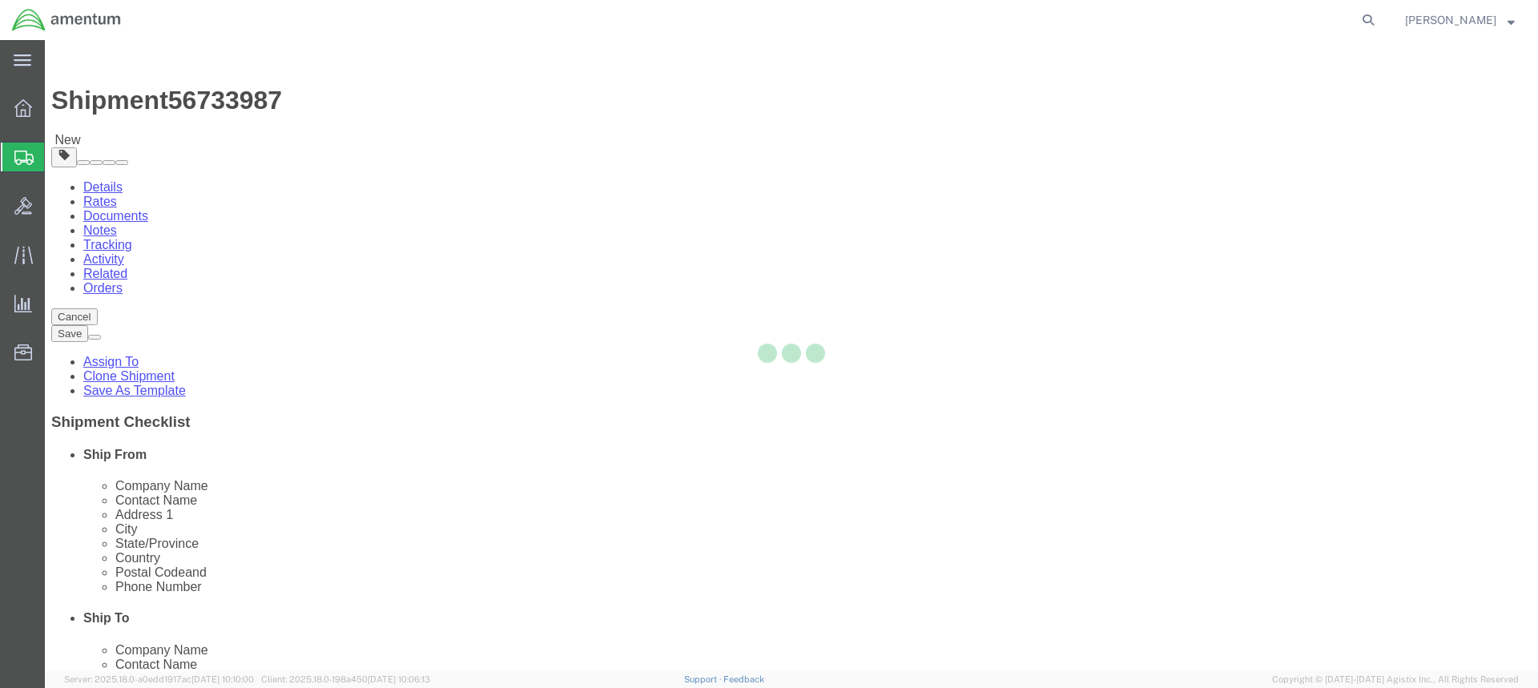
click at [342, 505] on div at bounding box center [791, 355] width 1493 height 631
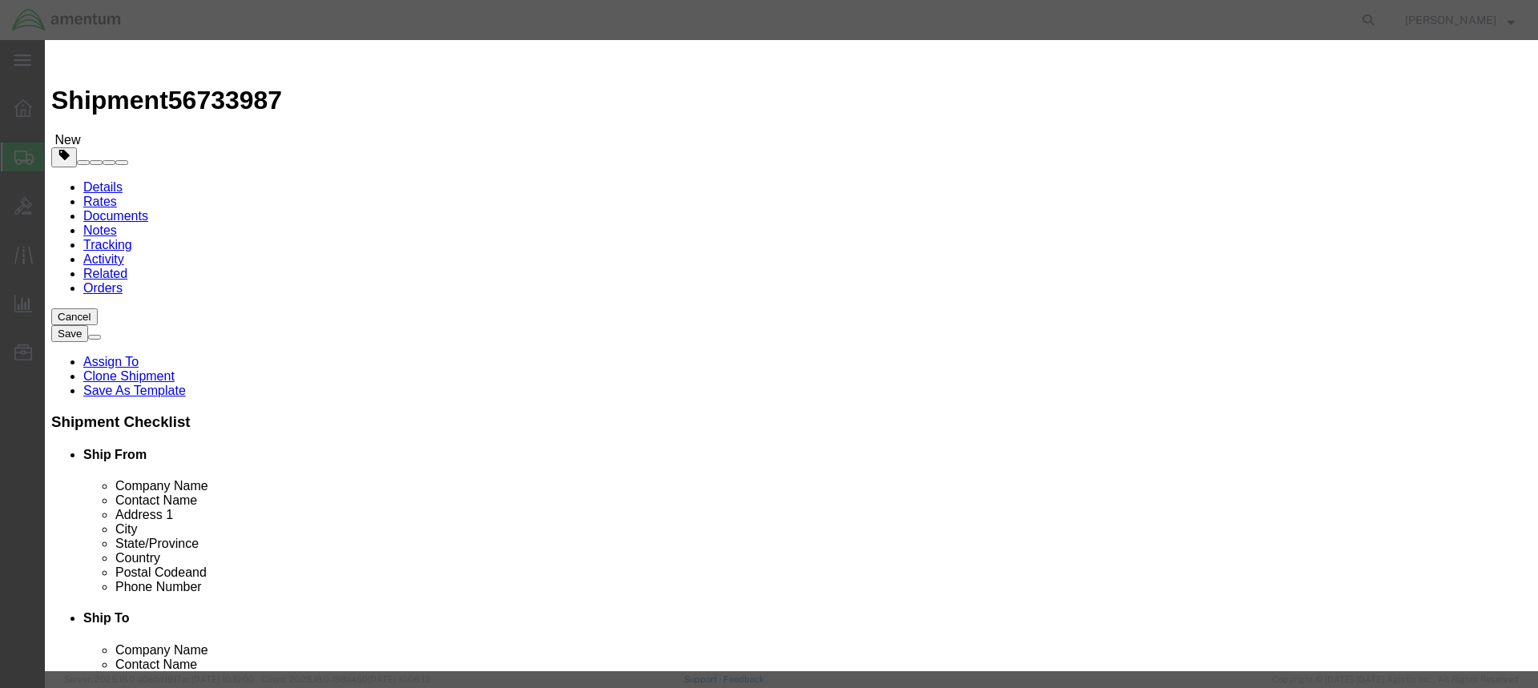
scroll to position [430, 0]
click button "Close"
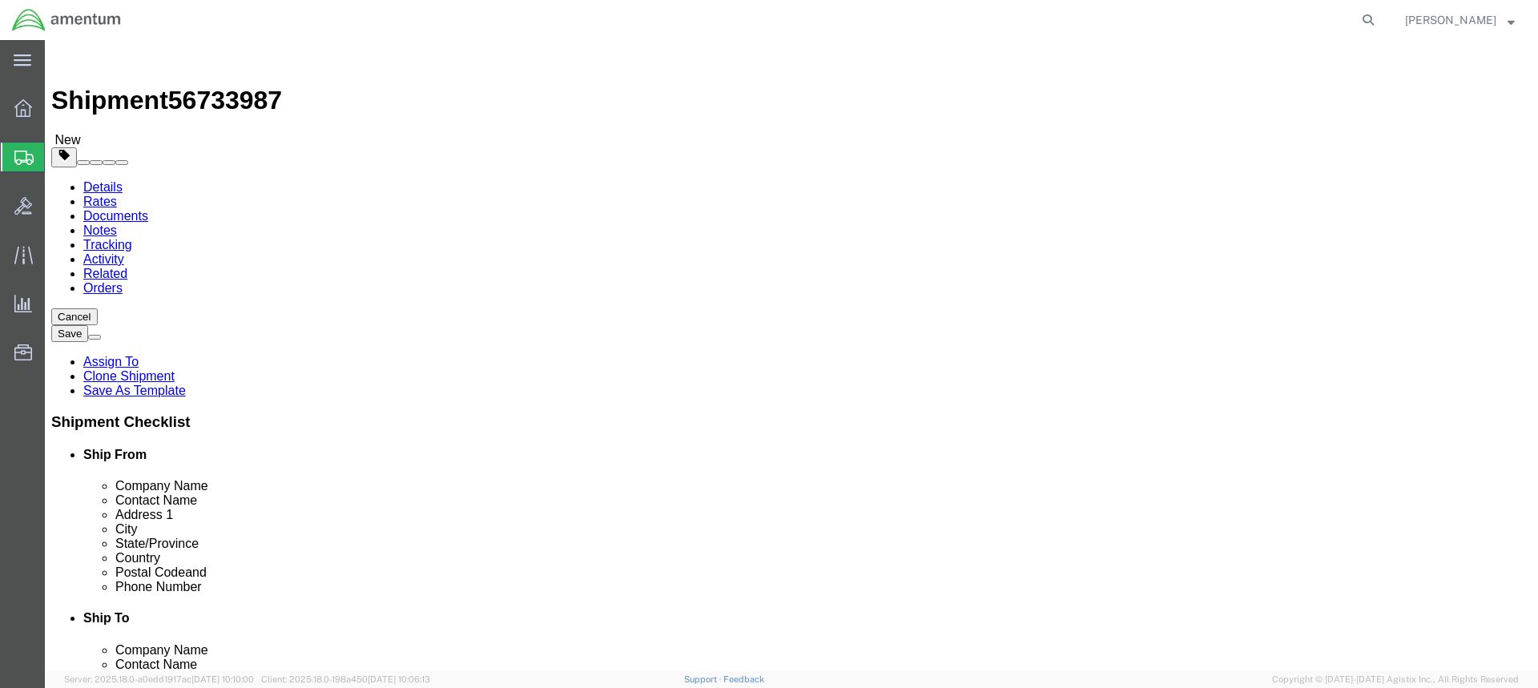
click button "Rate Shipment"
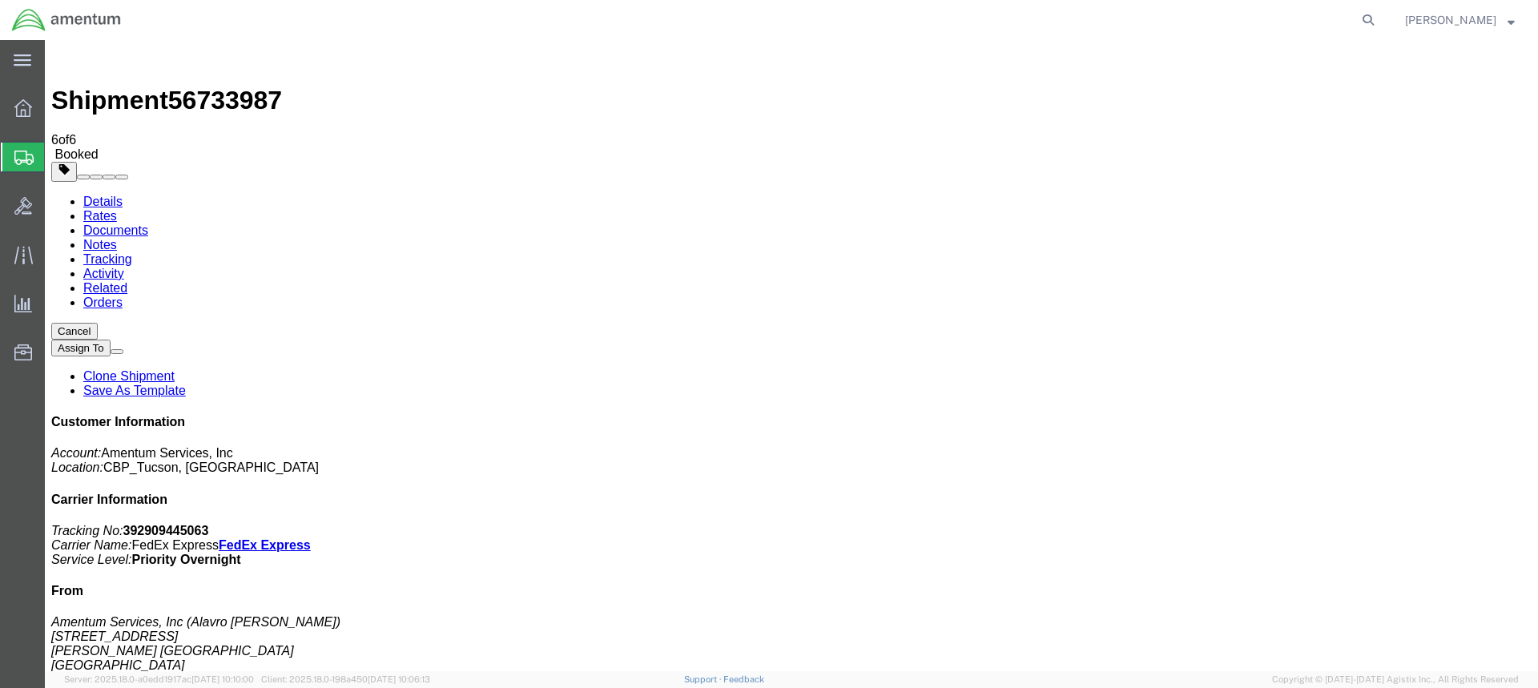
click at [101, 195] on link "Details" at bounding box center [102, 202] width 39 height 14
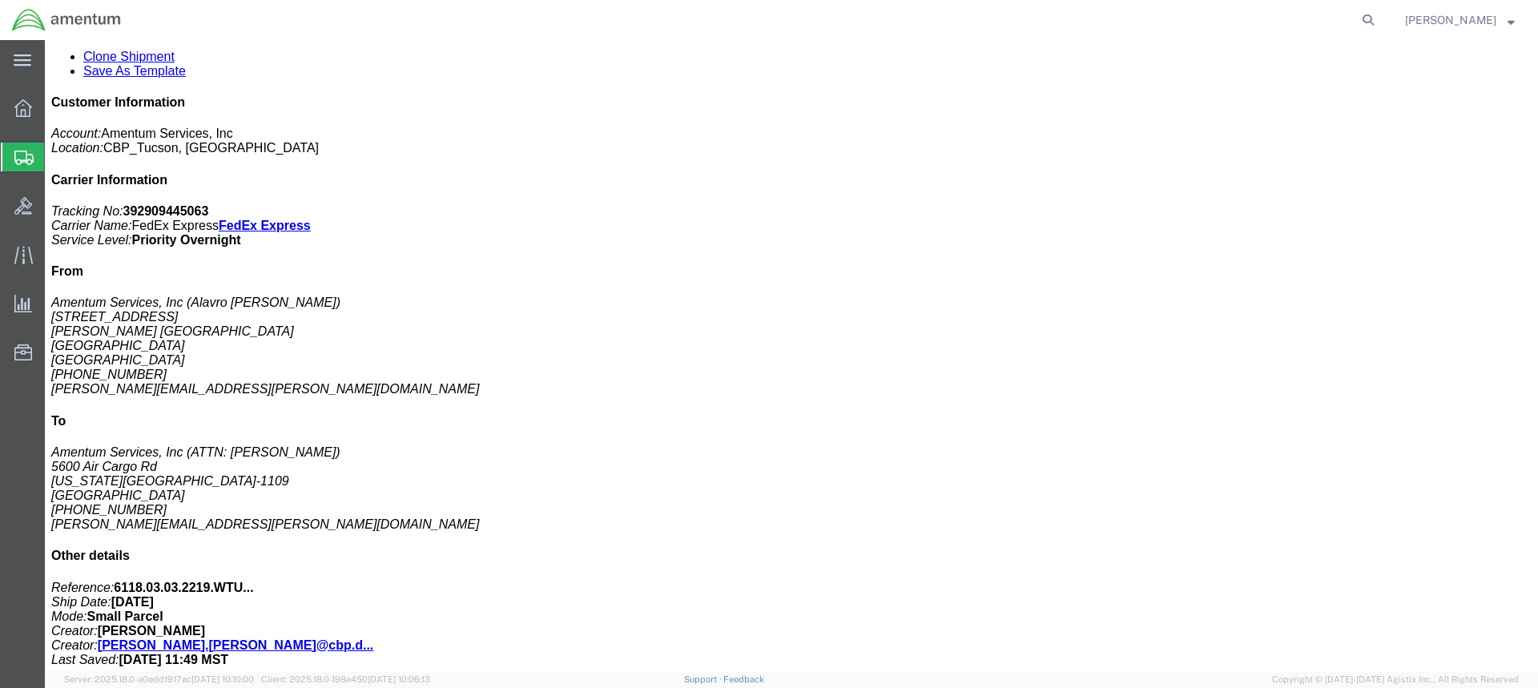
scroll to position [320, 0]
click p "Pieces: 1.00 Each"
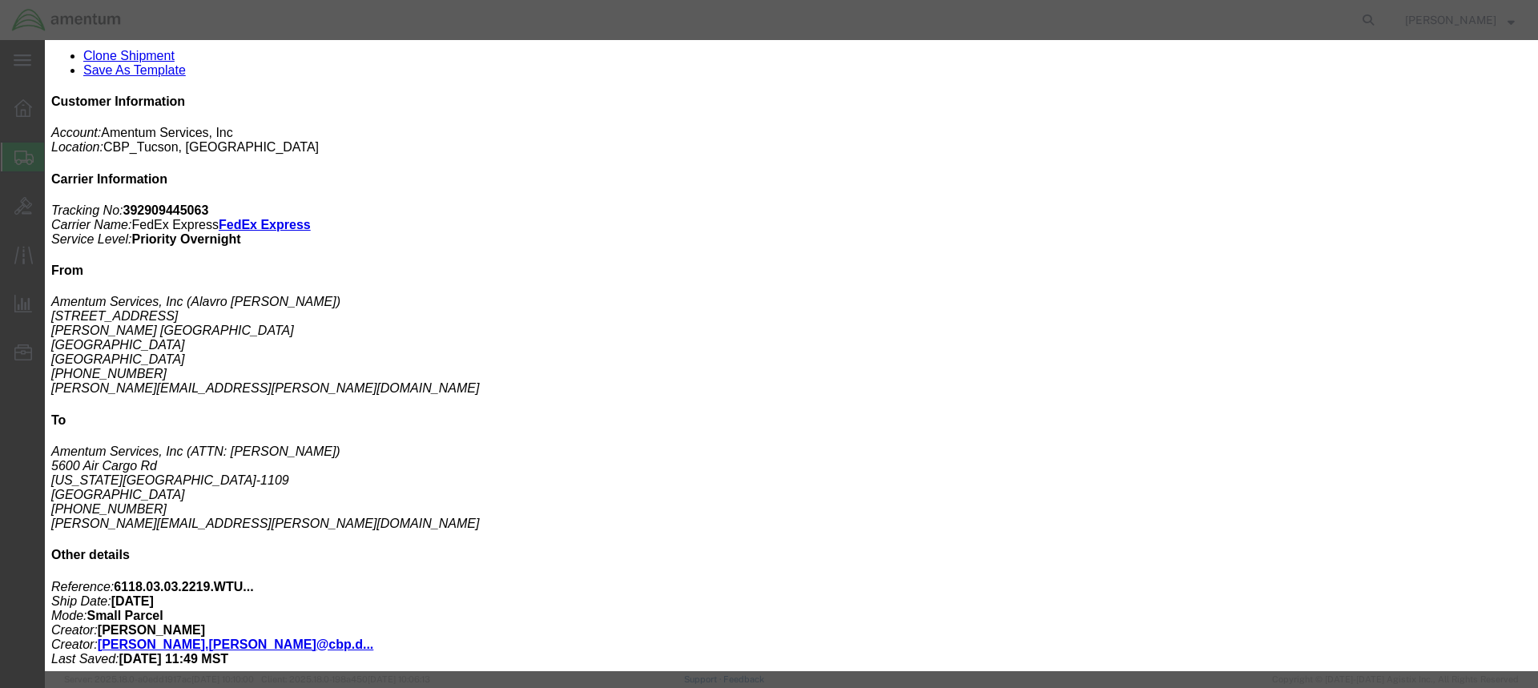
drag, startPoint x: 313, startPoint y: 157, endPoint x: 586, endPoint y: 181, distance: 274.2
click div "Proper Shipping Name: ENVIRONMENTALLY HAZARDOUS SUBSTANCE, LIQUID, N.O.S. (bisp…"
copy b "ENVIRONMENTALLY HAZARDOUS SUBSTANCE, LIQUID, N.O.S. (bisphenol-A epichlorhydrin…"
click icon "button"
